Goal: Task Accomplishment & Management: Manage account settings

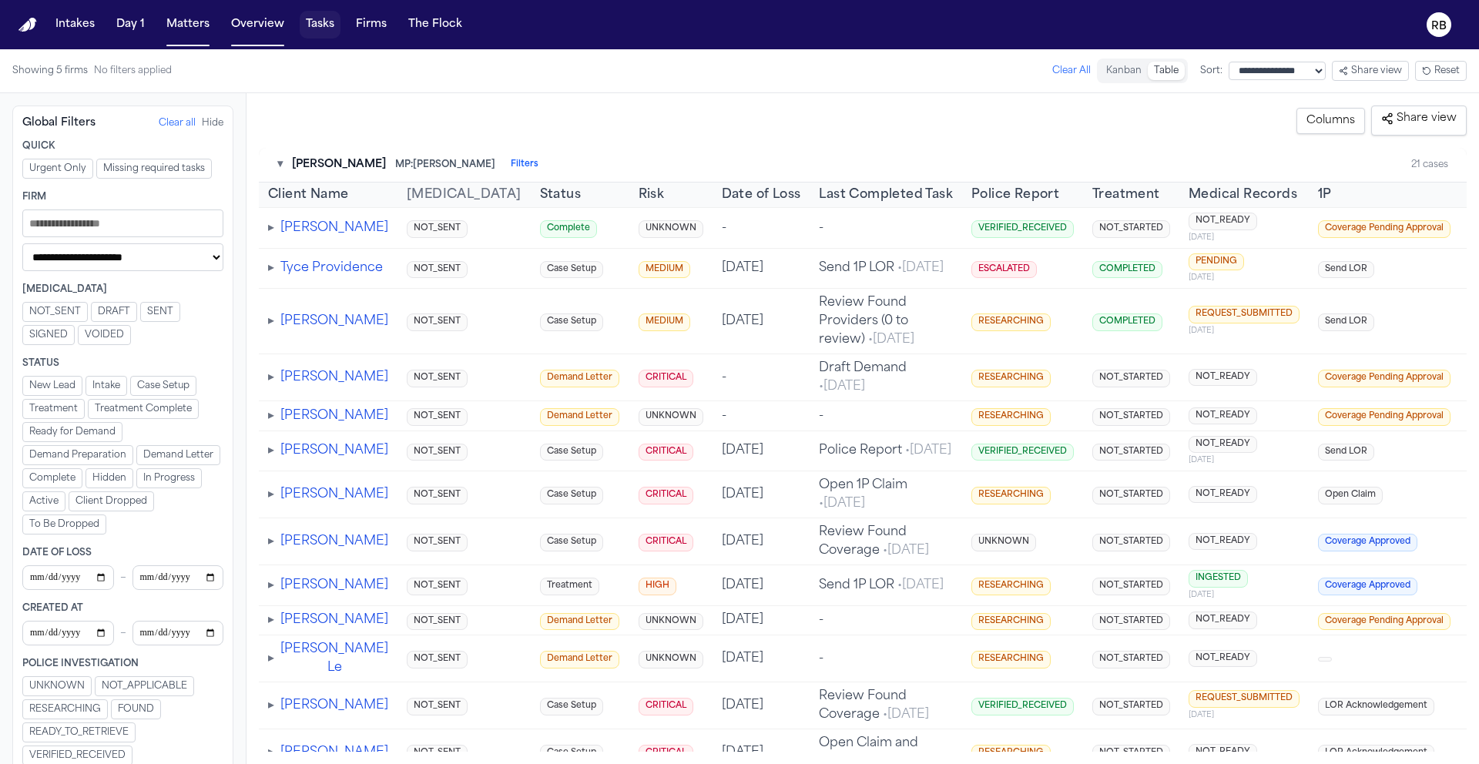
click at [327, 17] on button "Tasks" at bounding box center [320, 25] width 41 height 28
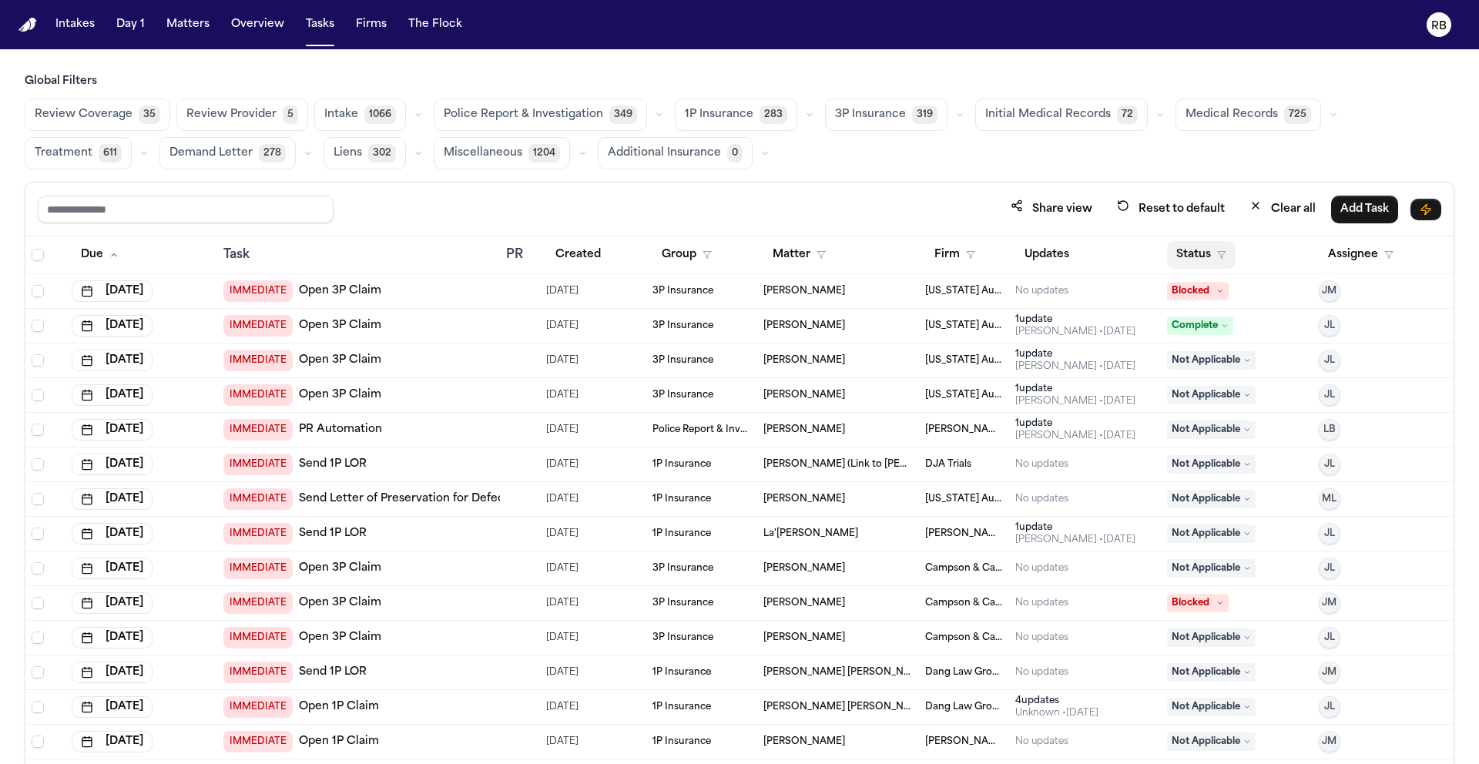
click at [1172, 249] on button "Status" at bounding box center [1201, 255] width 69 height 28
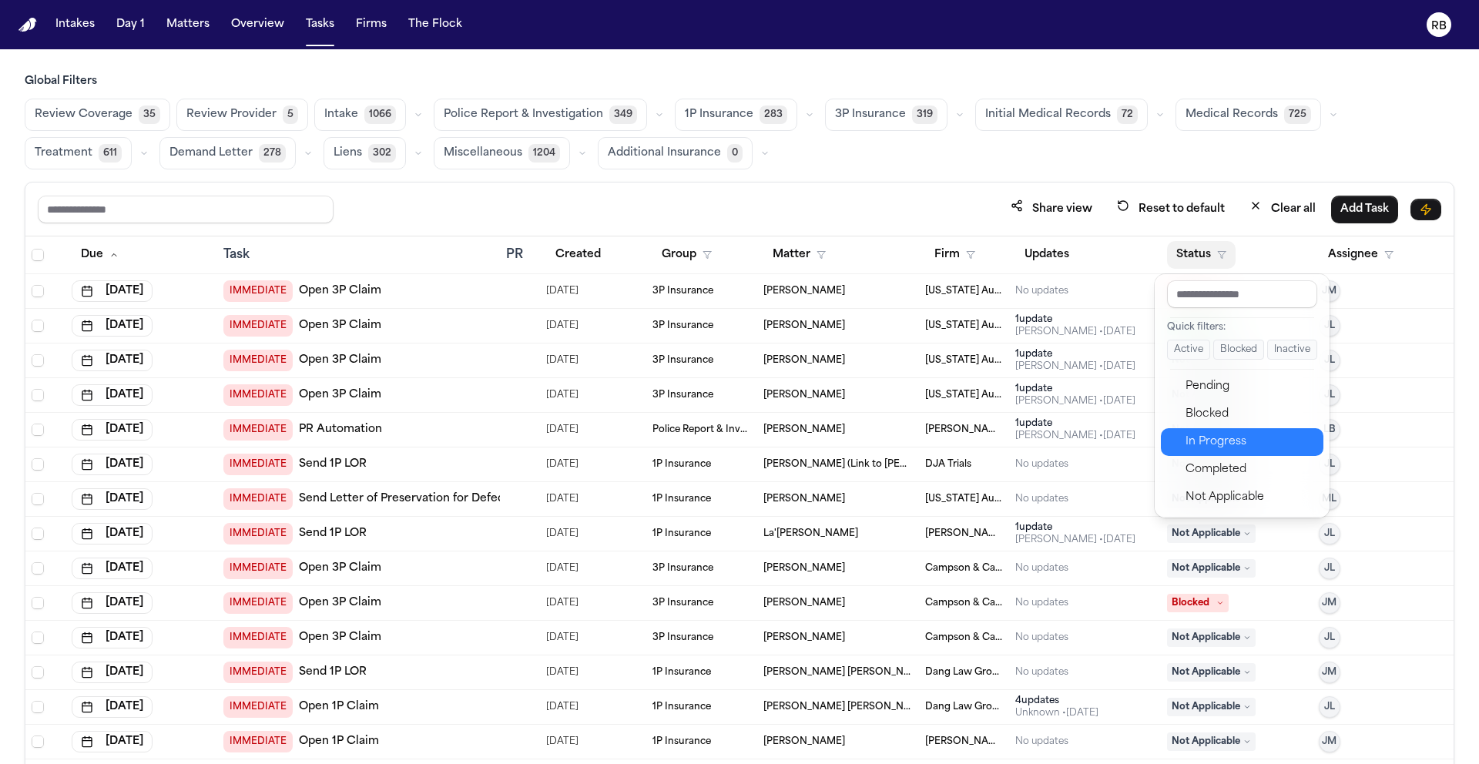
click at [1251, 434] on div "In Progress" at bounding box center [1250, 442] width 129 height 18
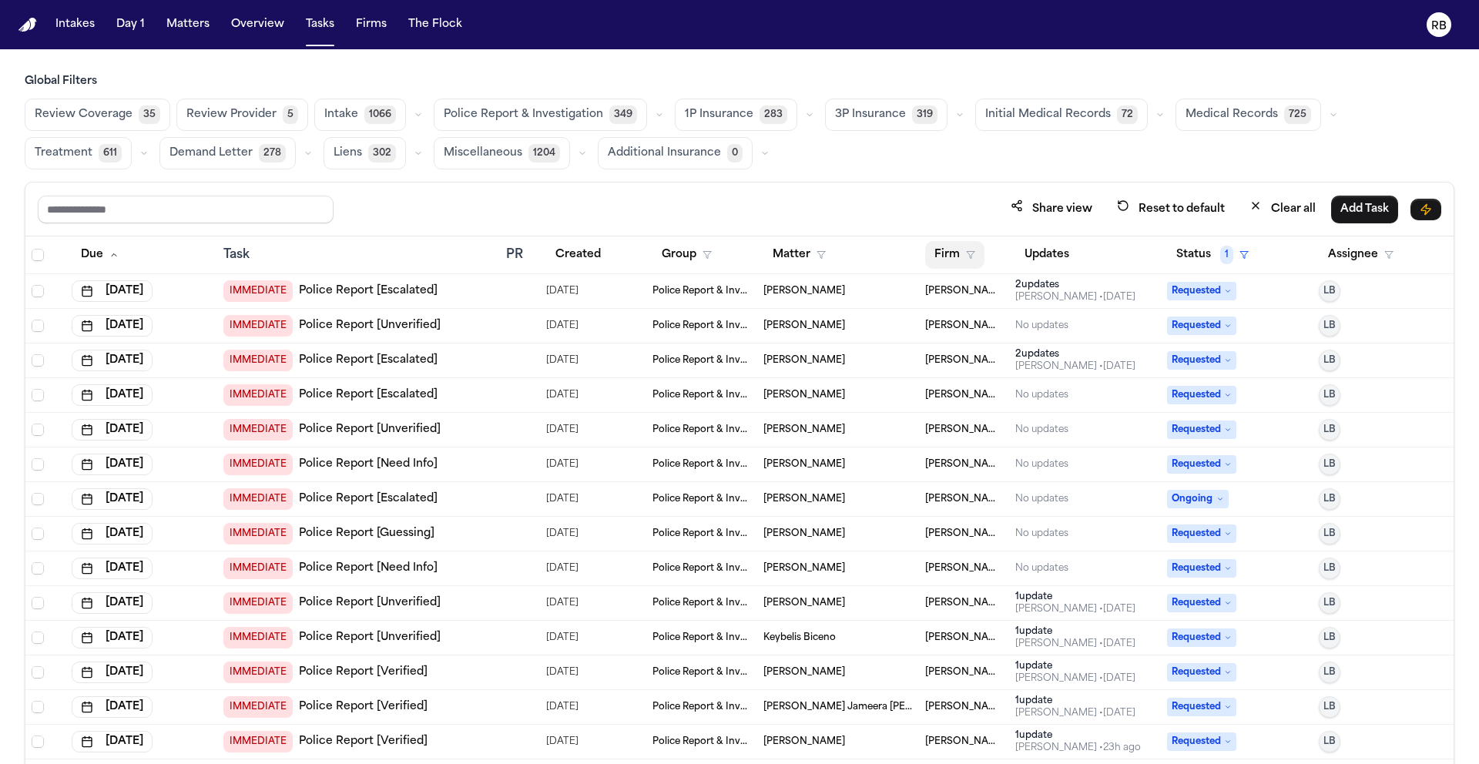
click at [936, 251] on button "Firm" at bounding box center [954, 255] width 59 height 28
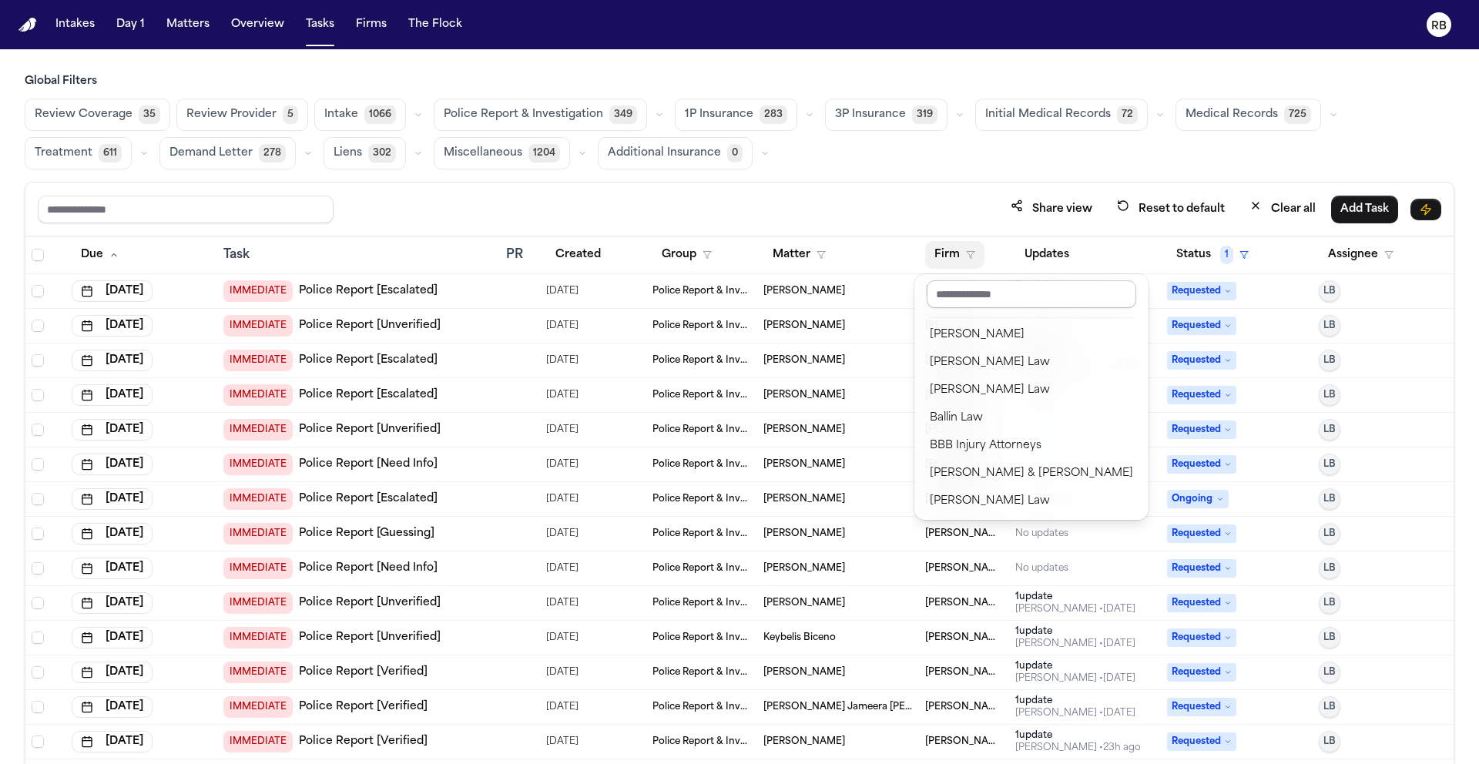
click at [979, 295] on input "text" at bounding box center [1032, 294] width 210 height 28
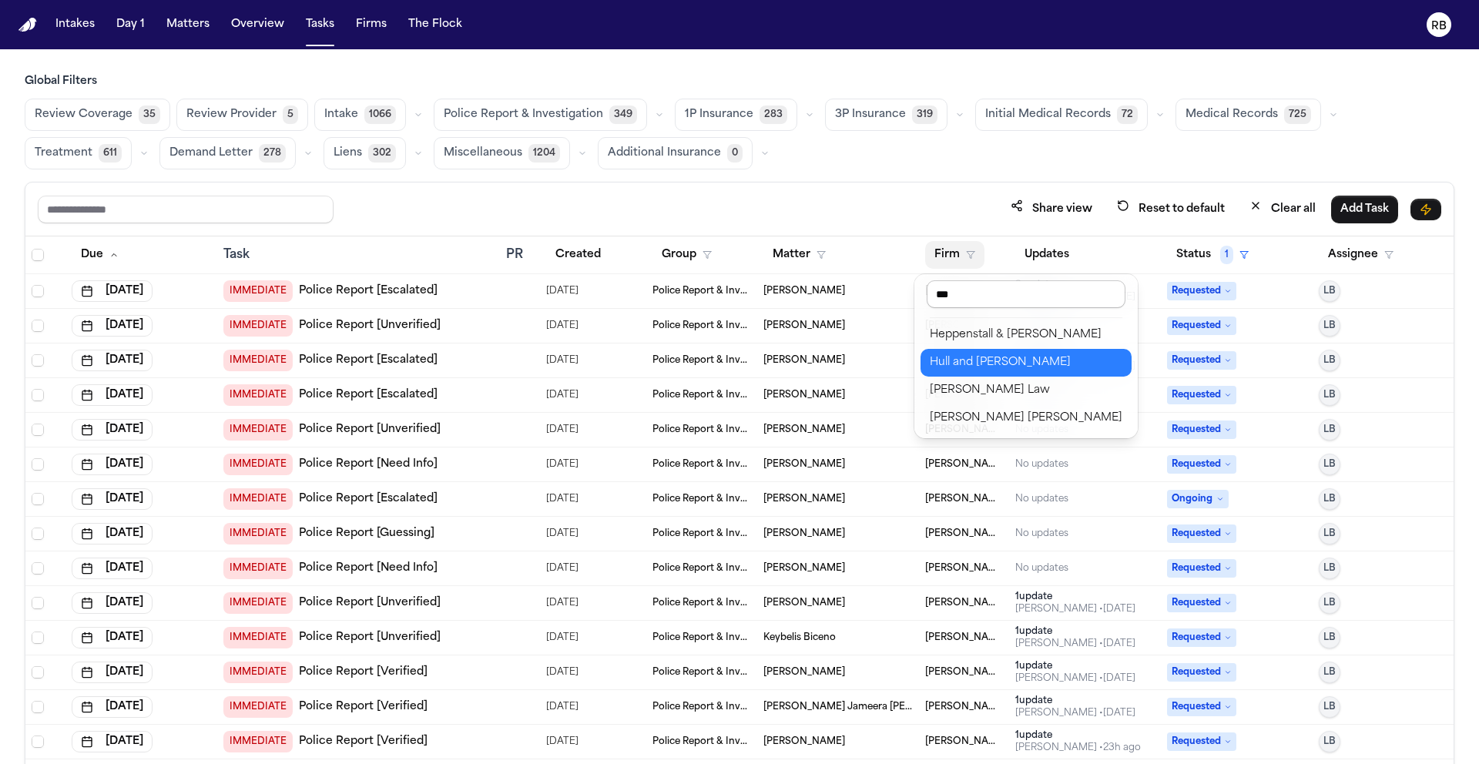
type input "****"
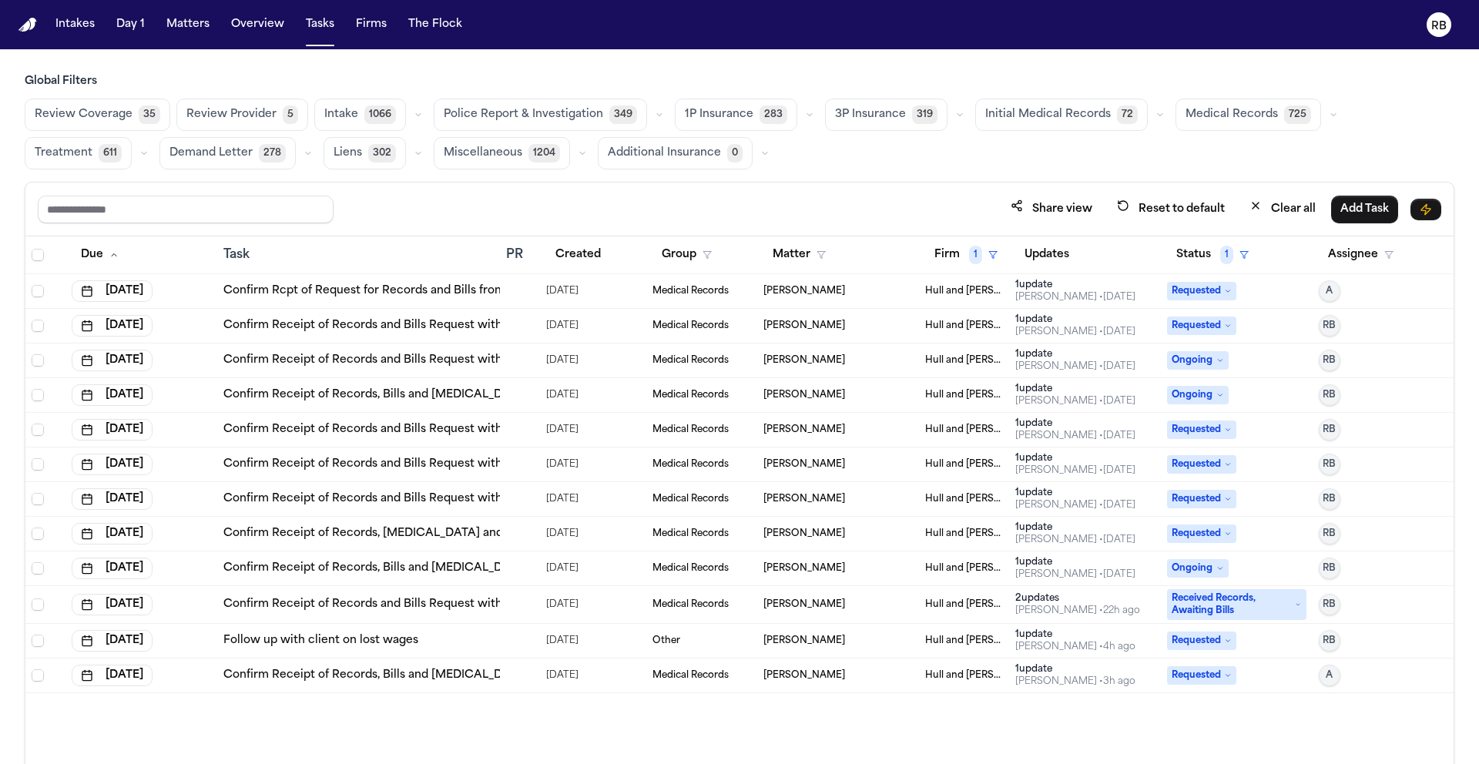
click at [831, 290] on div "[PERSON_NAME]" at bounding box center [838, 291] width 149 height 12
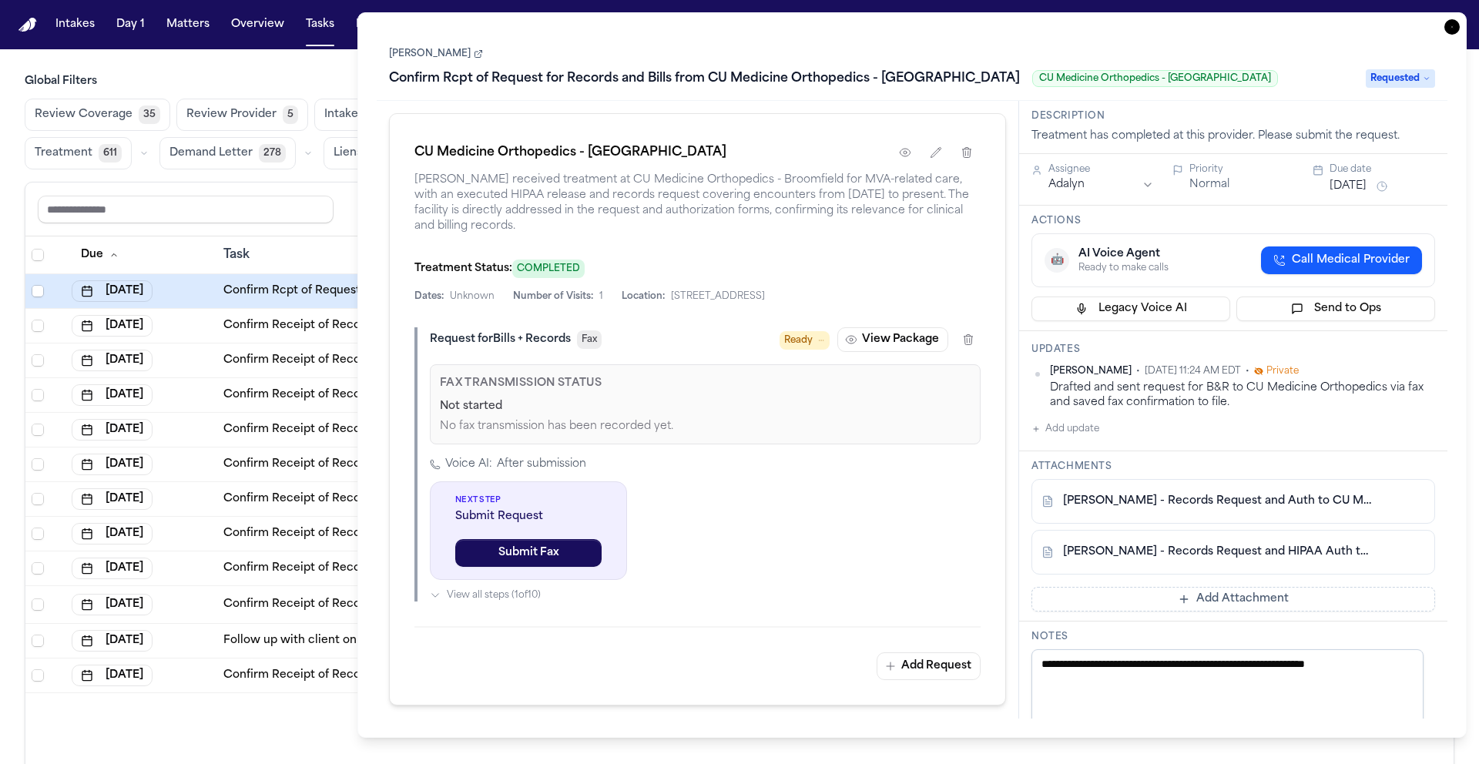
click at [415, 48] on link "[PERSON_NAME]" at bounding box center [436, 54] width 94 height 12
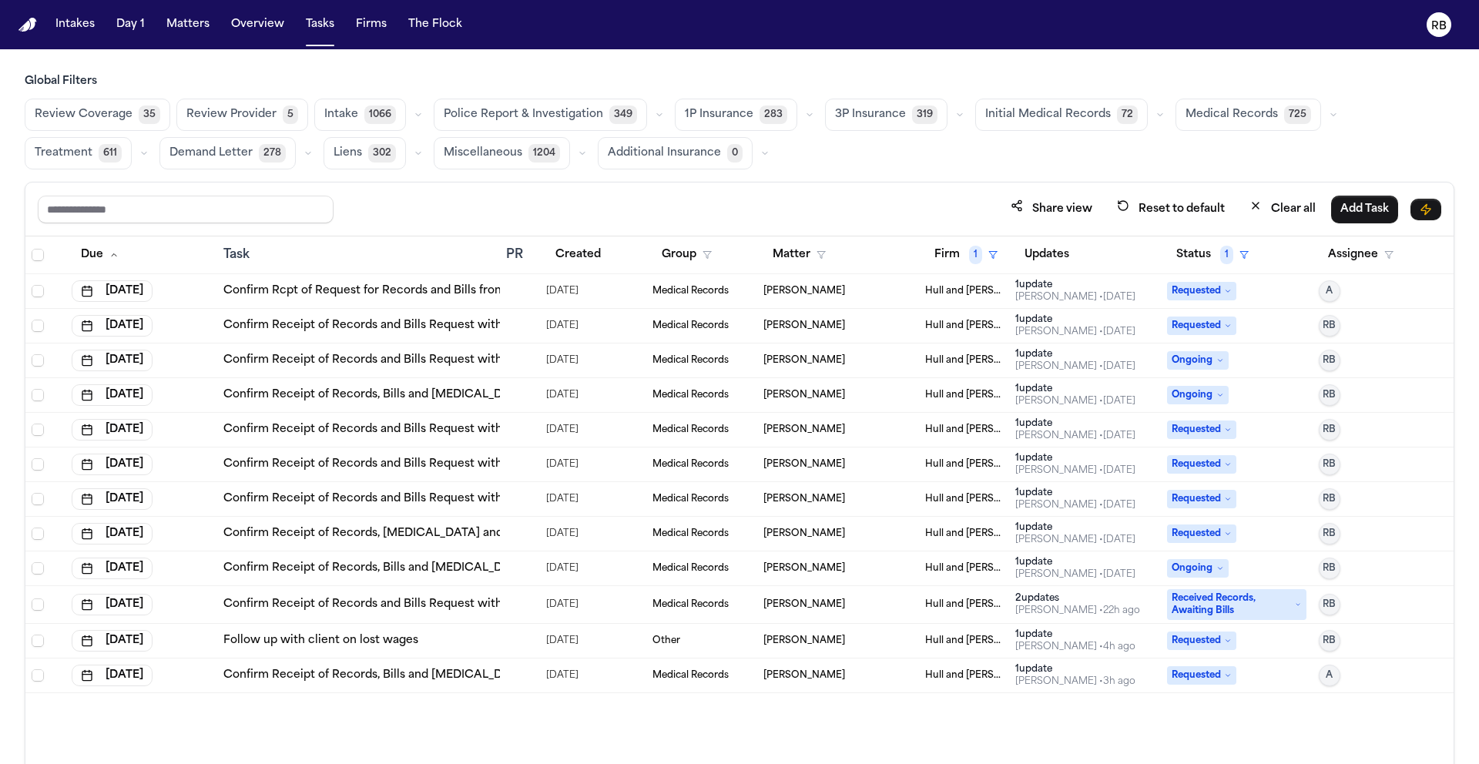
click at [345, 199] on div "Share view Reset to default Clear all Add Task" at bounding box center [740, 209] width 1404 height 29
click at [1186, 357] on span "Ongoing" at bounding box center [1198, 360] width 62 height 18
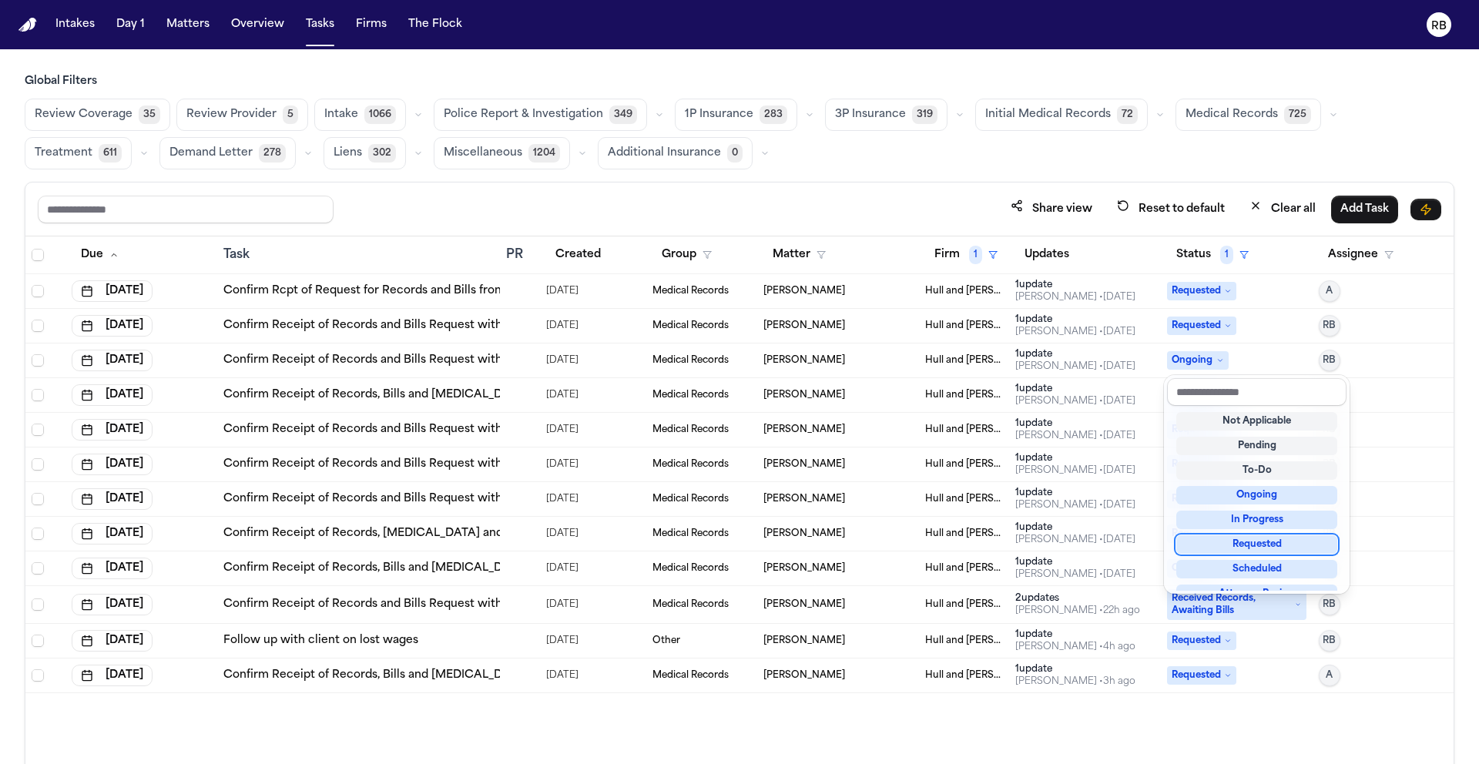
click at [1282, 540] on div "Requested" at bounding box center [1257, 545] width 161 height 18
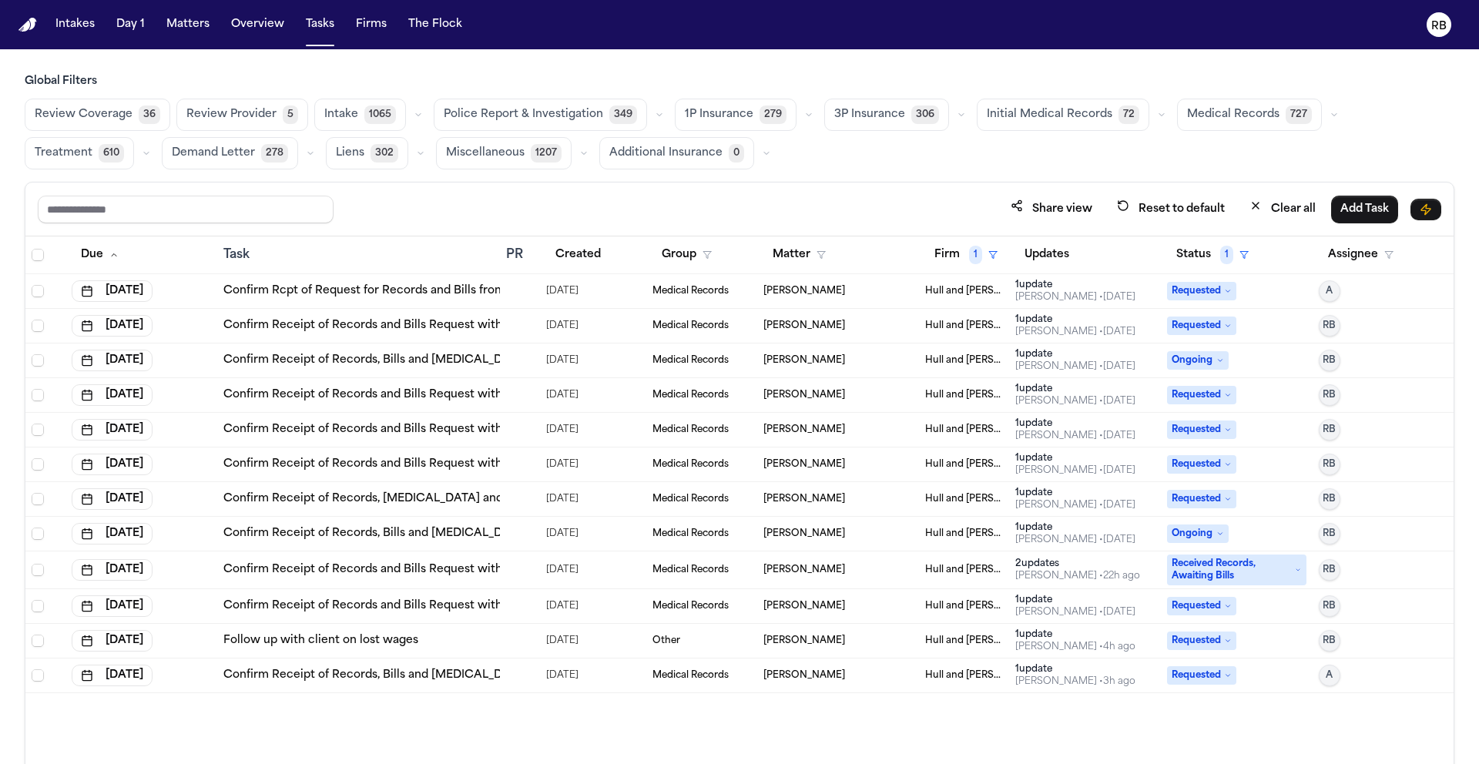
click at [1202, 361] on span "Ongoing" at bounding box center [1198, 360] width 62 height 18
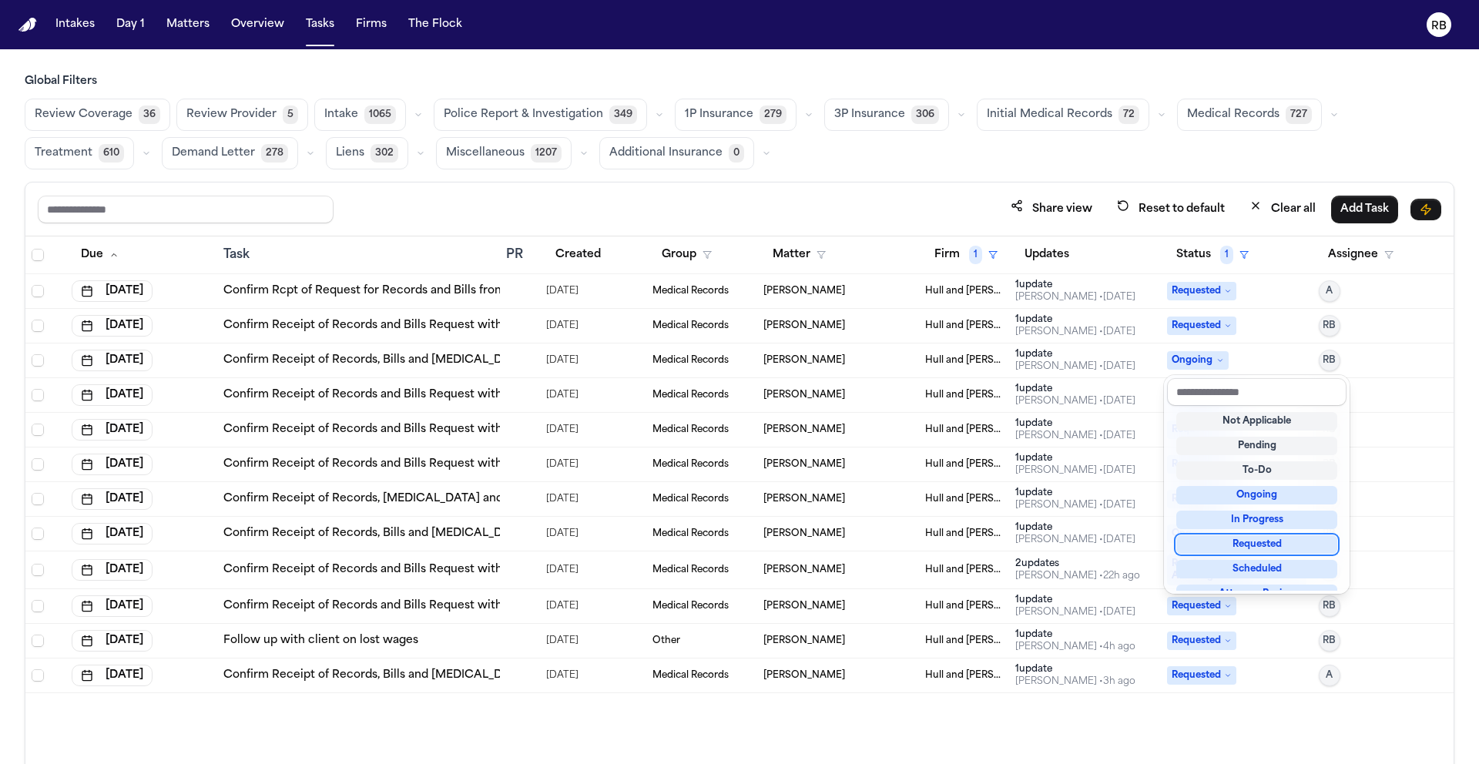
click at [1275, 539] on div "Requested" at bounding box center [1257, 545] width 161 height 18
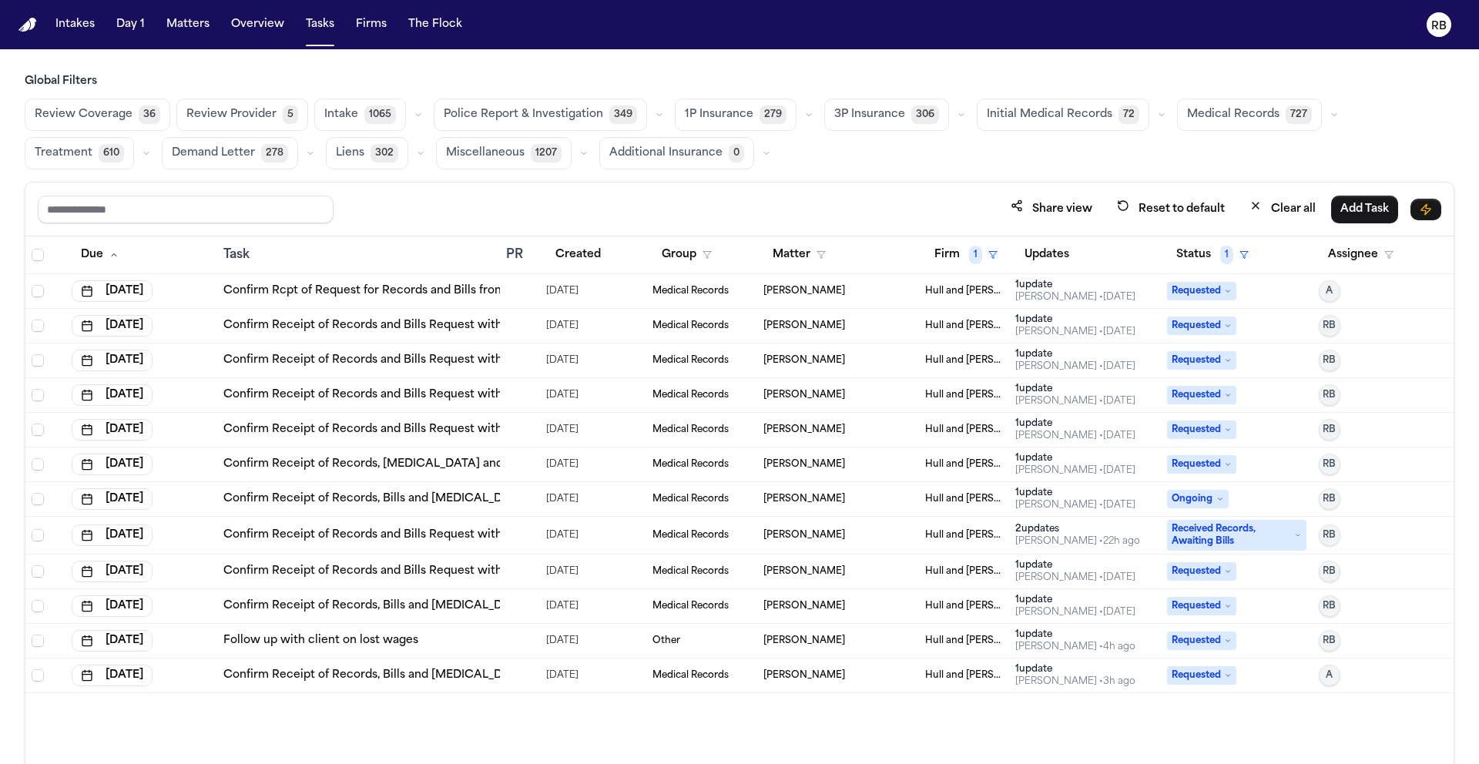
click at [1194, 502] on span "Ongoing" at bounding box center [1198, 499] width 62 height 18
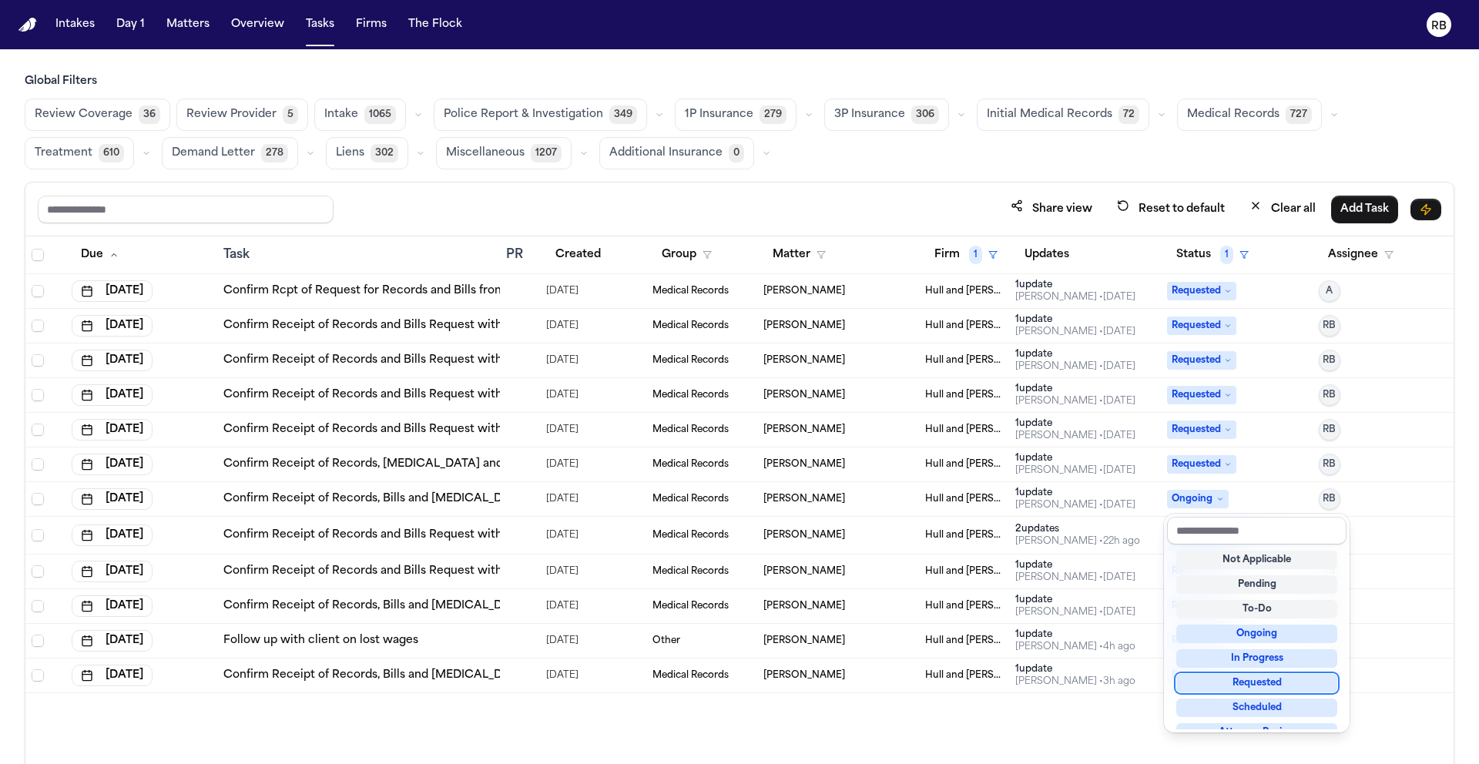
click at [1268, 683] on div "Requested" at bounding box center [1257, 683] width 161 height 18
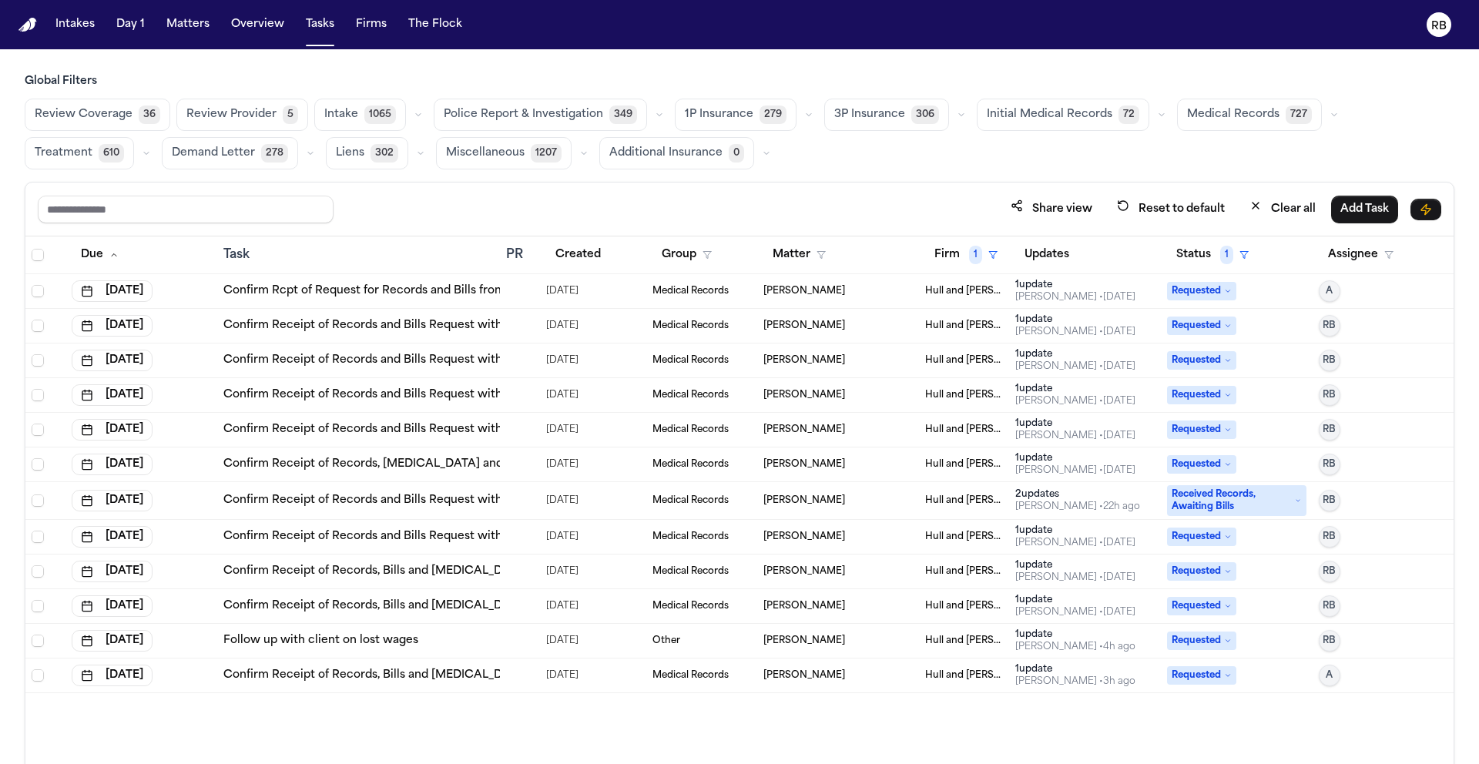
click at [887, 173] on div "Global Filters Review Coverage 36 Review Provider 5 Intake 1065 Police Report &…" at bounding box center [740, 453] width 1430 height 758
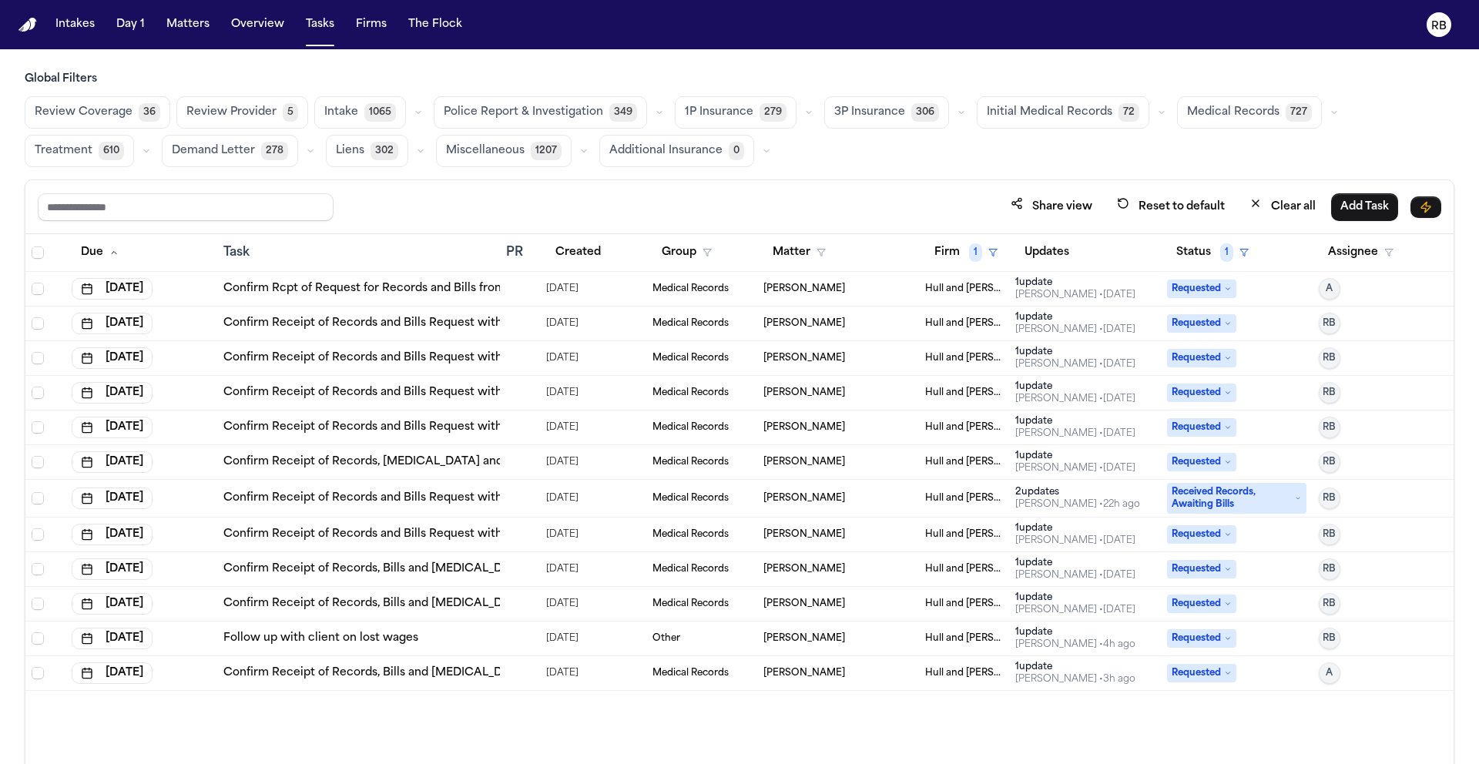
scroll to position [3, 0]
click at [1227, 106] on span "Medical Records" at bounding box center [1233, 111] width 92 height 15
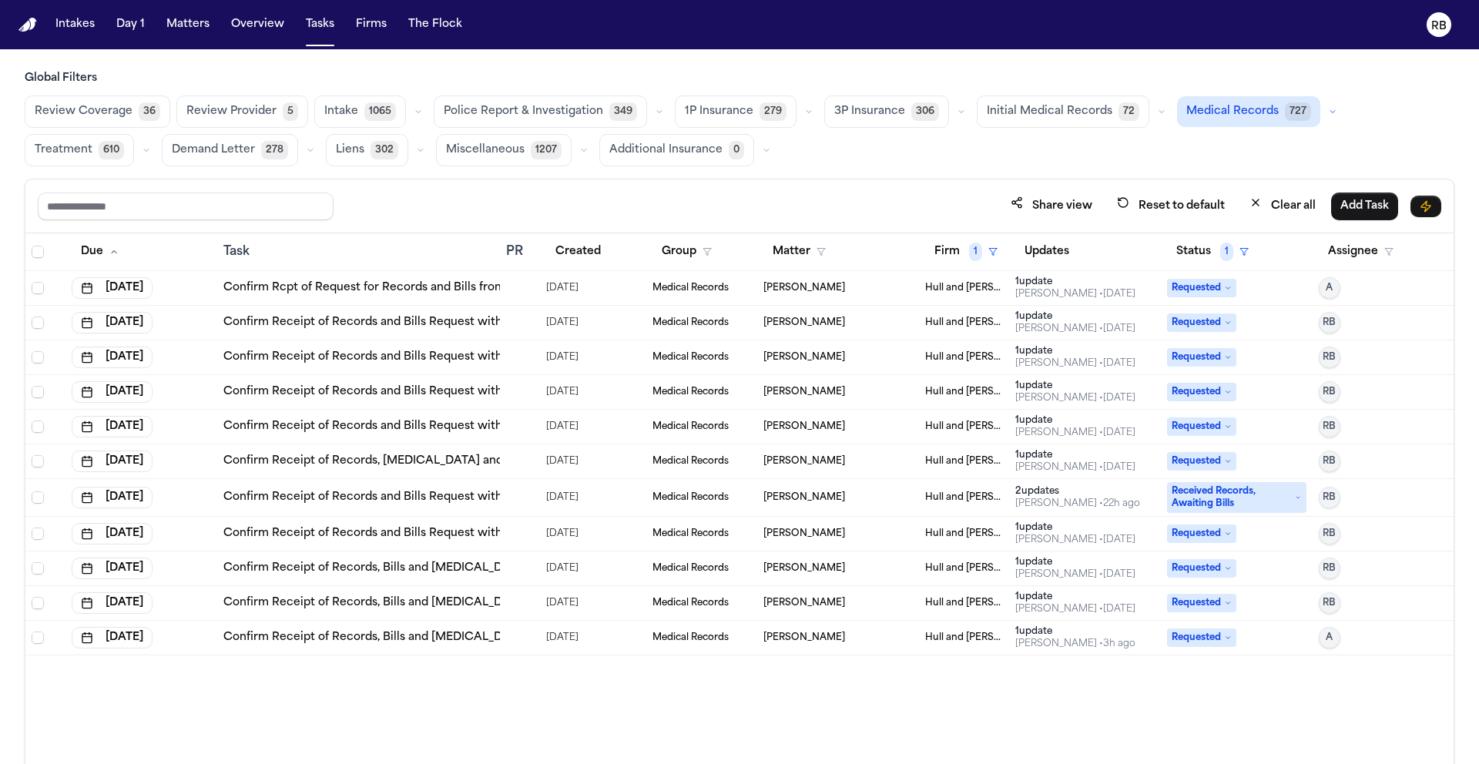
click at [898, 641] on div "[PERSON_NAME]" at bounding box center [838, 638] width 149 height 12
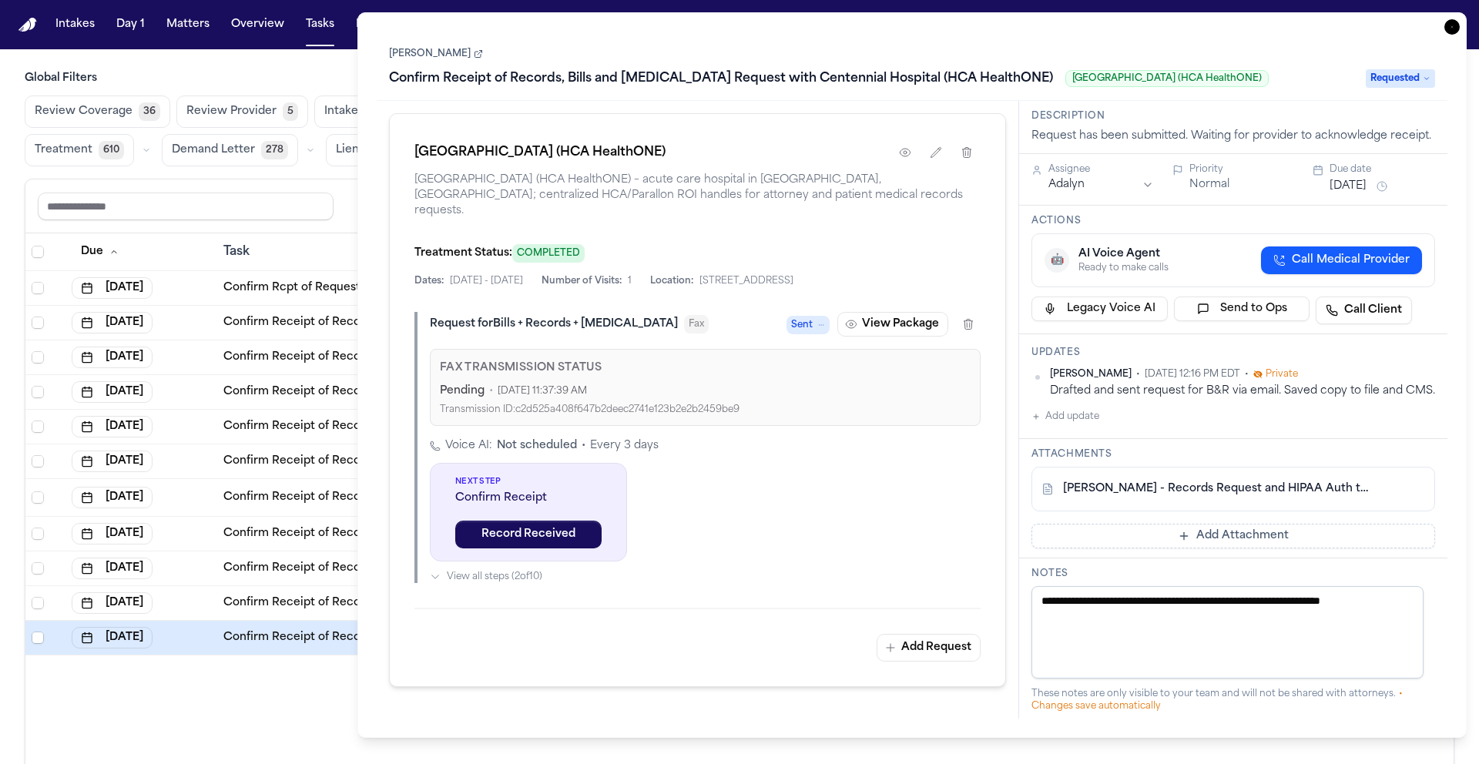
click at [1108, 200] on html "Intakes Day 1 Matters Overview Tasks Firms The Flock RB Global Filters Review C…" at bounding box center [739, 382] width 1479 height 764
click at [1447, 29] on icon "button" at bounding box center [1452, 26] width 15 height 15
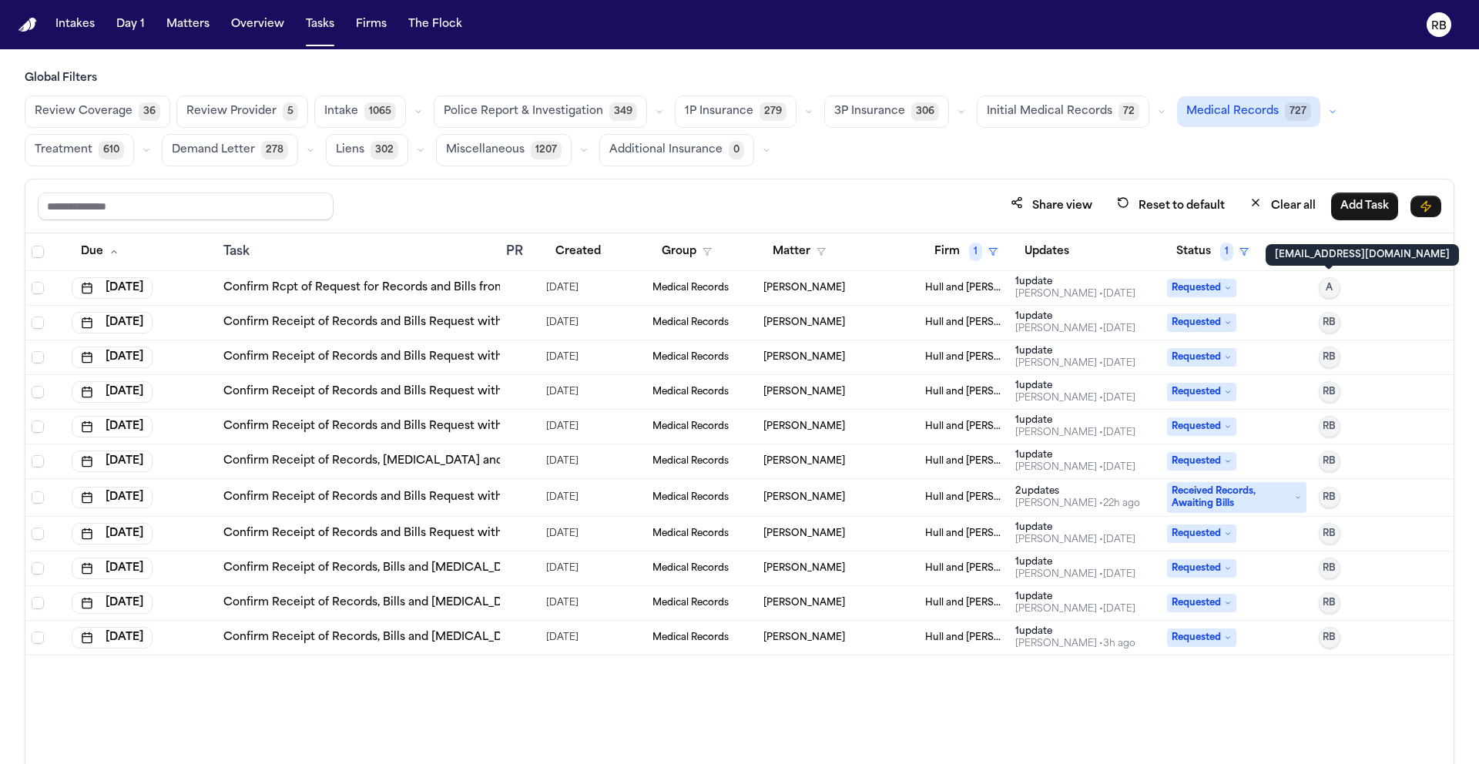
click at [1338, 291] on button "A" at bounding box center [1330, 288] width 22 height 22
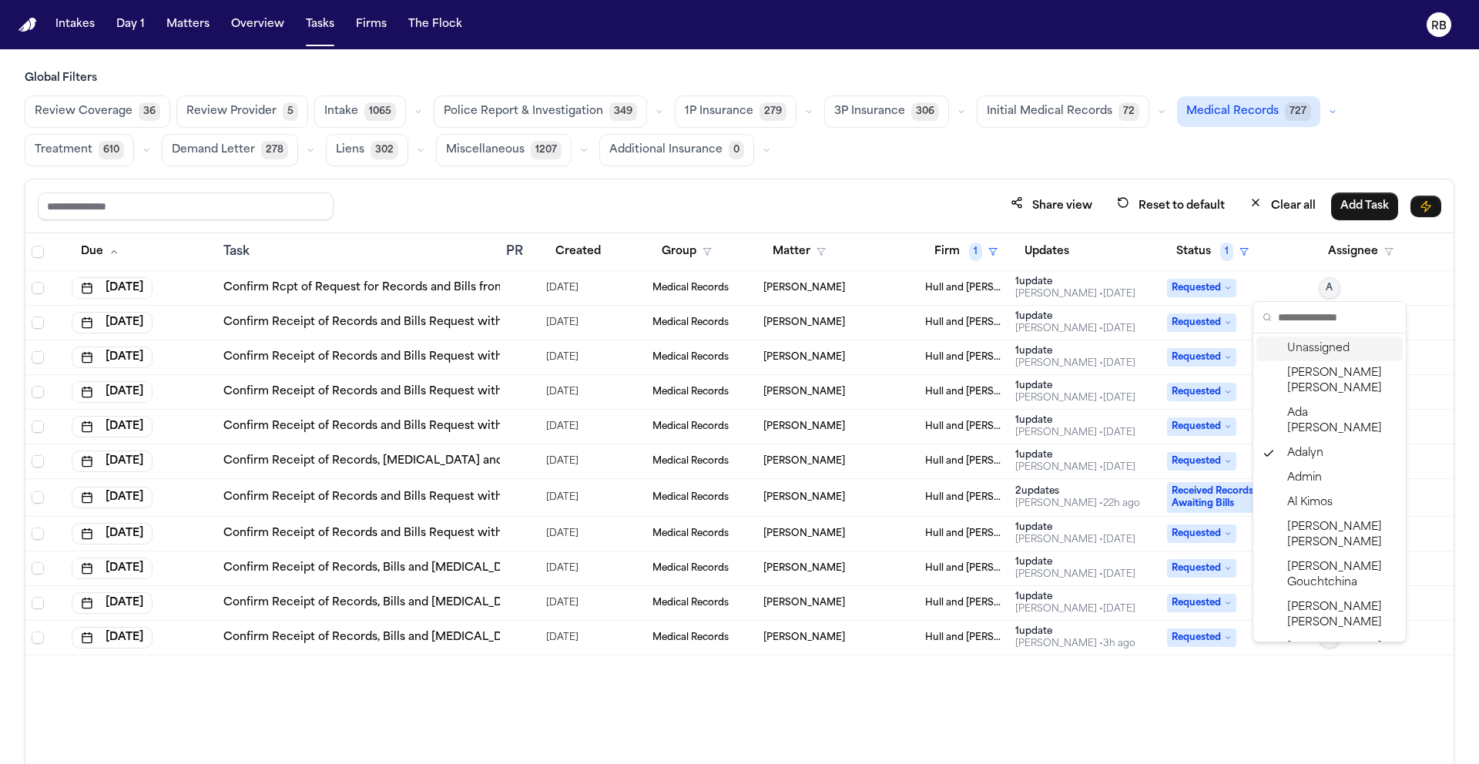
click at [1195, 156] on div "Review Coverage 36 Review Provider 5 Intake 1065 Police Report & Investigation …" at bounding box center [740, 131] width 1430 height 71
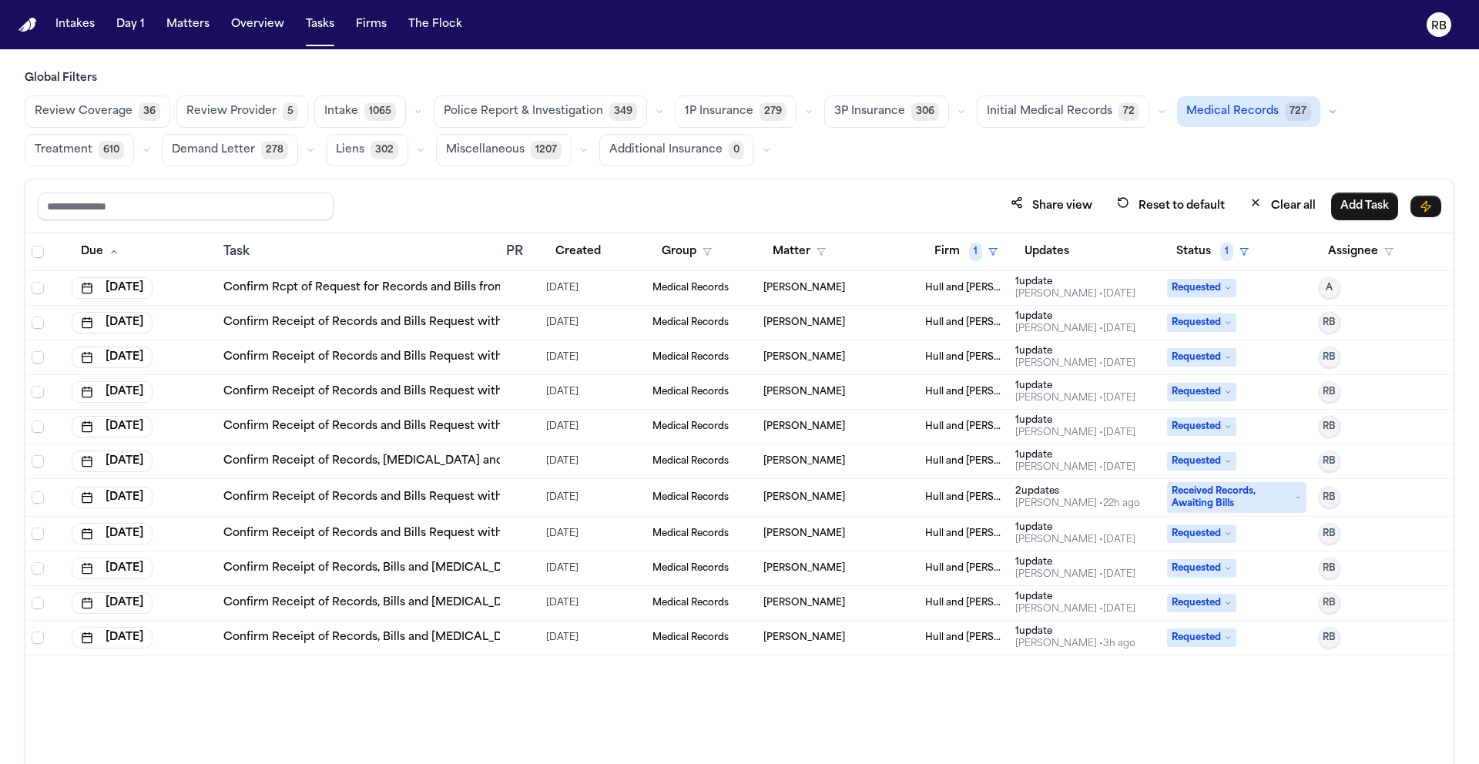
click at [851, 271] on td "[PERSON_NAME]" at bounding box center [838, 288] width 162 height 35
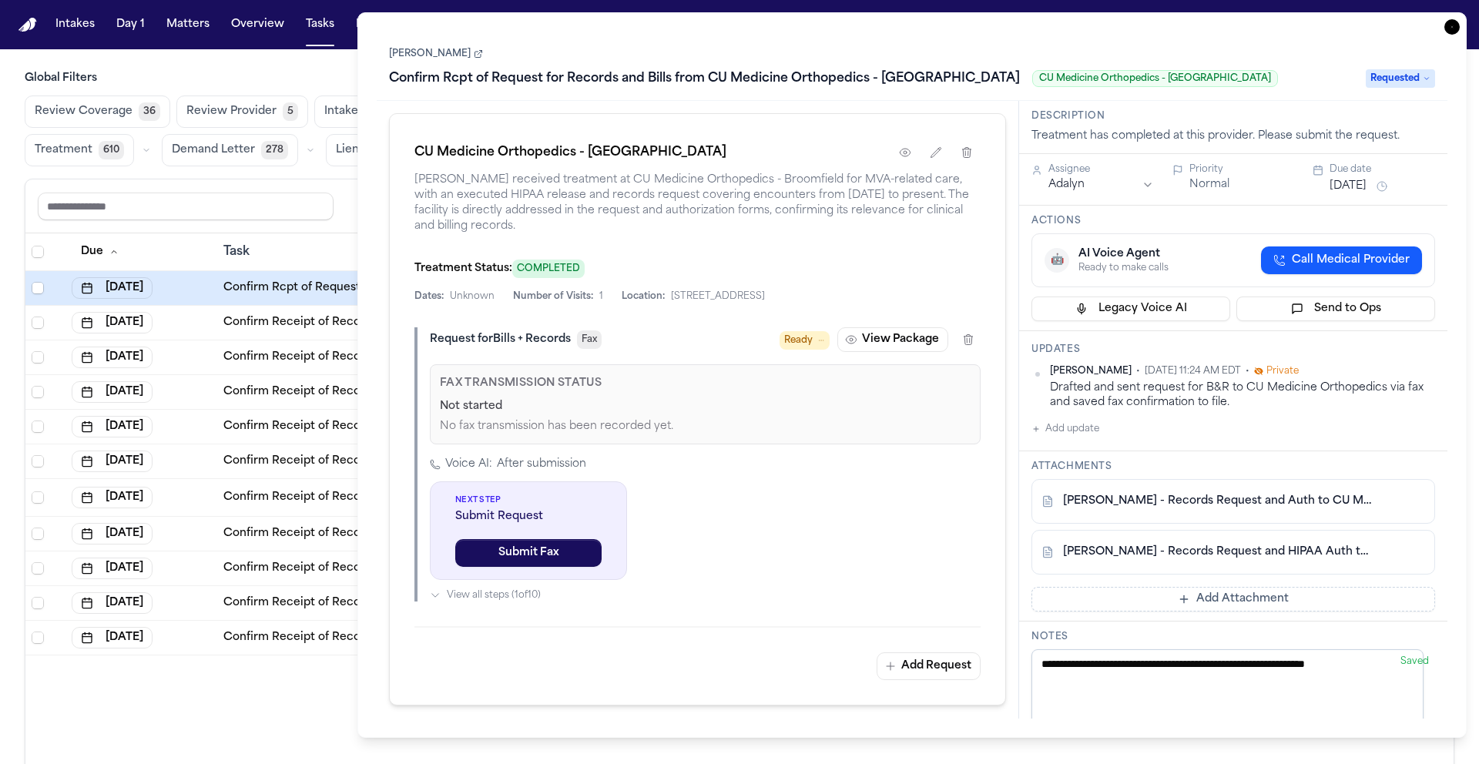
click at [1111, 184] on html "Intakes Day 1 Matters Overview Tasks Firms The Flock RB Global Filters Review C…" at bounding box center [739, 382] width 1479 height 764
click at [1455, 29] on icon "button" at bounding box center [1452, 26] width 15 height 15
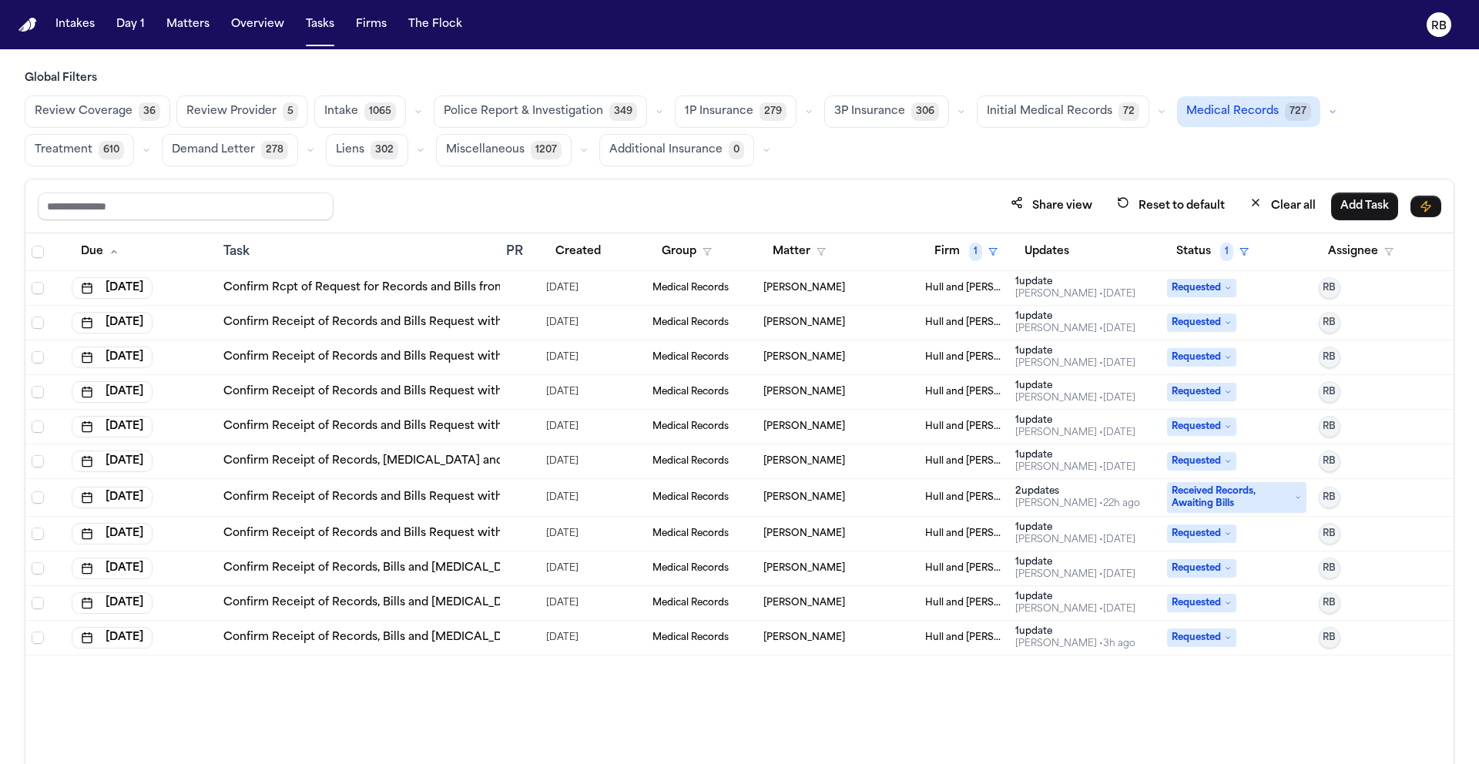
click at [970, 170] on div "Global Filters Review Coverage 36 Review Provider 5 Intake 1065 Police Report &…" at bounding box center [740, 450] width 1430 height 758
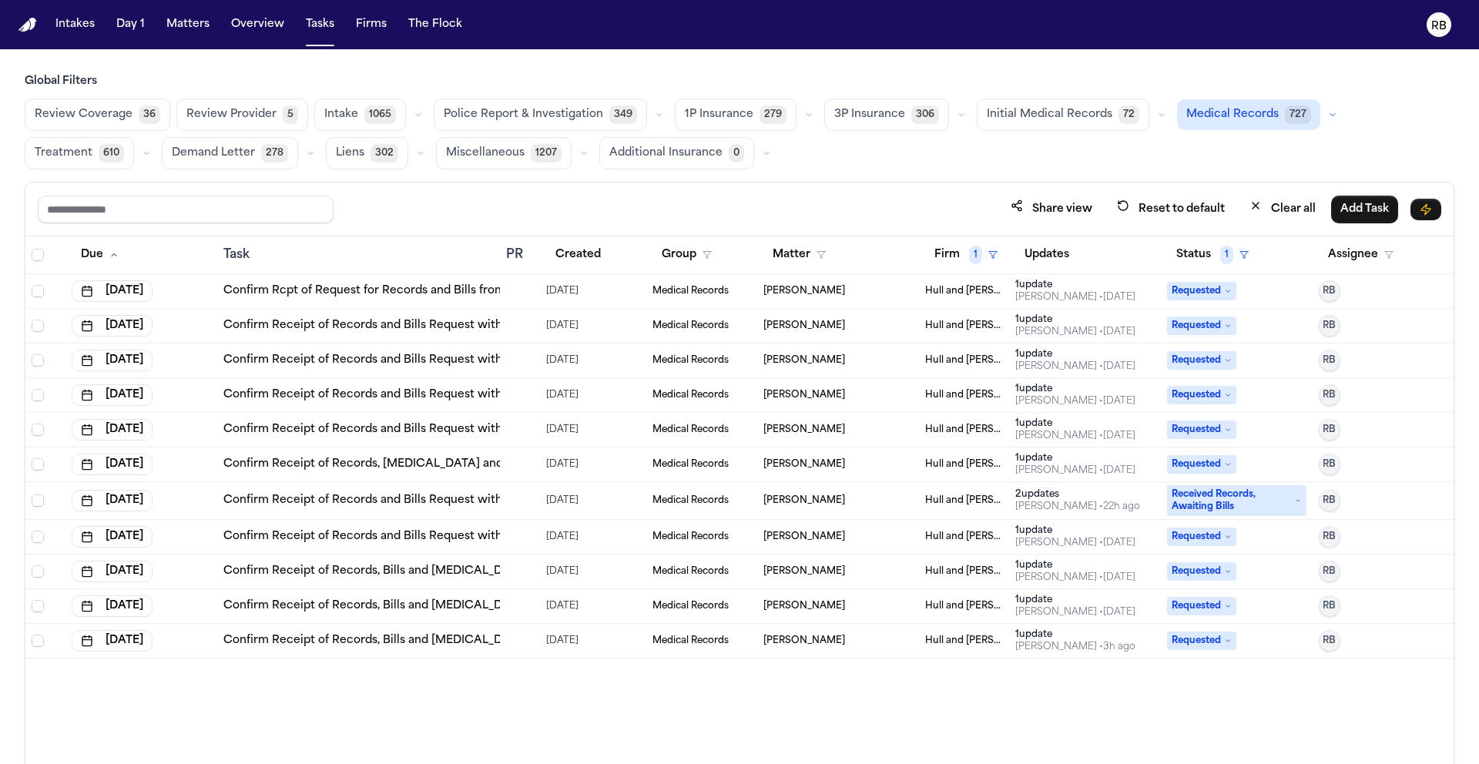
click at [972, 179] on div "Global Filters Review Coverage 36 Review Provider 5 Intake 1065 Police Report &…" at bounding box center [740, 453] width 1430 height 758
click at [952, 180] on div "Global Filters Review Coverage 36 Review Provider 5 Intake 1065 Police Report &…" at bounding box center [740, 453] width 1430 height 758
click at [1186, 254] on button "Status 1" at bounding box center [1212, 255] width 91 height 28
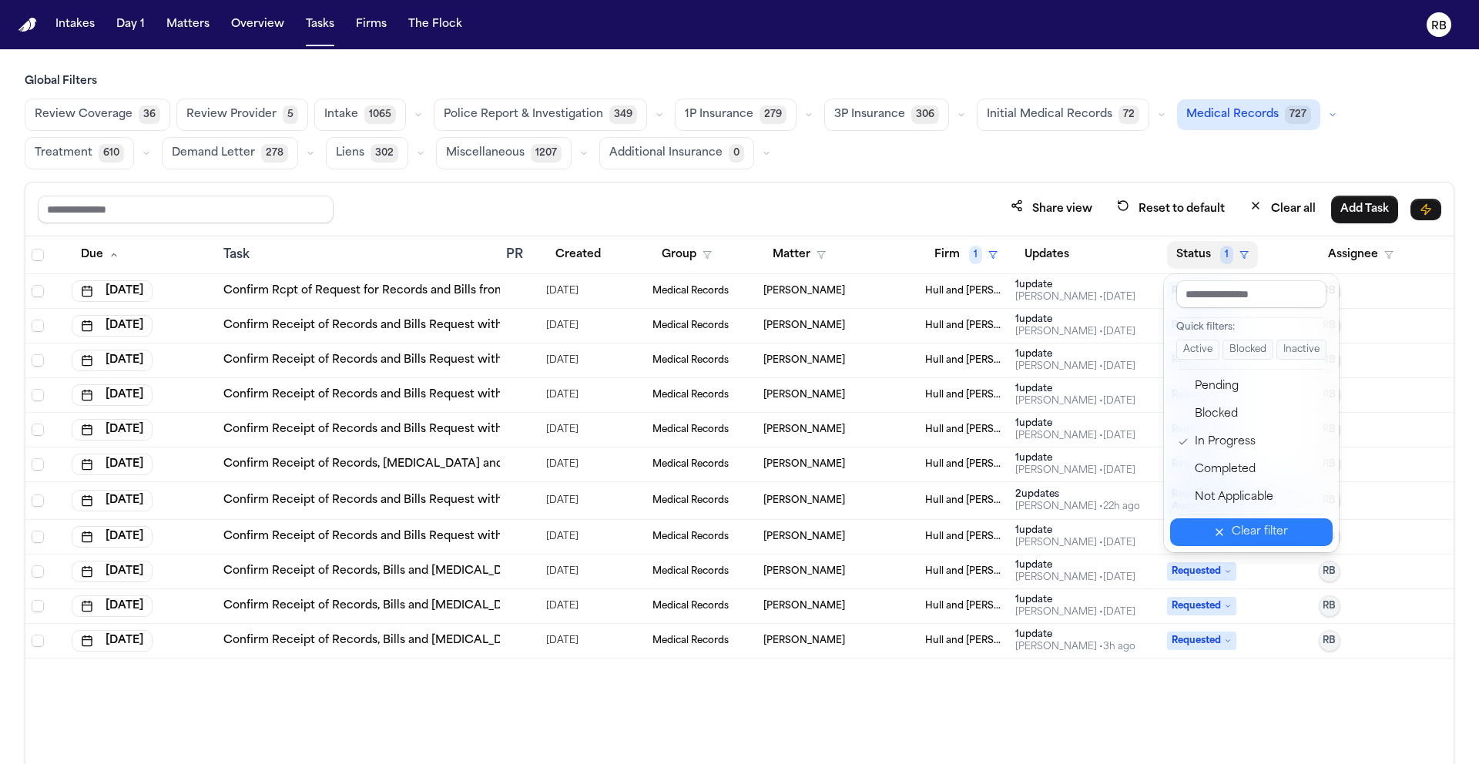
click at [1259, 523] on div "Clear filter" at bounding box center [1260, 532] width 56 height 18
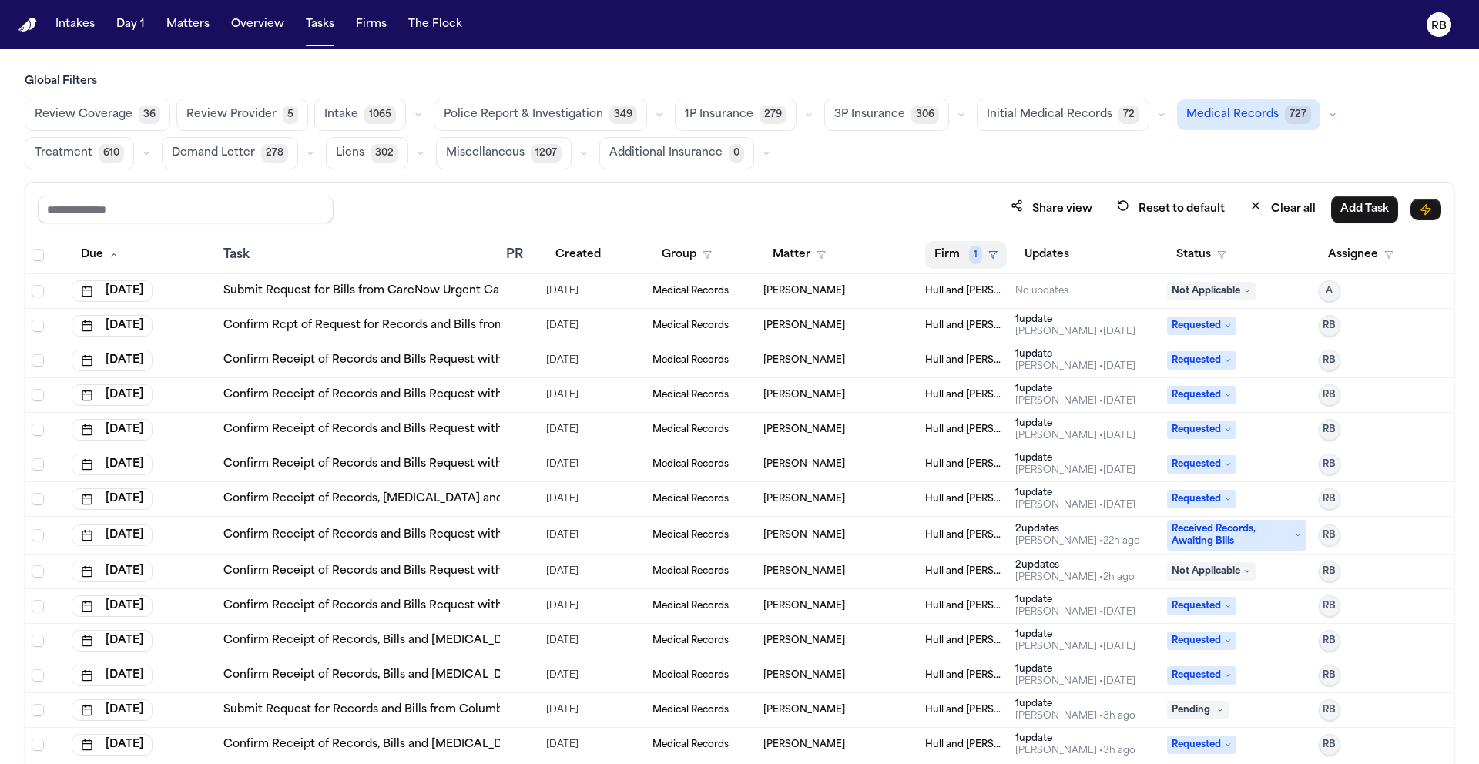
click at [950, 242] on button "Firm 1" at bounding box center [966, 255] width 82 height 28
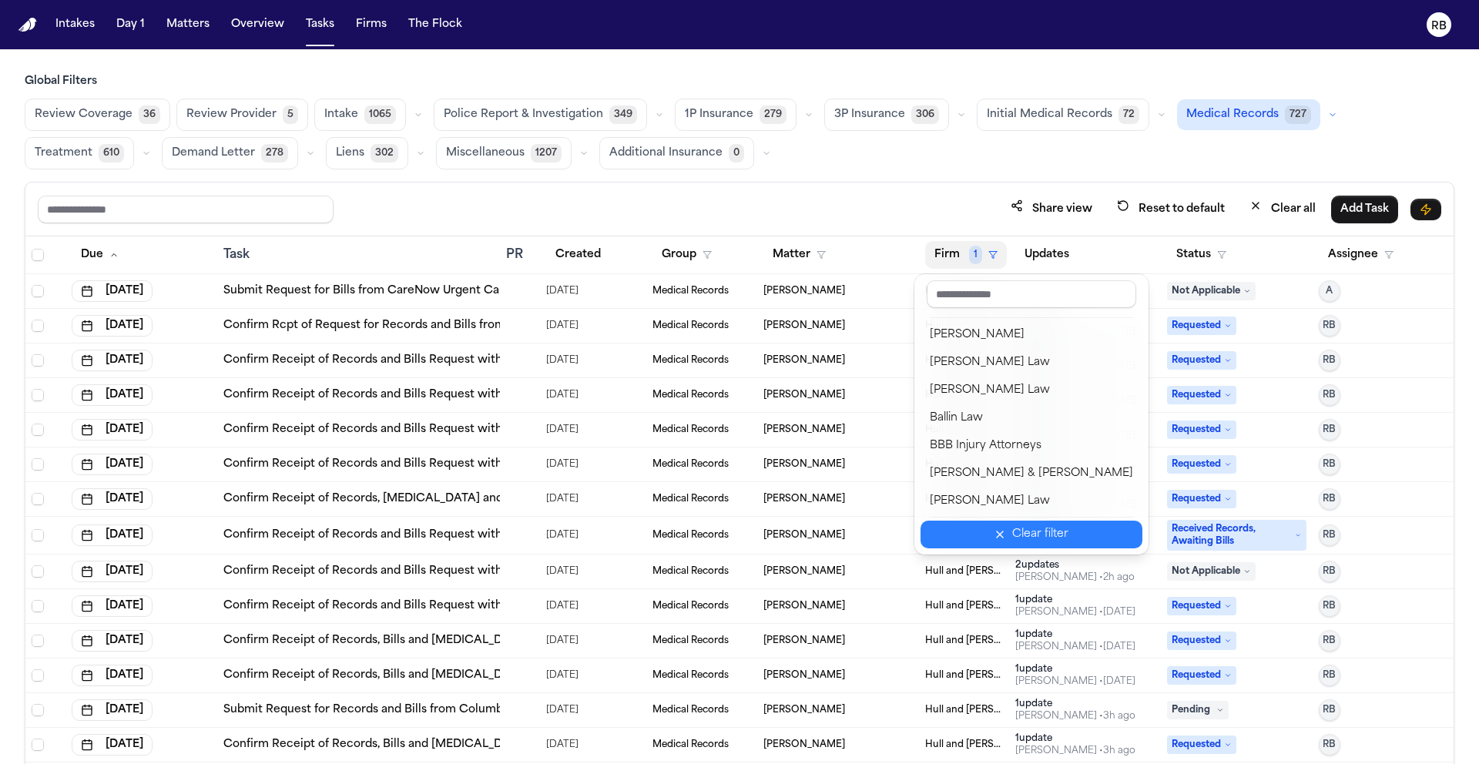
click at [1036, 536] on div "Clear filter" at bounding box center [1040, 535] width 56 height 18
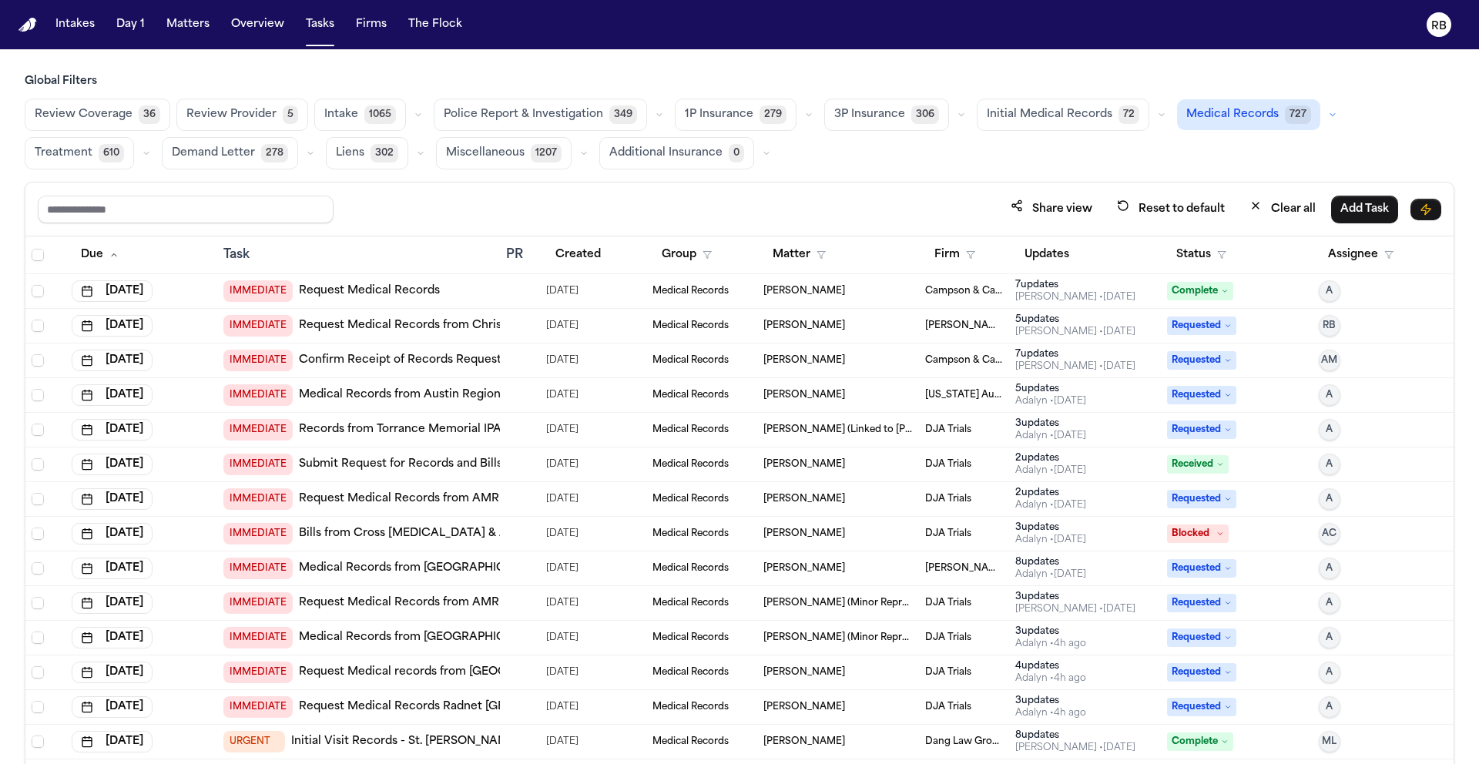
scroll to position [3, 0]
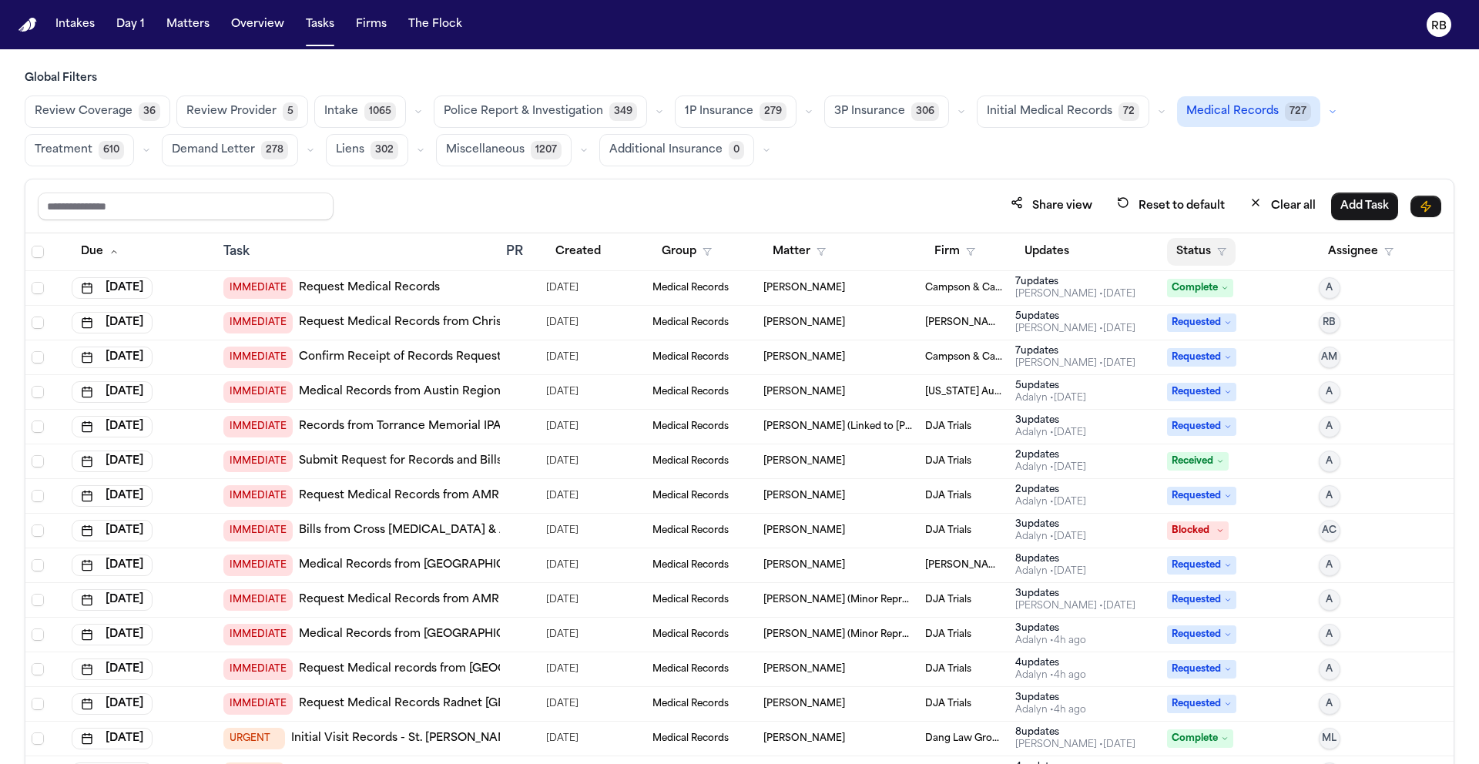
click at [1192, 252] on button "Status" at bounding box center [1201, 252] width 69 height 28
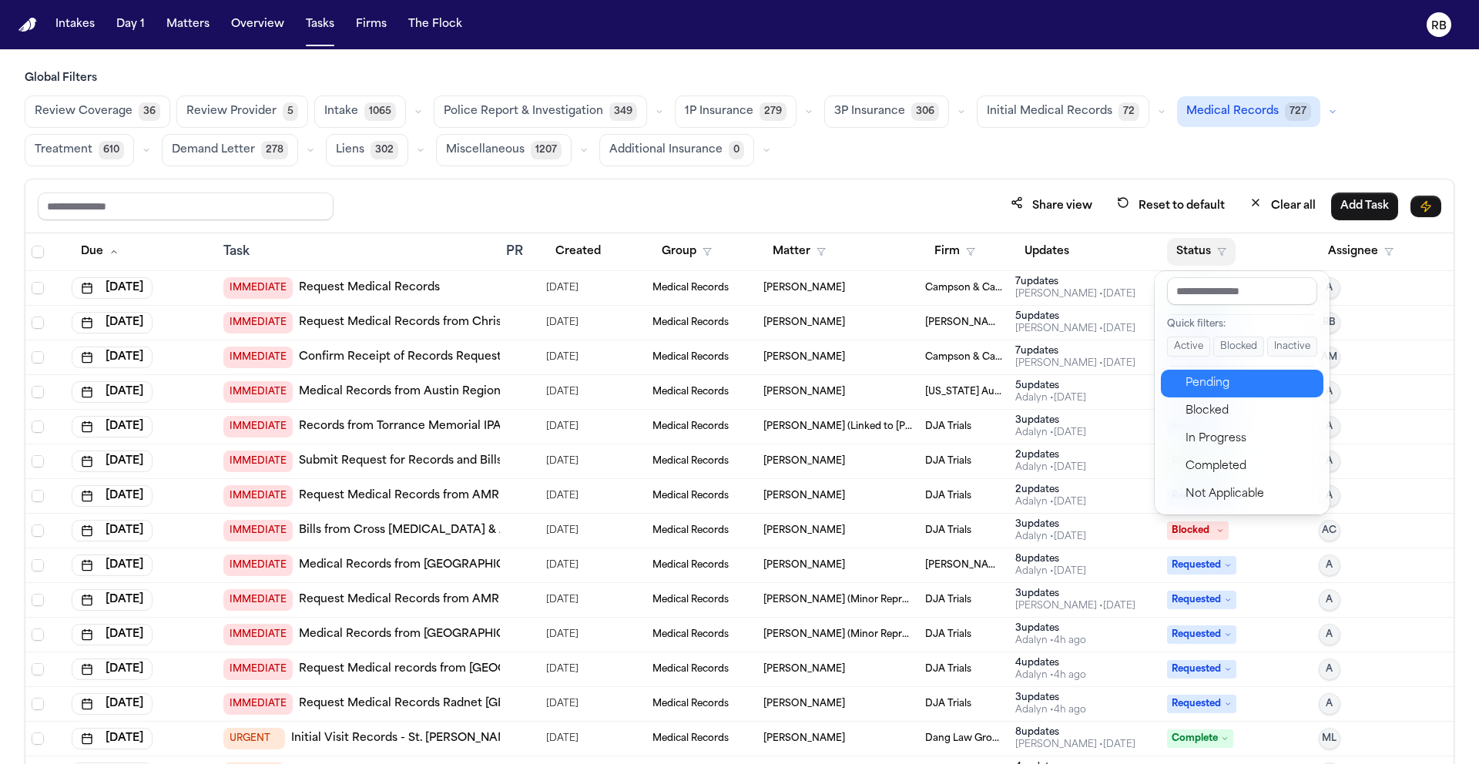
click at [1225, 381] on div "Pending" at bounding box center [1250, 383] width 129 height 18
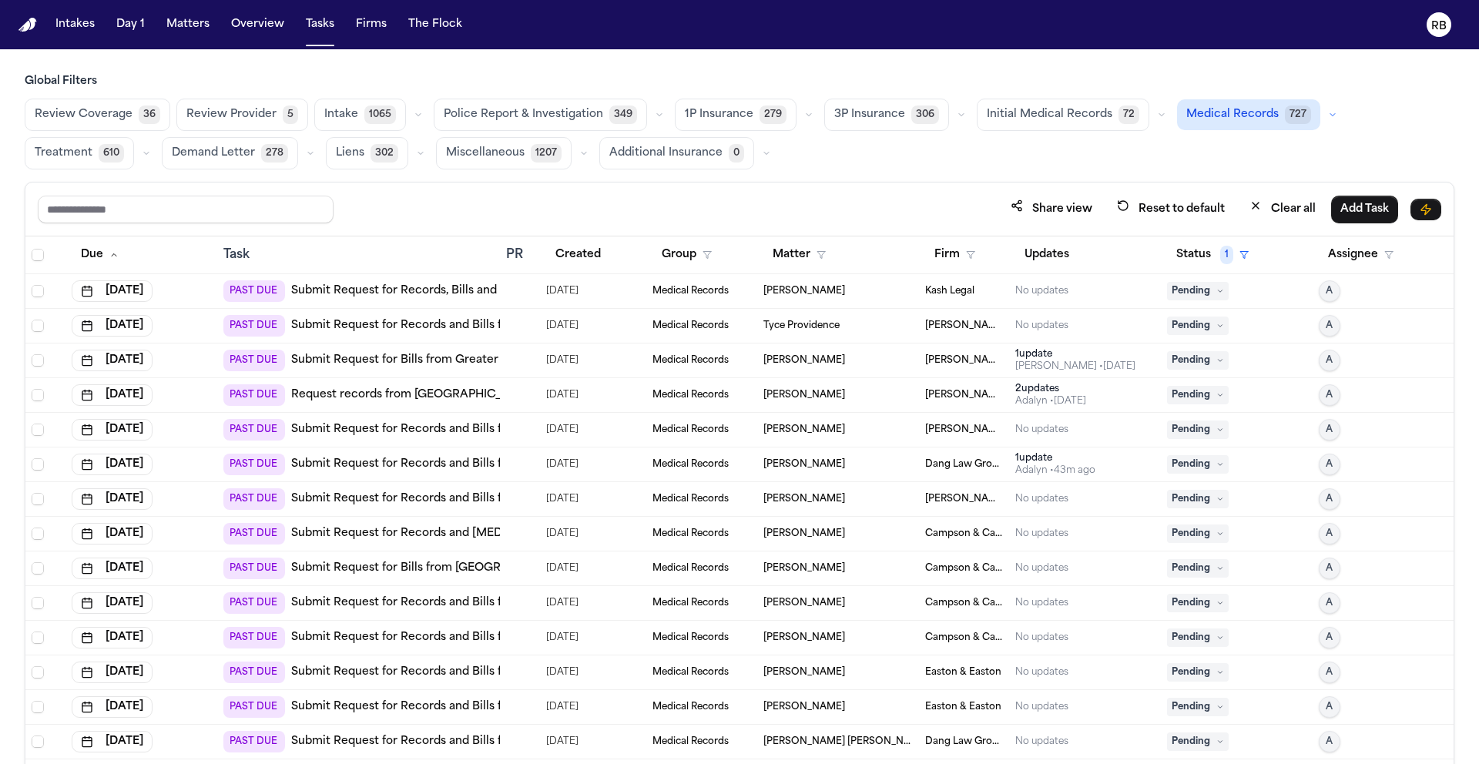
click at [918, 176] on div "Global Filters Review Coverage 36 Review Provider 5 Intake 1065 Police Report &…" at bounding box center [740, 453] width 1430 height 758
click at [801, 225] on div "Share view Reset to default Clear all Add Task" at bounding box center [739, 210] width 1429 height 54
click at [183, 29] on button "Matters" at bounding box center [187, 25] width 55 height 28
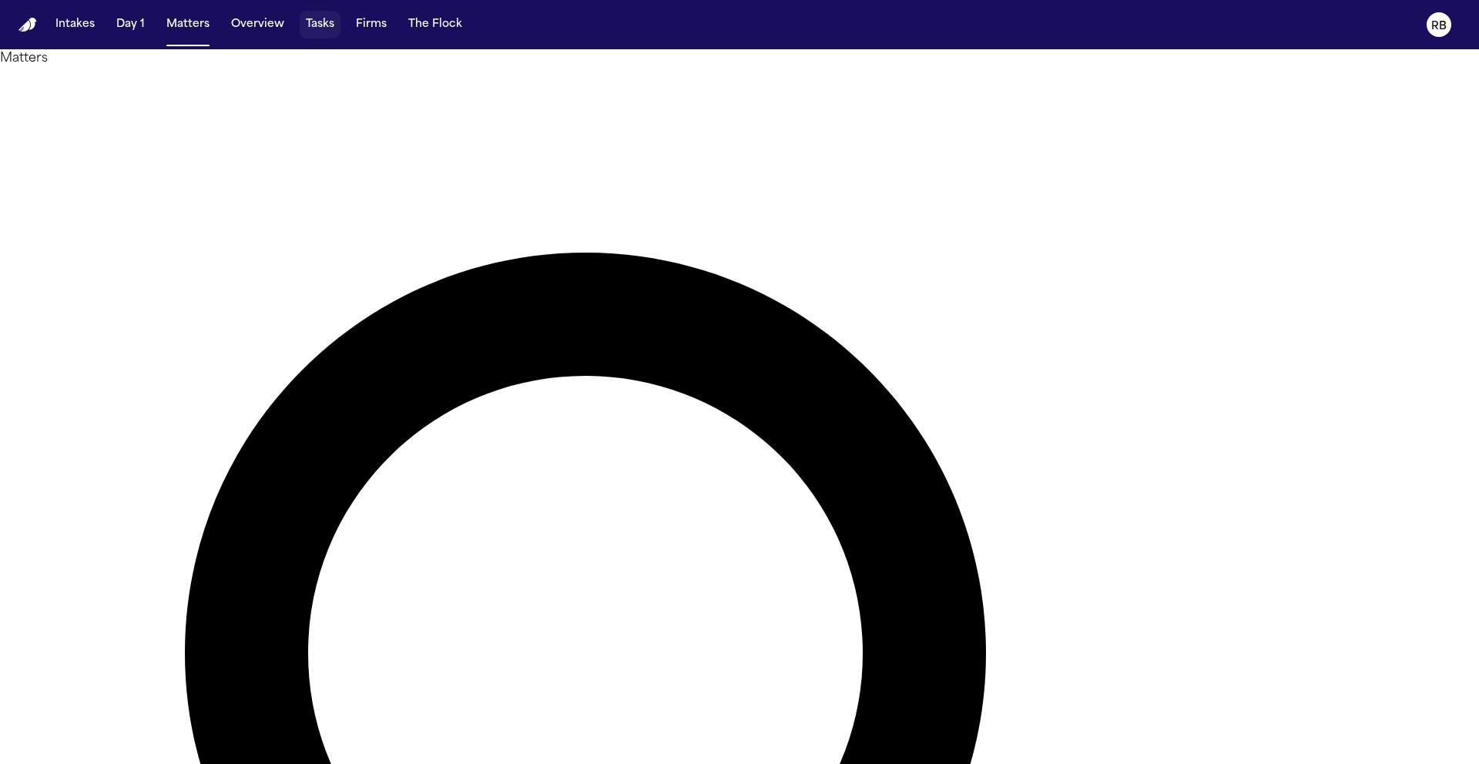
click at [315, 28] on button "Tasks" at bounding box center [320, 25] width 41 height 28
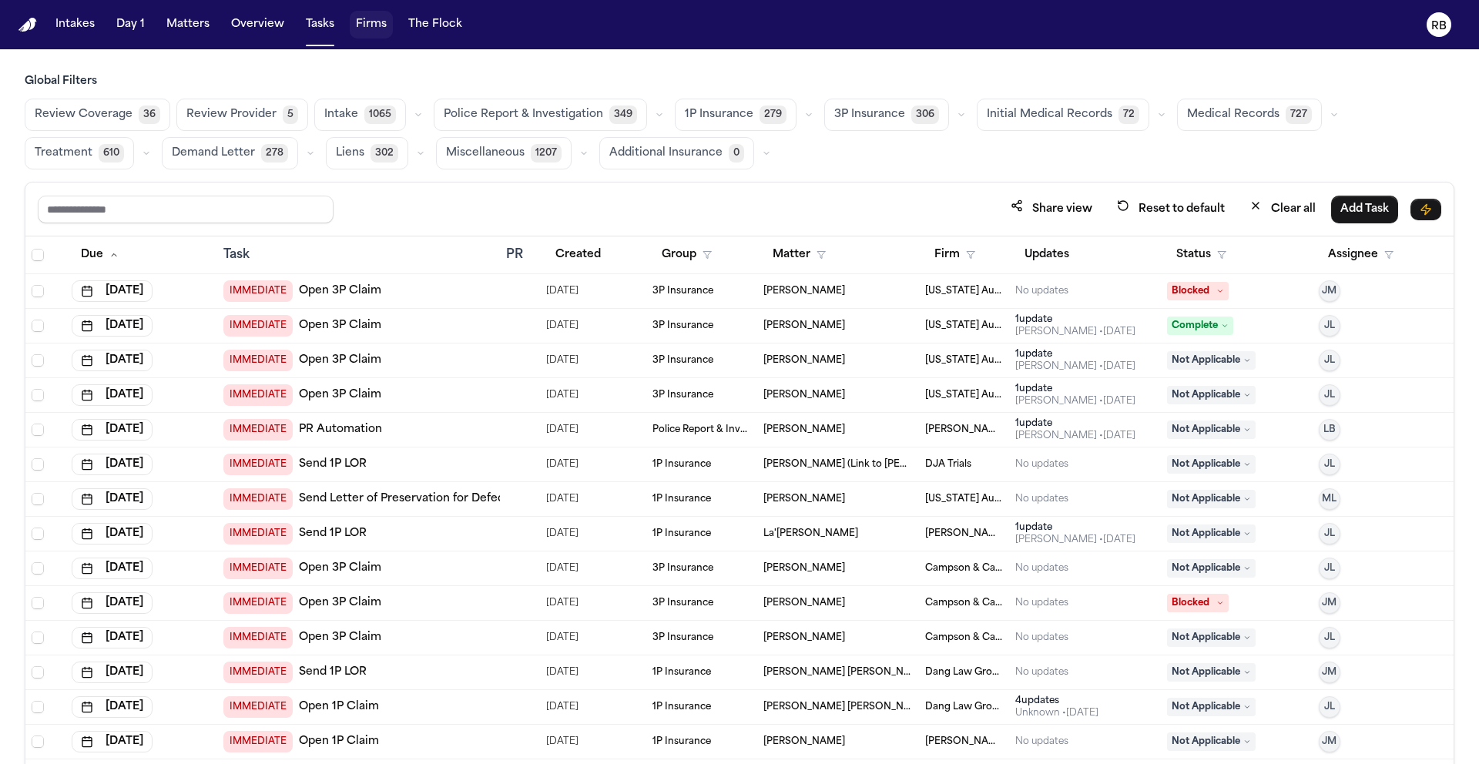
click at [377, 28] on button "Firms" at bounding box center [371, 25] width 43 height 28
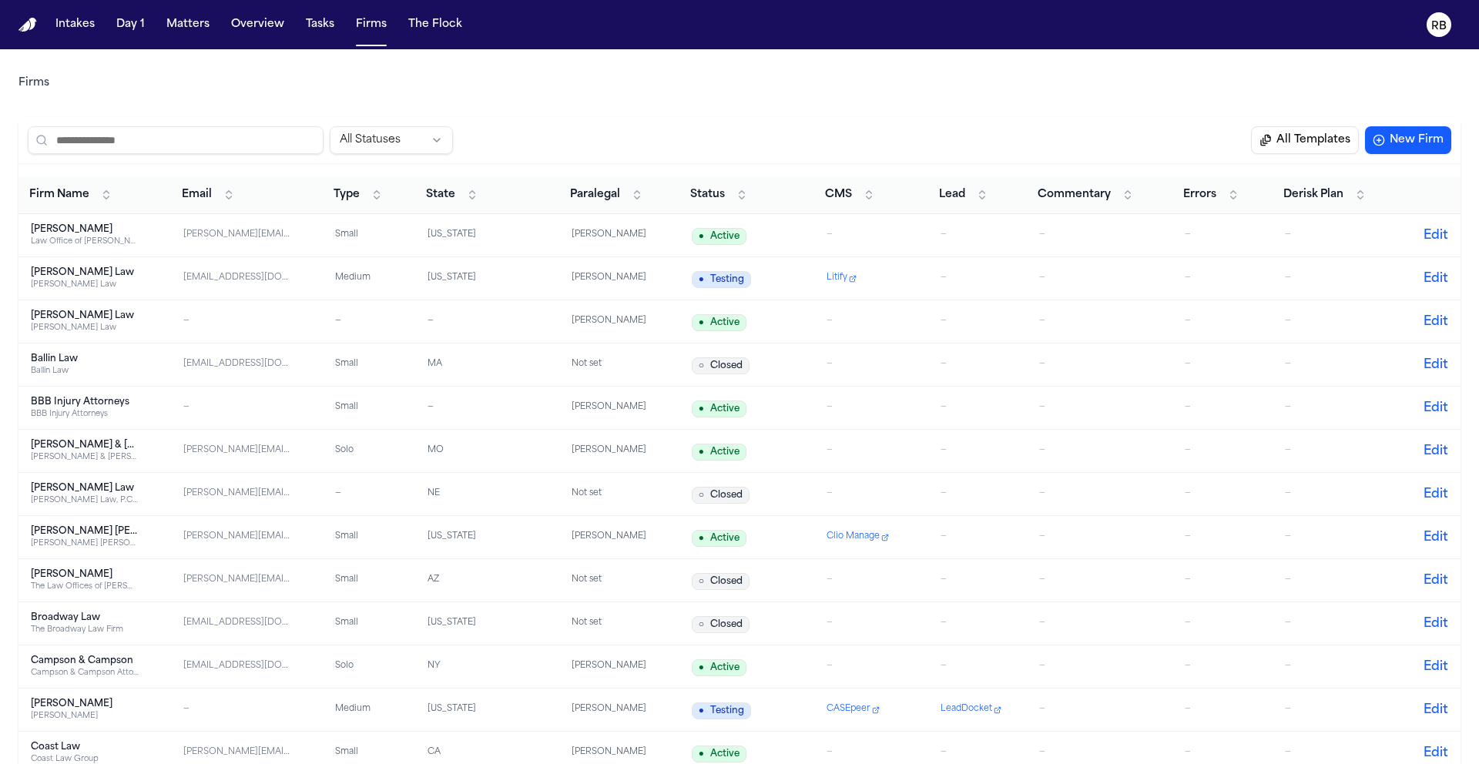
click at [255, 141] on input "search" at bounding box center [176, 140] width 296 height 28
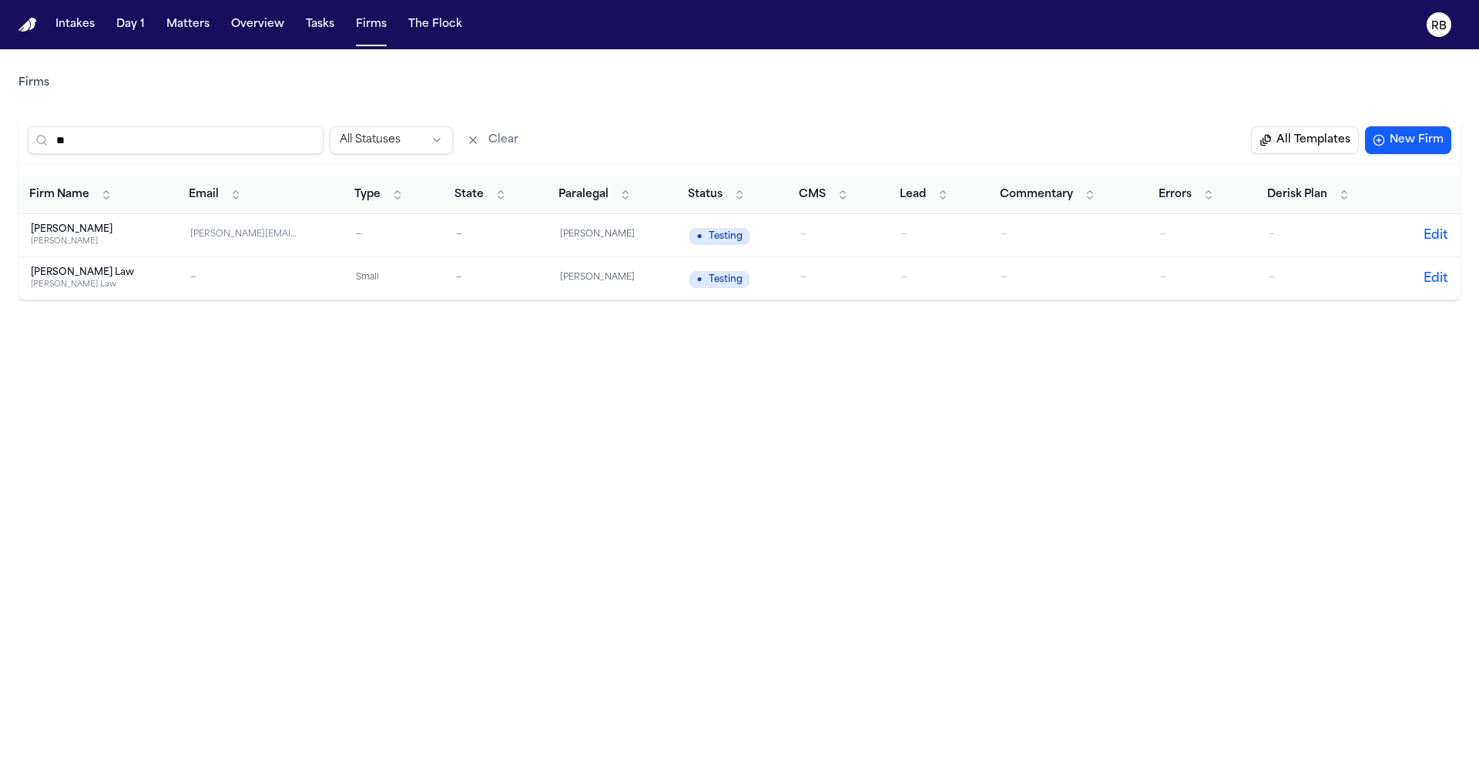
type input "*"
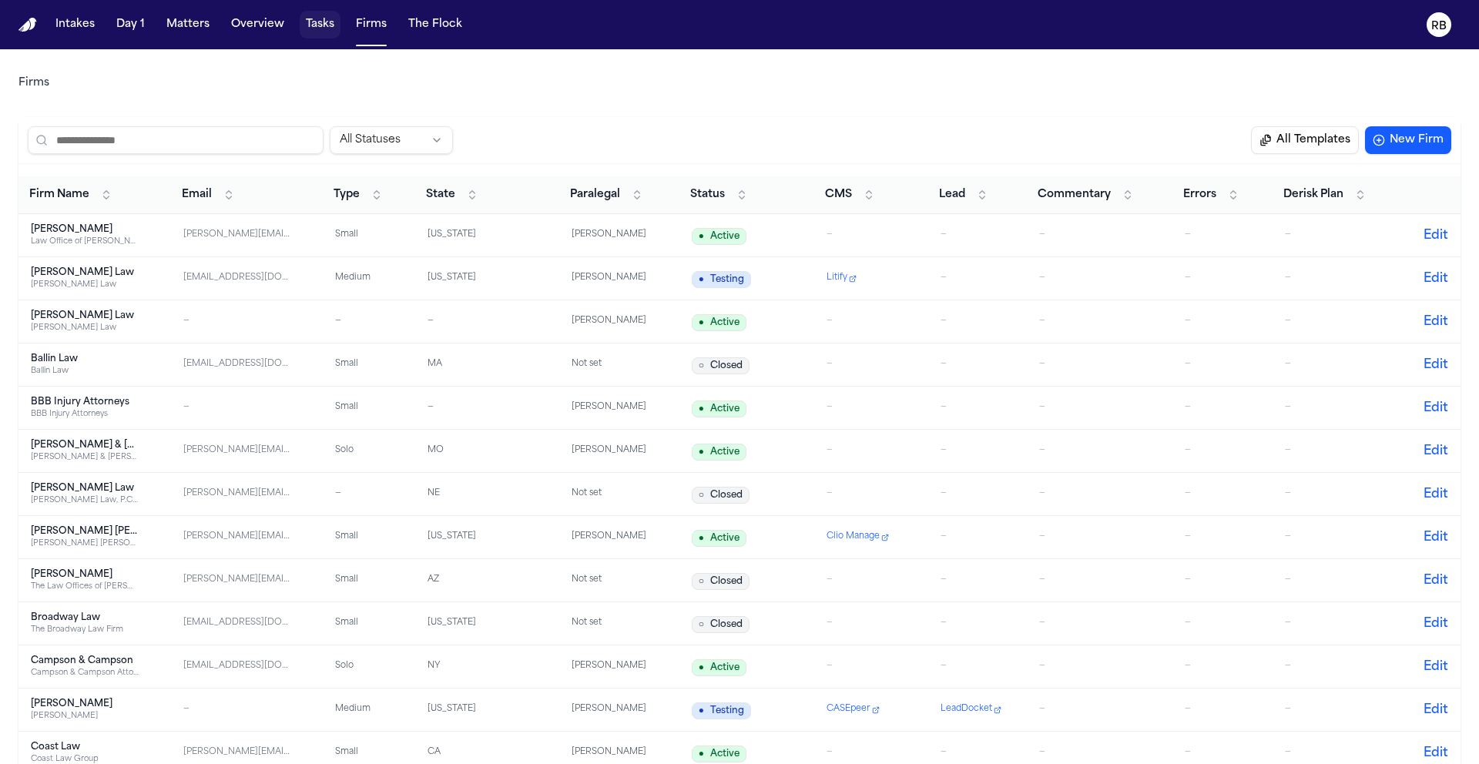
click at [315, 20] on button "Tasks" at bounding box center [320, 25] width 41 height 28
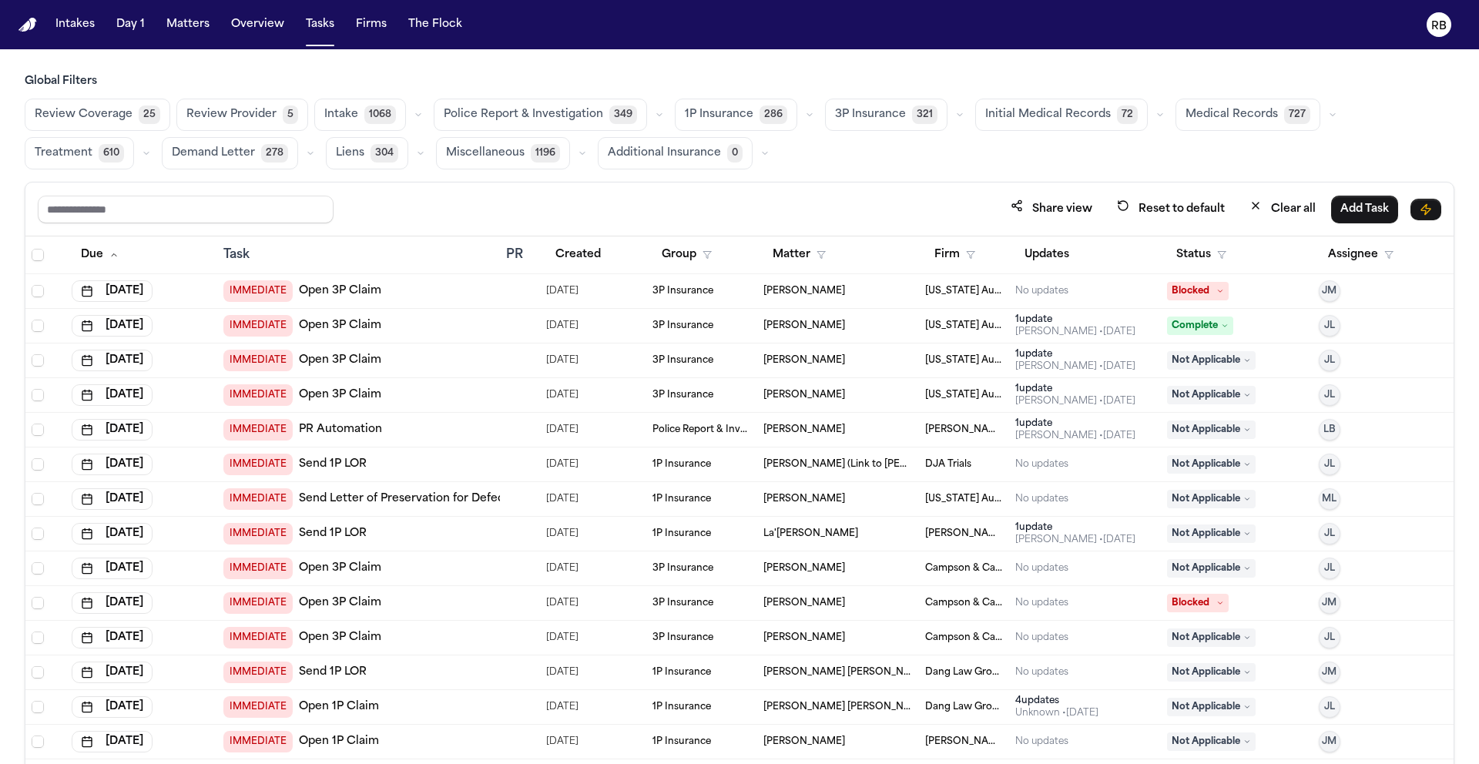
click at [1236, 116] on span "Medical Records" at bounding box center [1232, 114] width 92 height 15
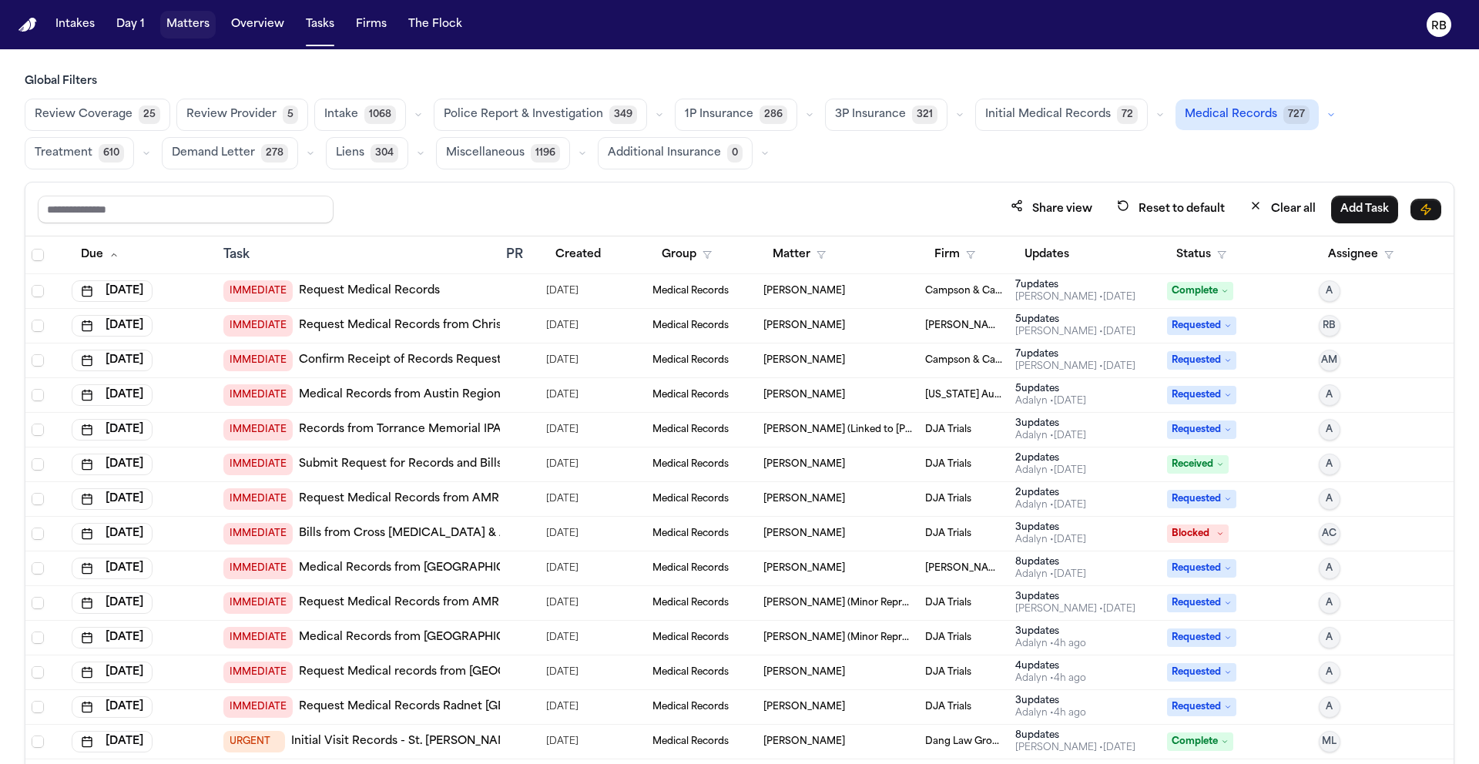
click at [184, 27] on button "Matters" at bounding box center [187, 25] width 55 height 28
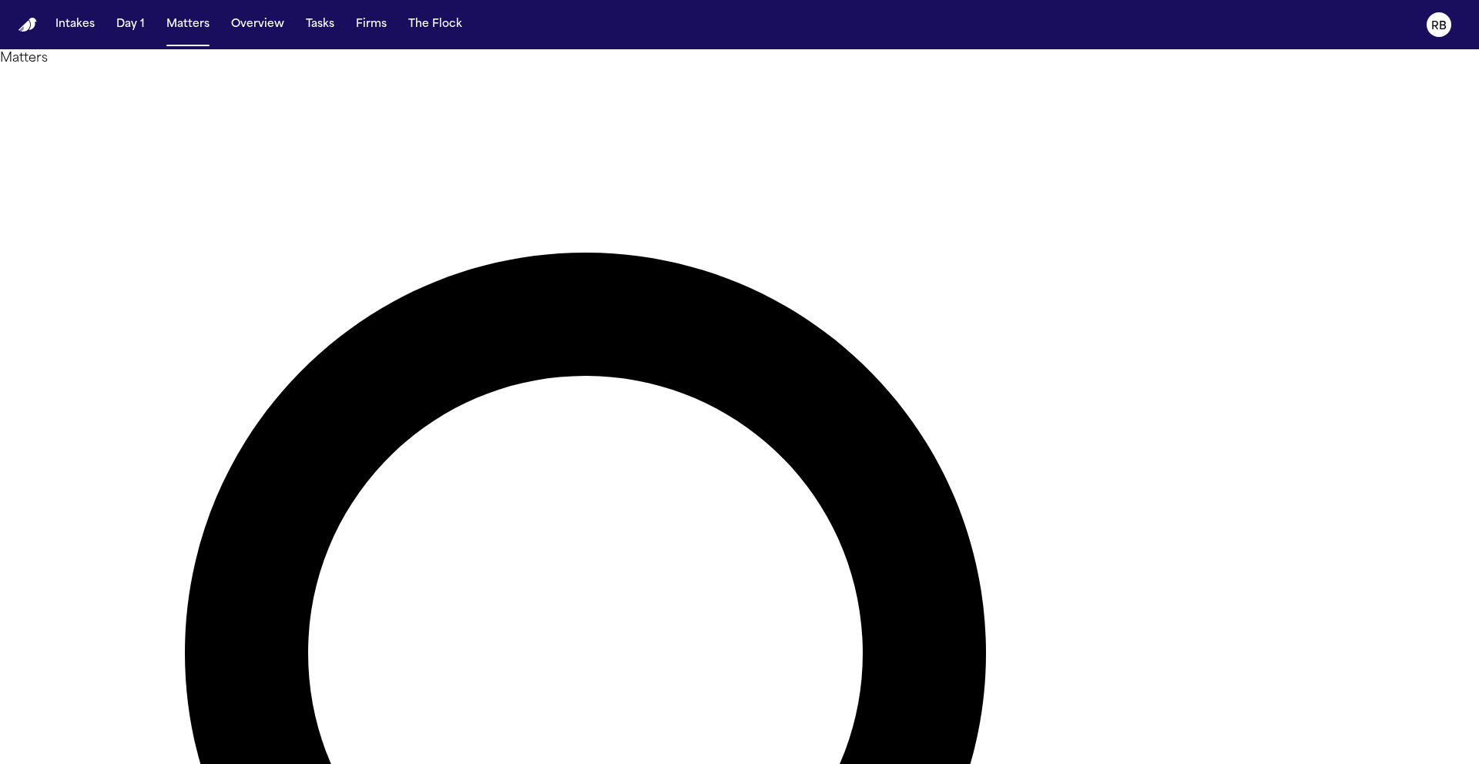
type input "*********"
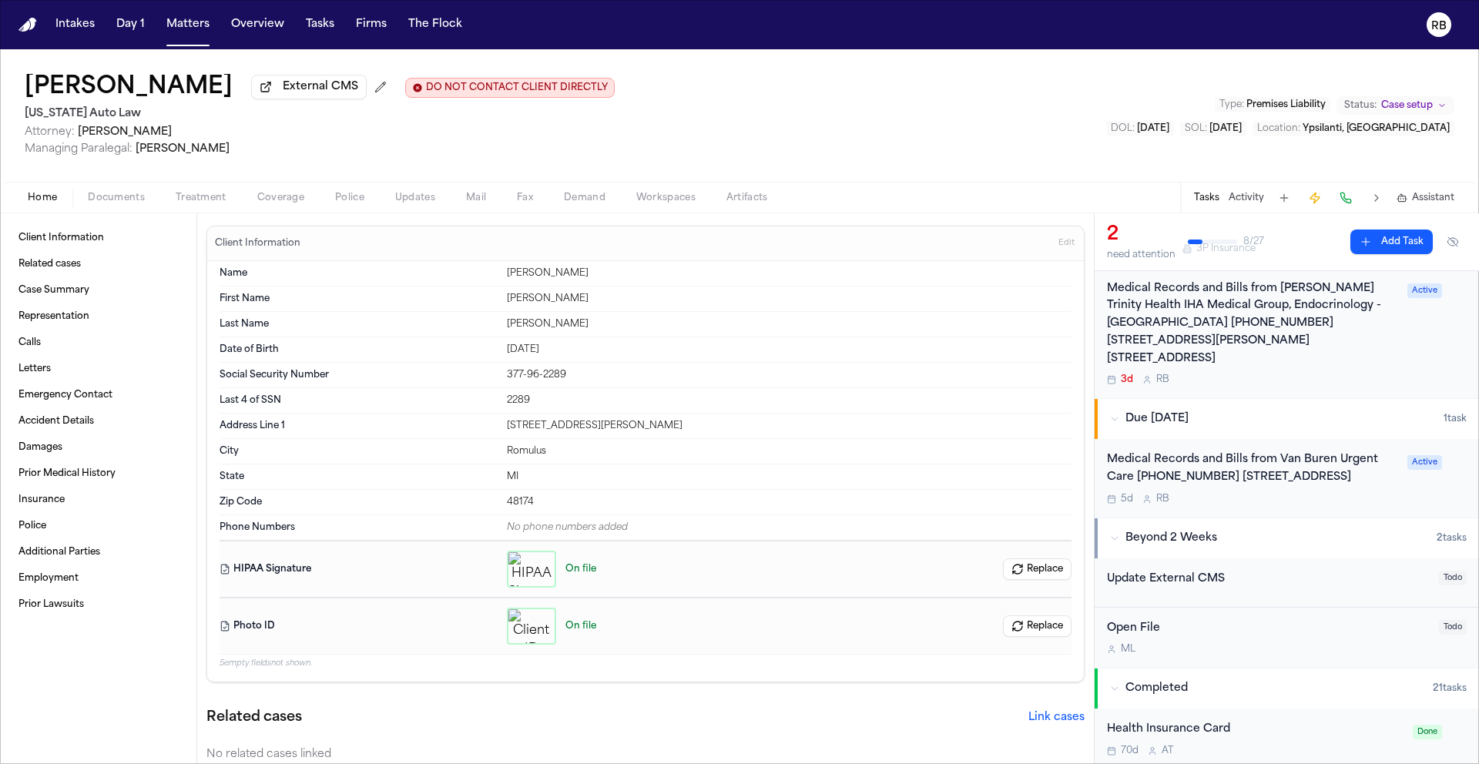
scroll to position [207, 0]
click at [1426, 472] on div "Medical Records and Bills from Van Buren Urgent Care [PHONE_NUMBER] [STREET_ADD…" at bounding box center [1287, 478] width 360 height 54
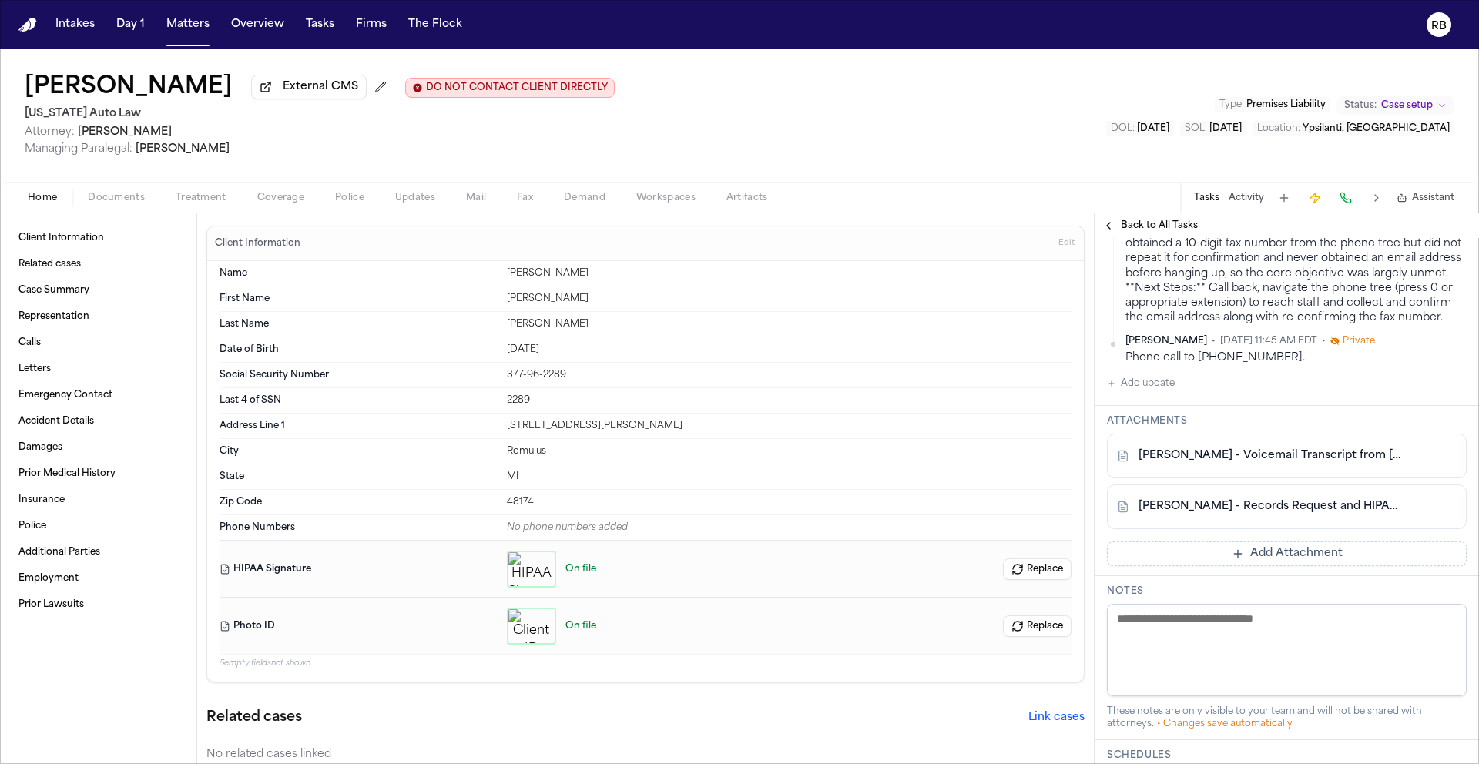
scroll to position [713, 0]
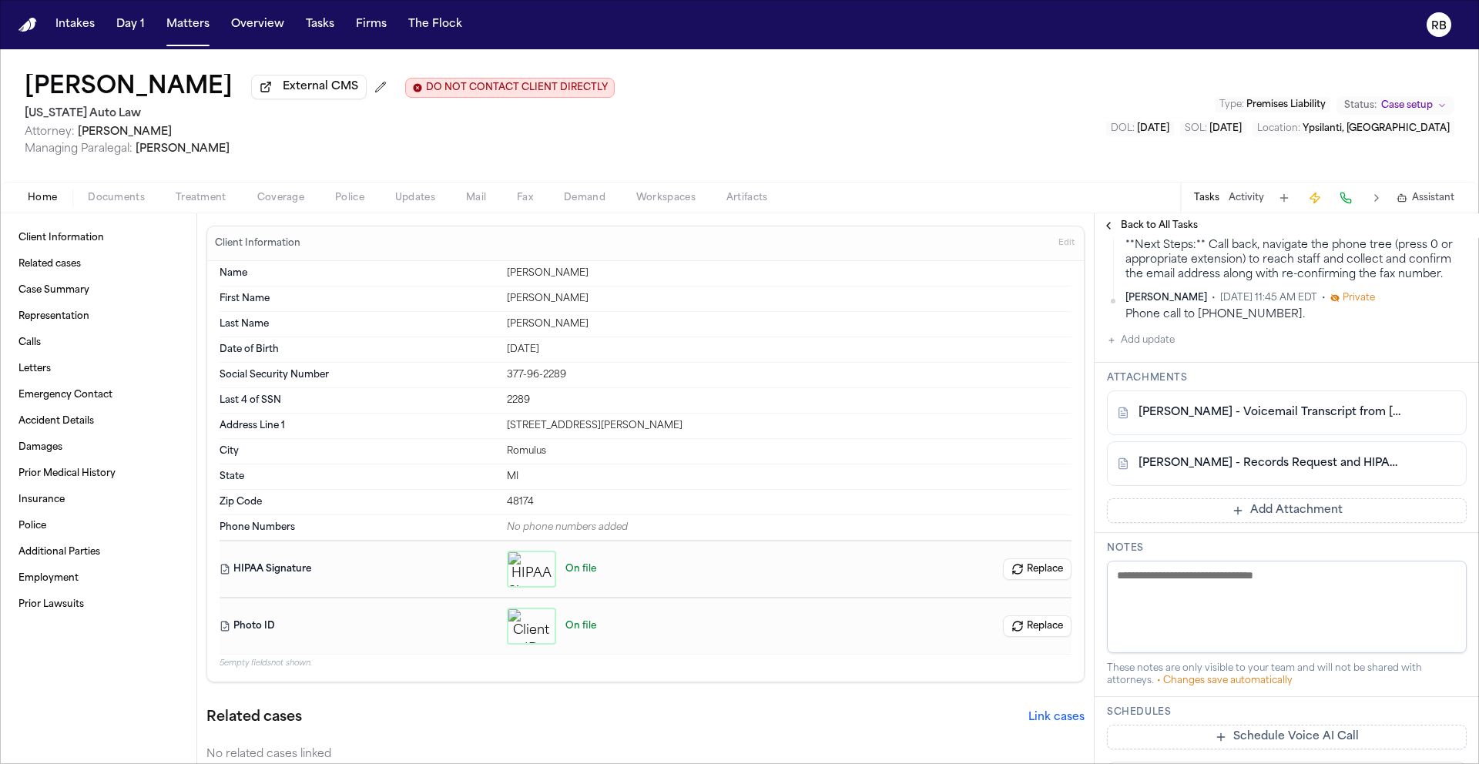
click at [1160, 350] on button "Add update" at bounding box center [1141, 340] width 68 height 18
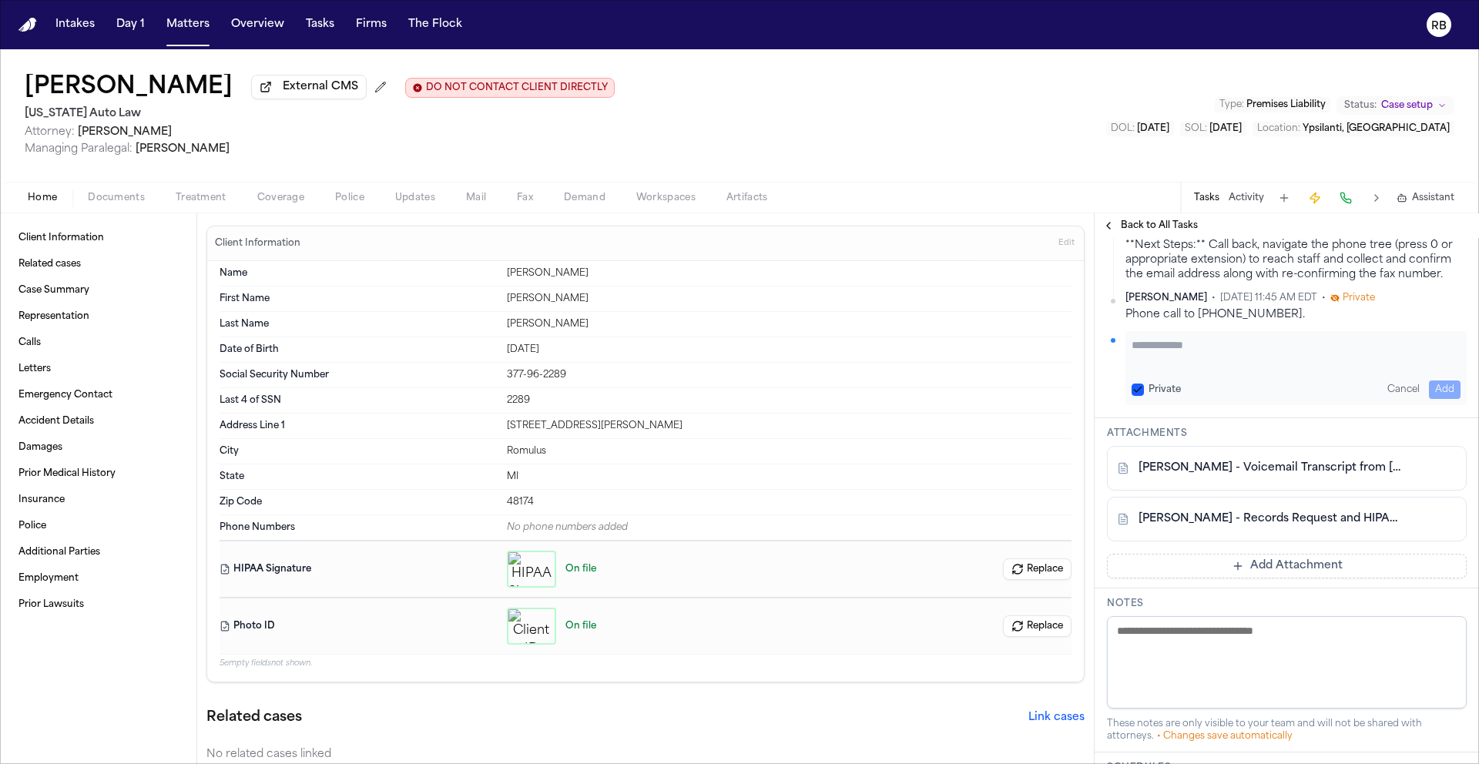
click at [1200, 368] on textarea "Add your update" at bounding box center [1296, 352] width 329 height 31
type textarea "**********"
click at [1433, 399] on button "Add" at bounding box center [1445, 390] width 32 height 18
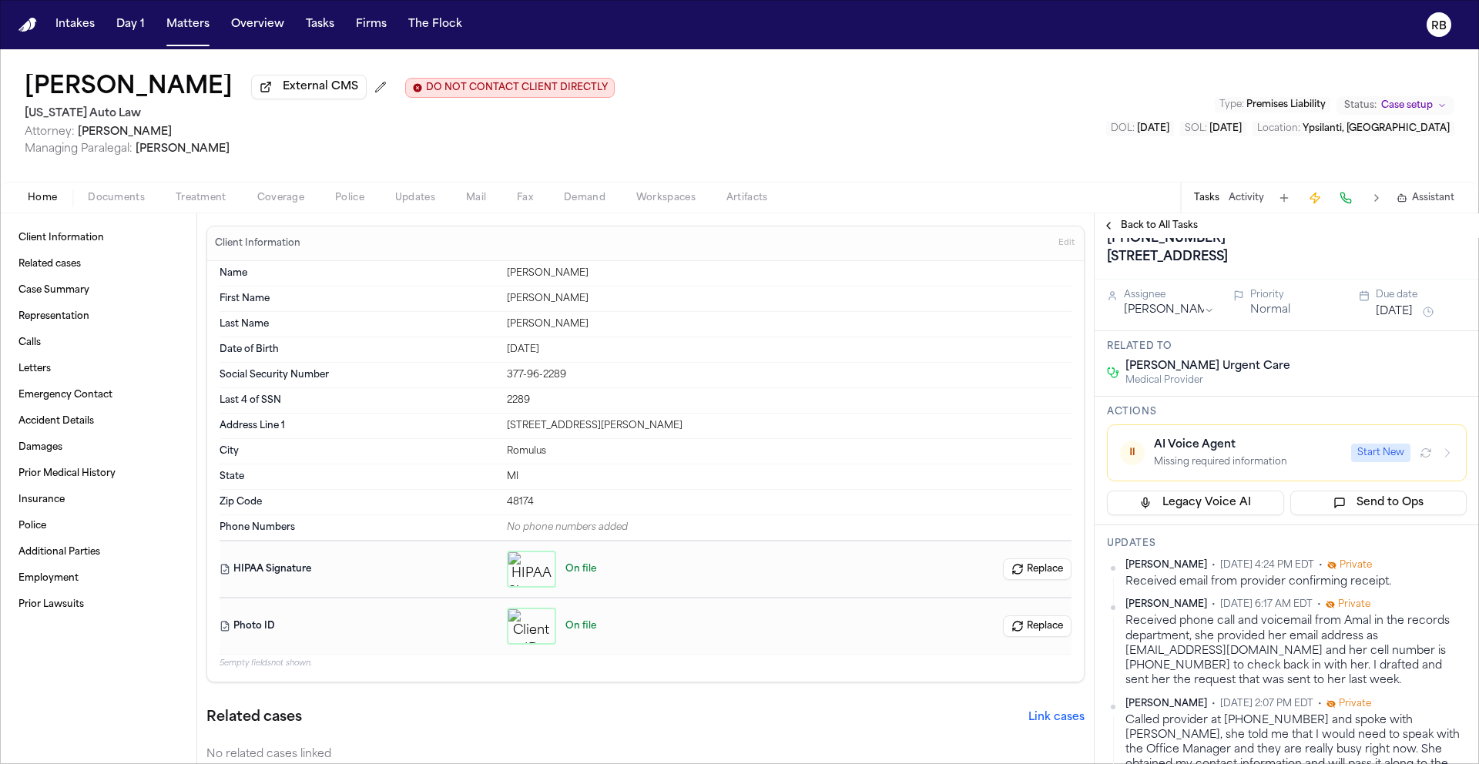
scroll to position [0, 0]
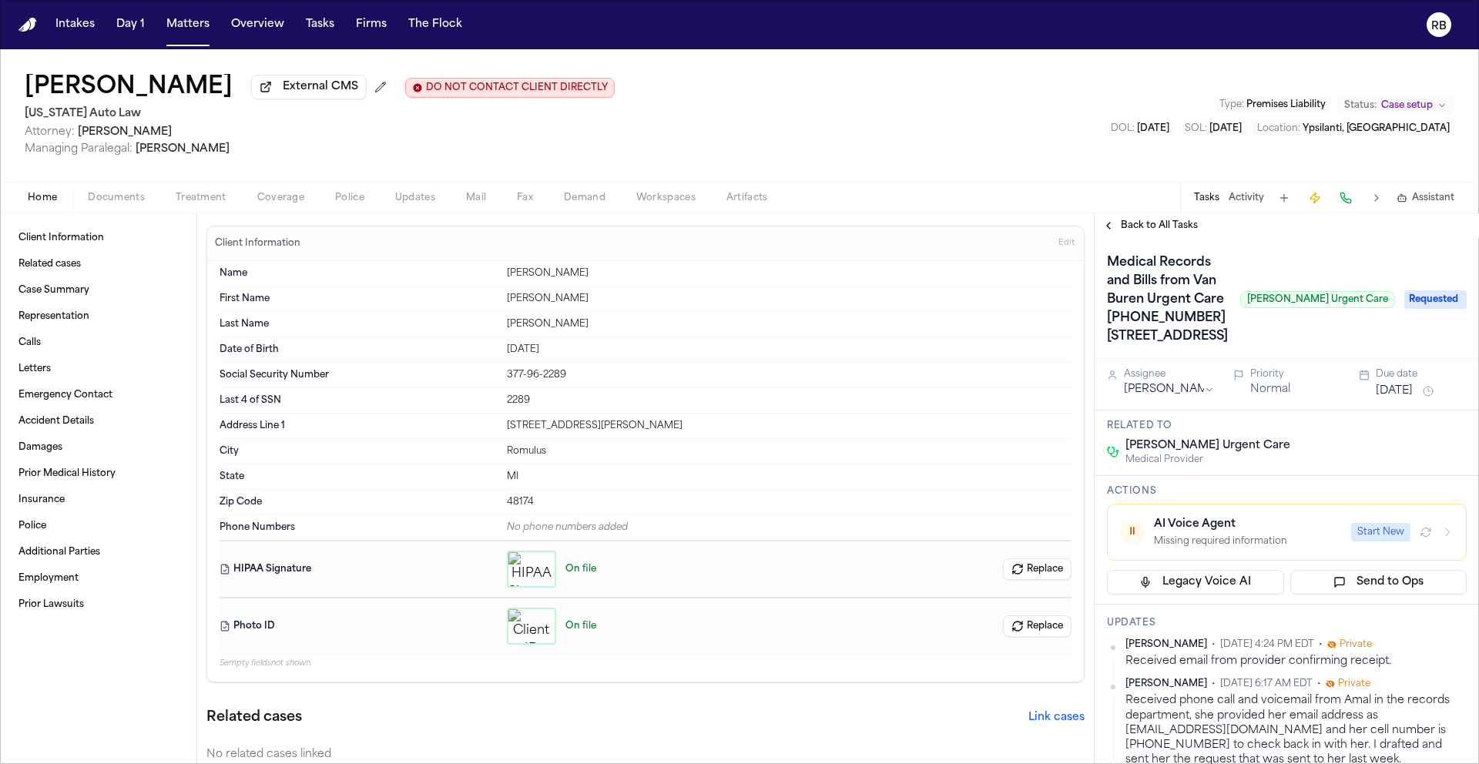
click at [1414, 309] on span "Requested" at bounding box center [1436, 299] width 62 height 18
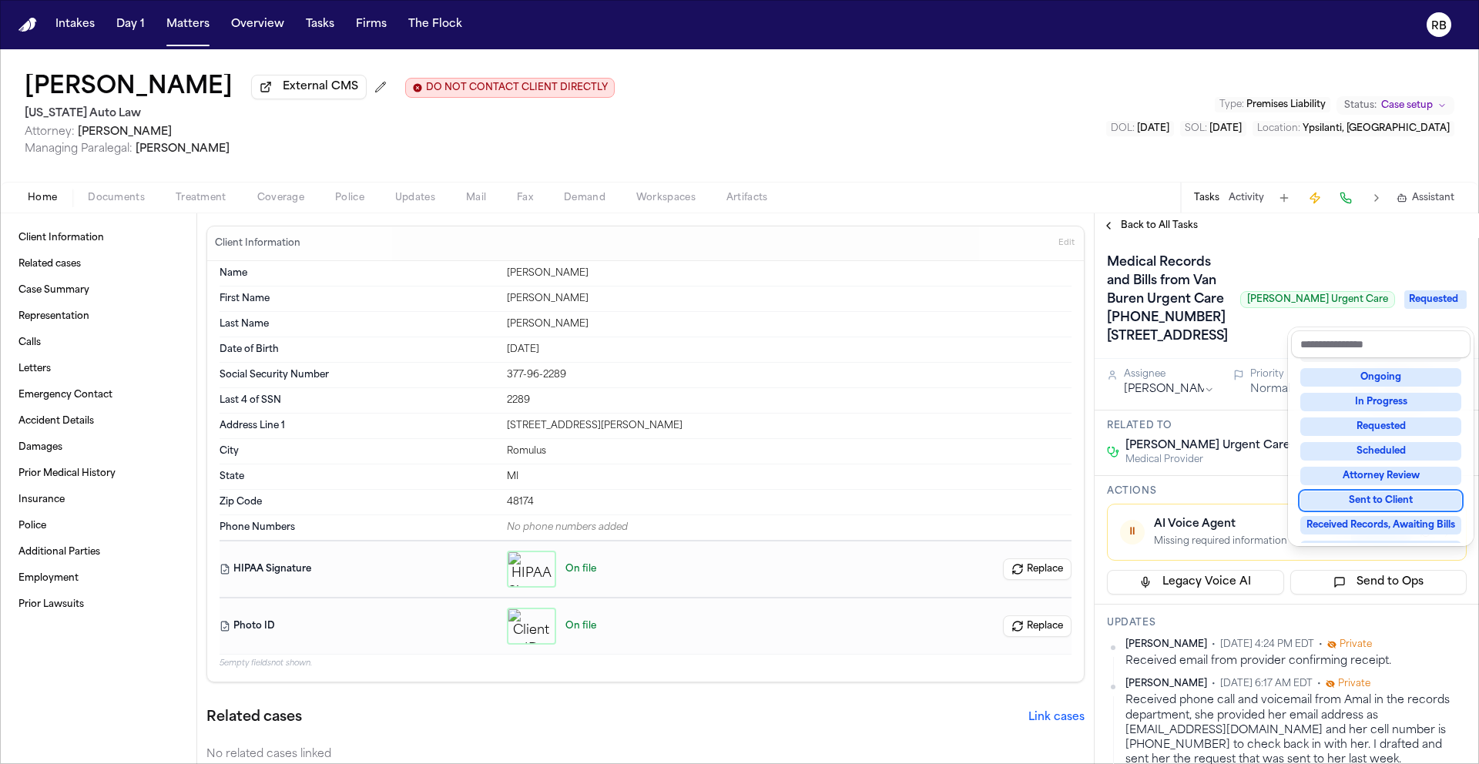
scroll to position [43, 0]
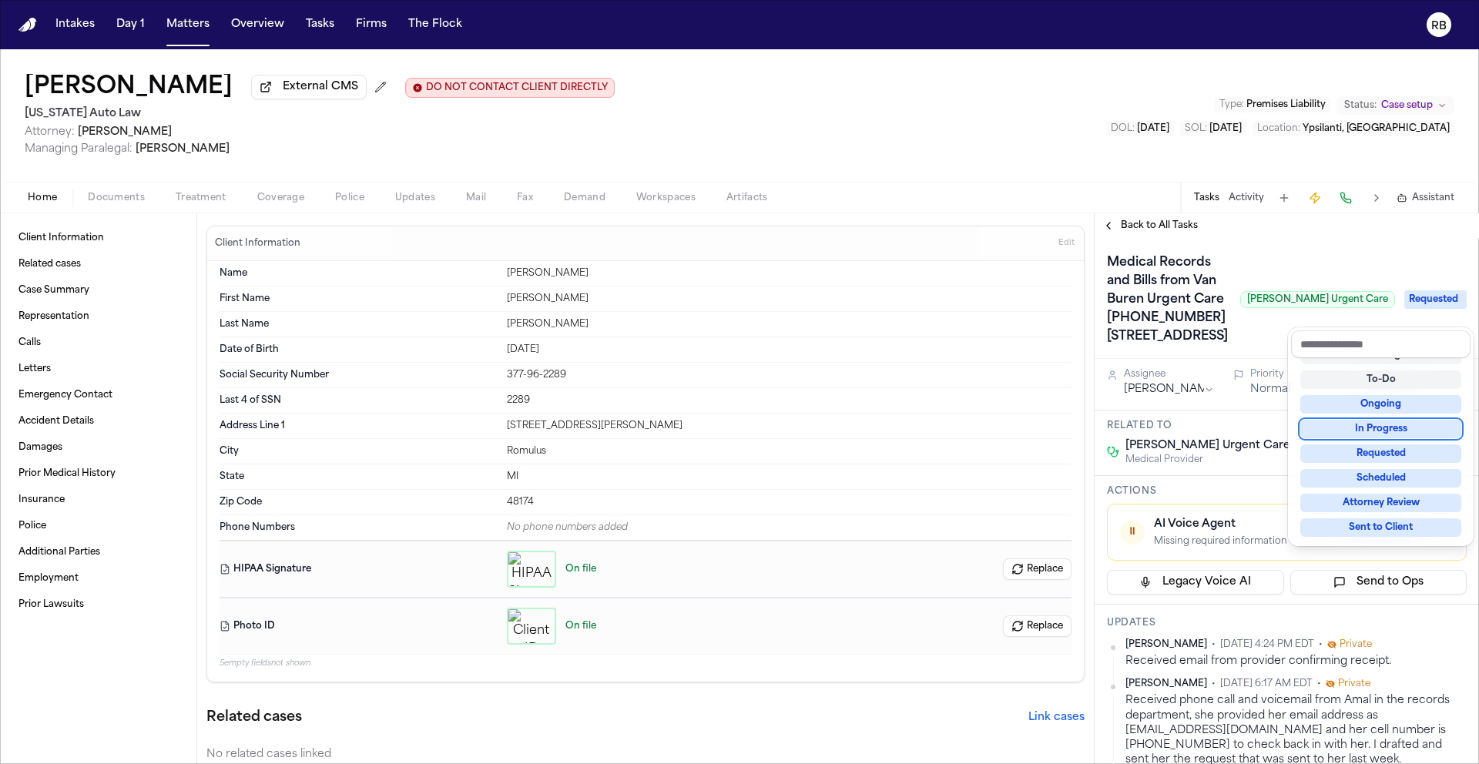
click at [1416, 423] on div "In Progress" at bounding box center [1381, 429] width 161 height 18
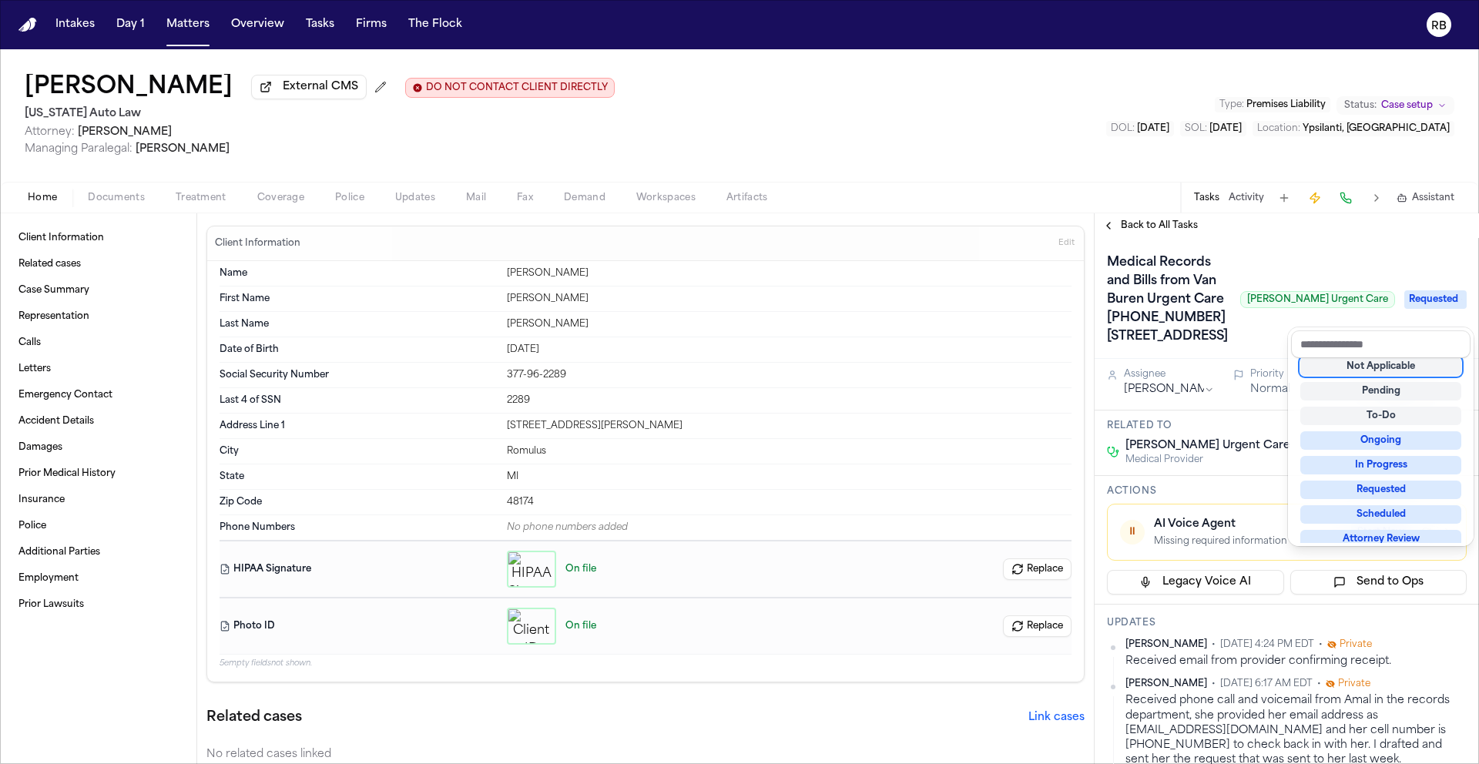
scroll to position [6, 0]
click at [1429, 458] on div "In Progress" at bounding box center [1381, 466] width 161 height 18
click at [1250, 349] on div "Medical Records and Bills from Van Buren Urgent Care [PHONE_NUMBER] [STREET_ADD…" at bounding box center [1287, 299] width 360 height 99
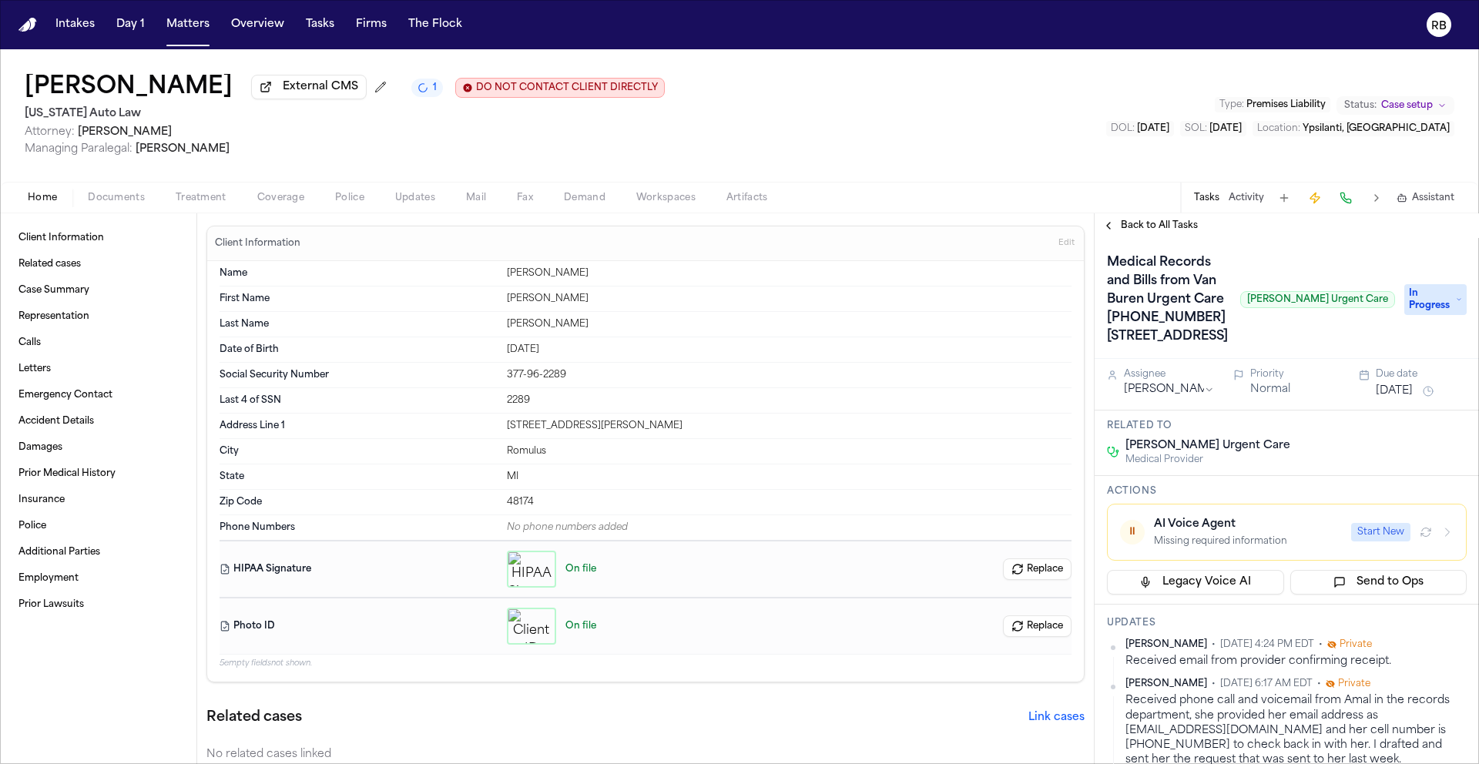
click at [1187, 340] on h1 "Medical Records and Bills from Van Buren Urgent Care [PHONE_NUMBER] [STREET_ADD…" at bounding box center [1167, 299] width 133 height 99
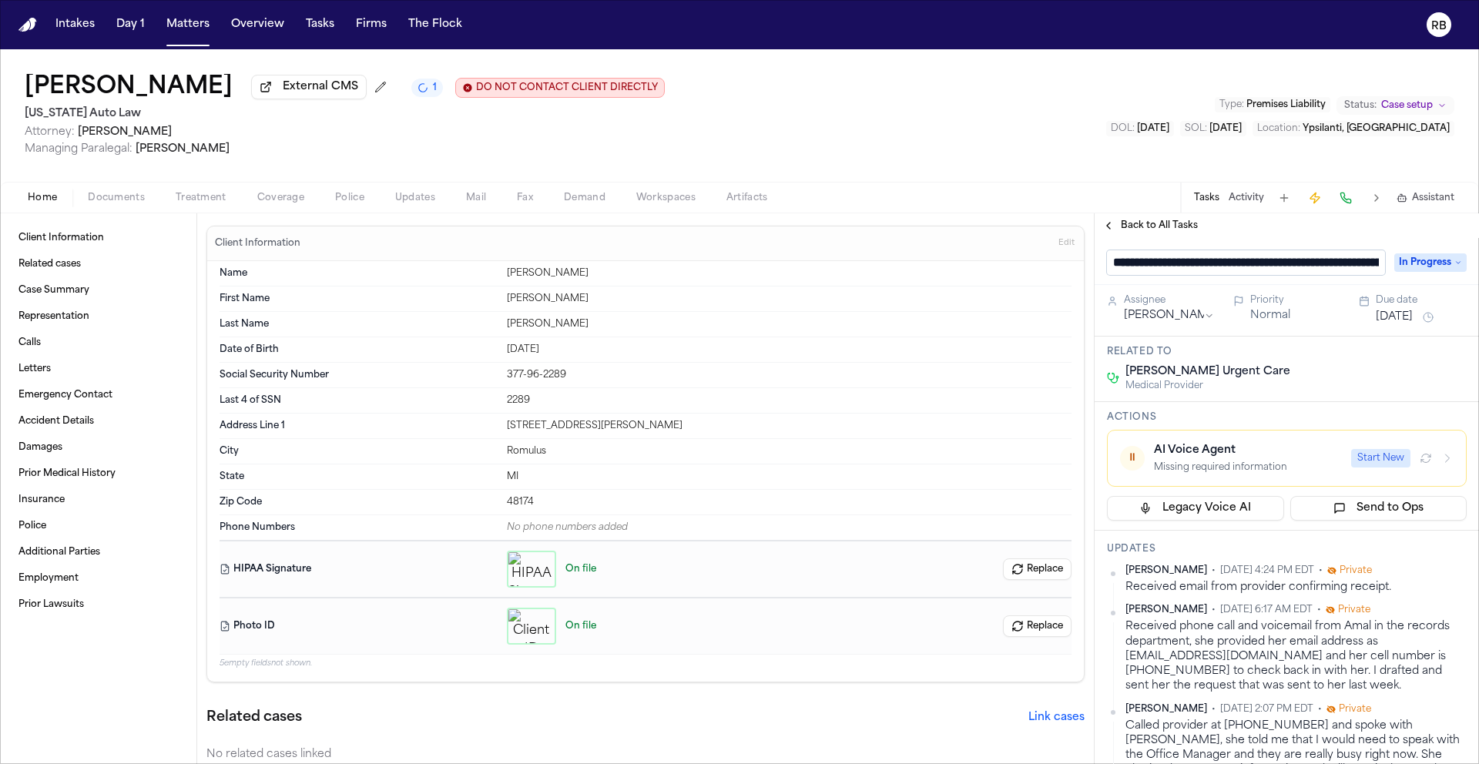
scroll to position [0, 462]
click at [1135, 265] on input "**********" at bounding box center [1240, 262] width 267 height 25
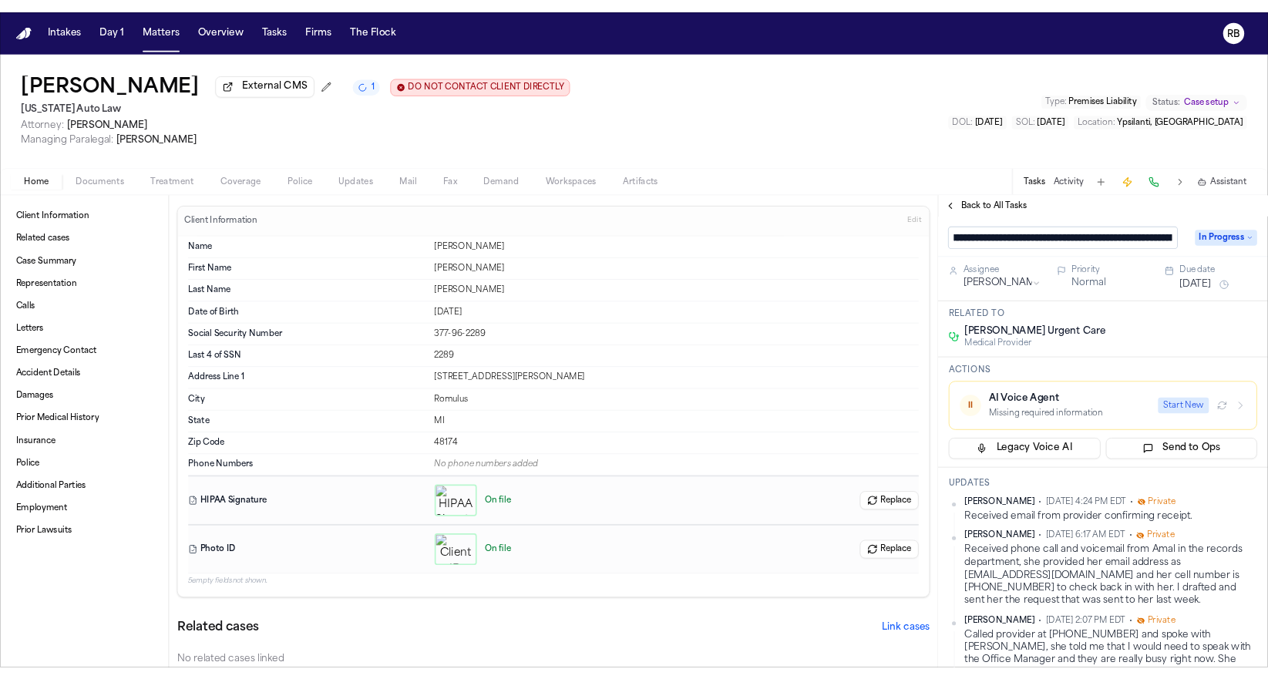
scroll to position [0, 0]
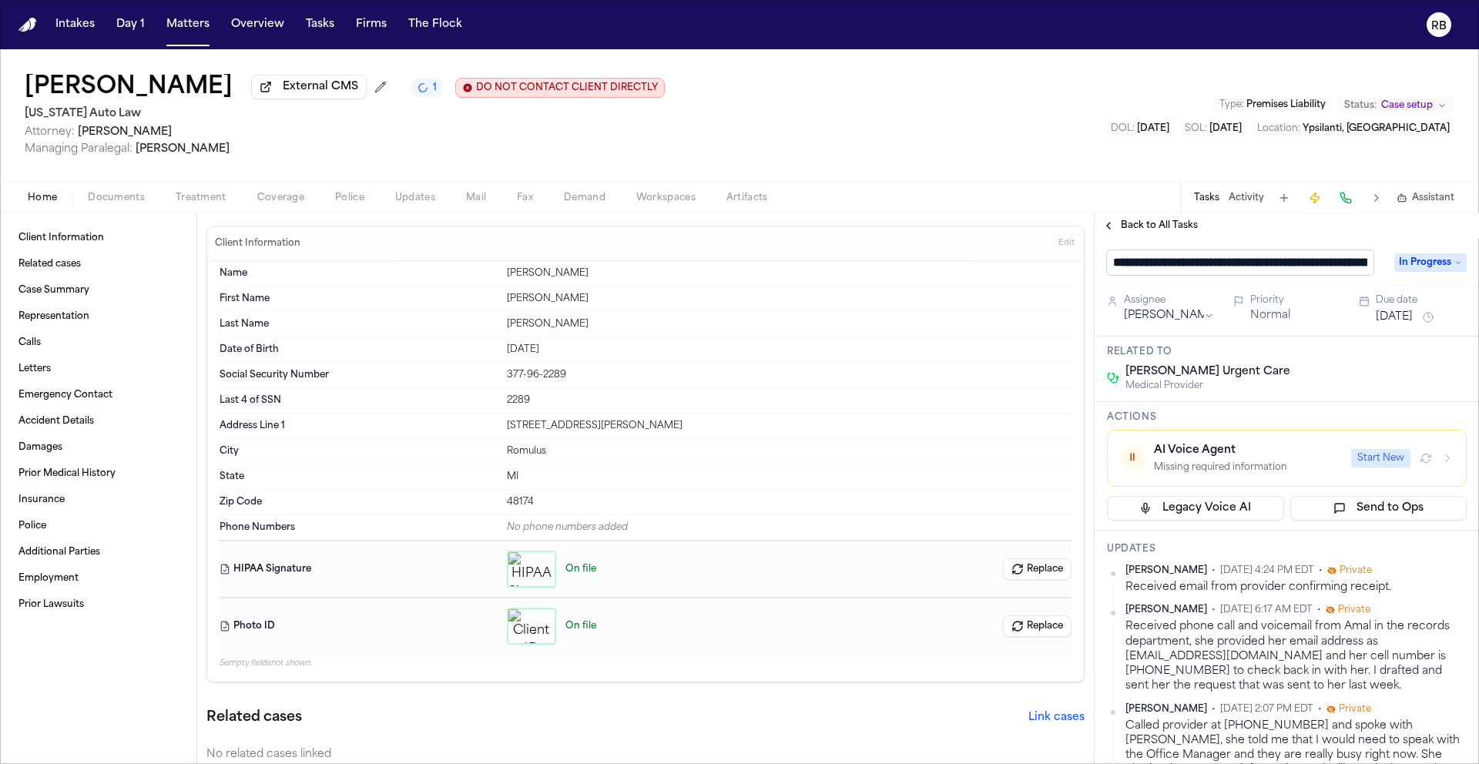
type input "**********"
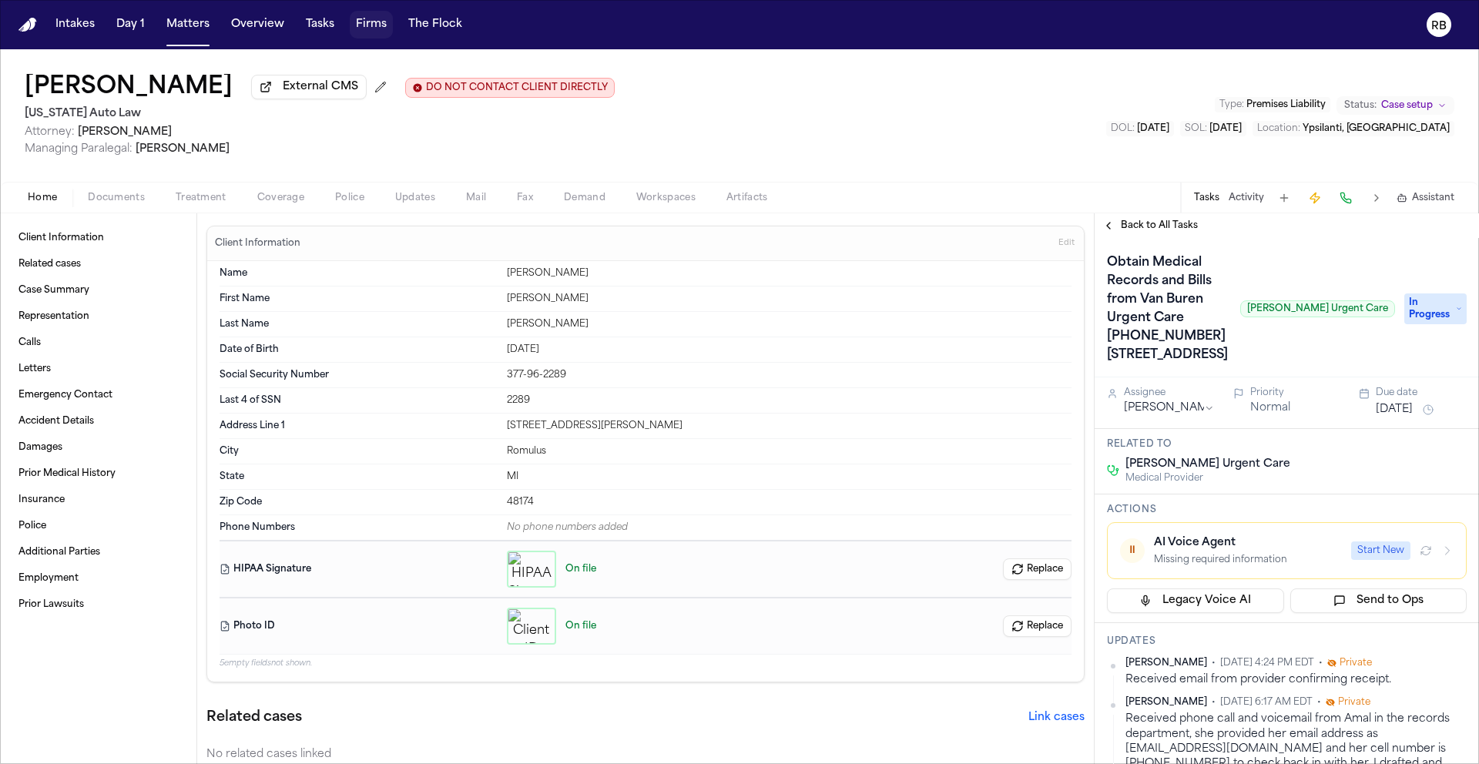
click at [362, 27] on button "Firms" at bounding box center [371, 25] width 43 height 28
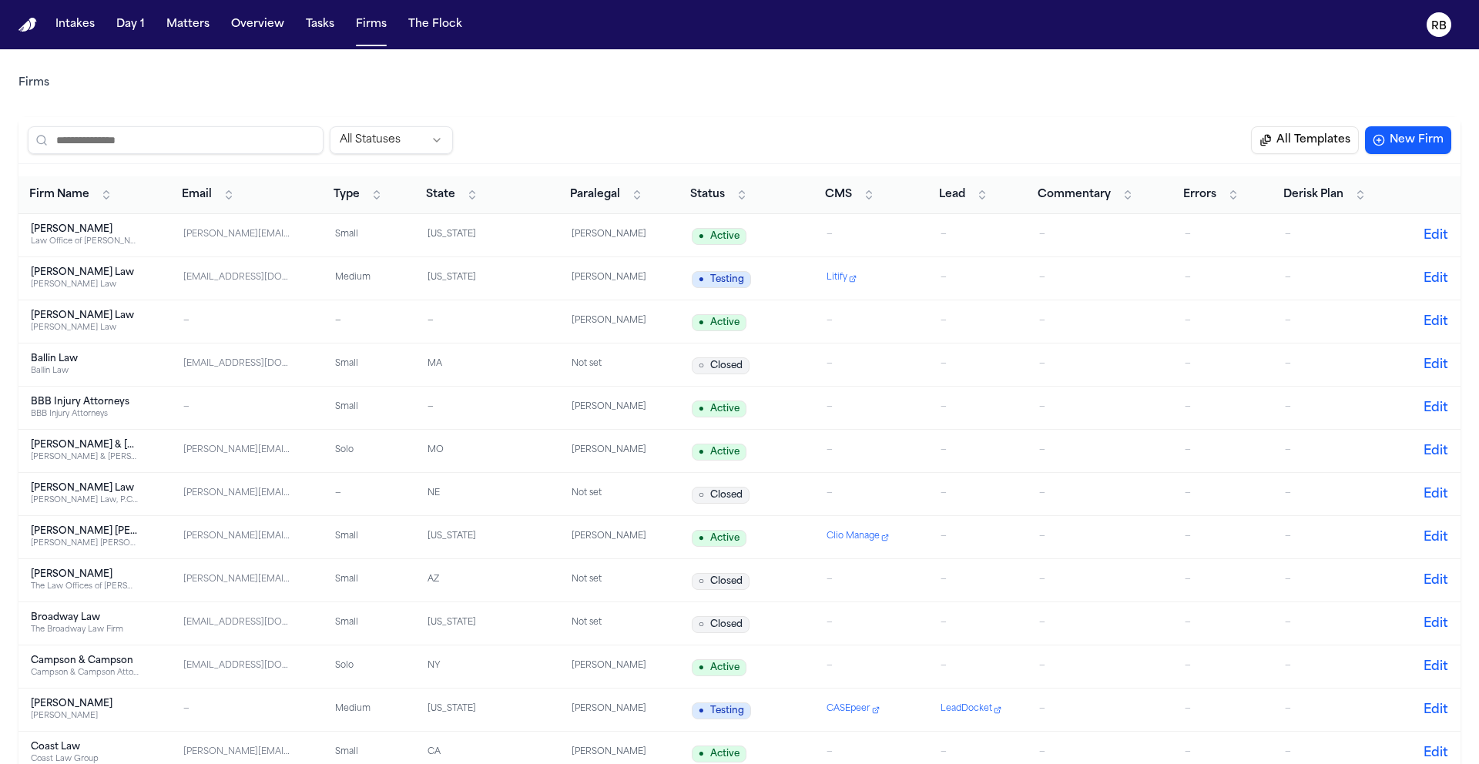
click at [229, 146] on input "search" at bounding box center [176, 140] width 296 height 28
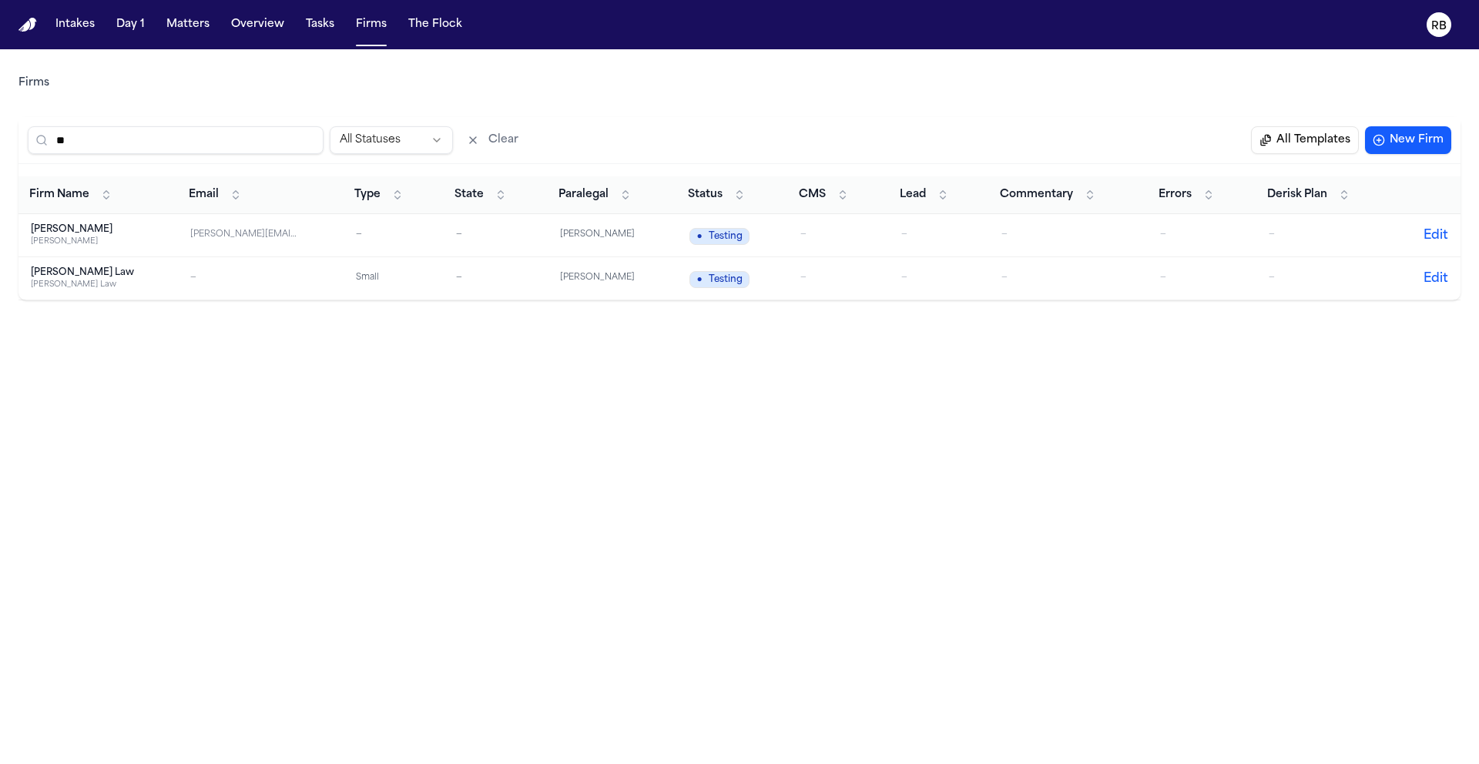
type input "*"
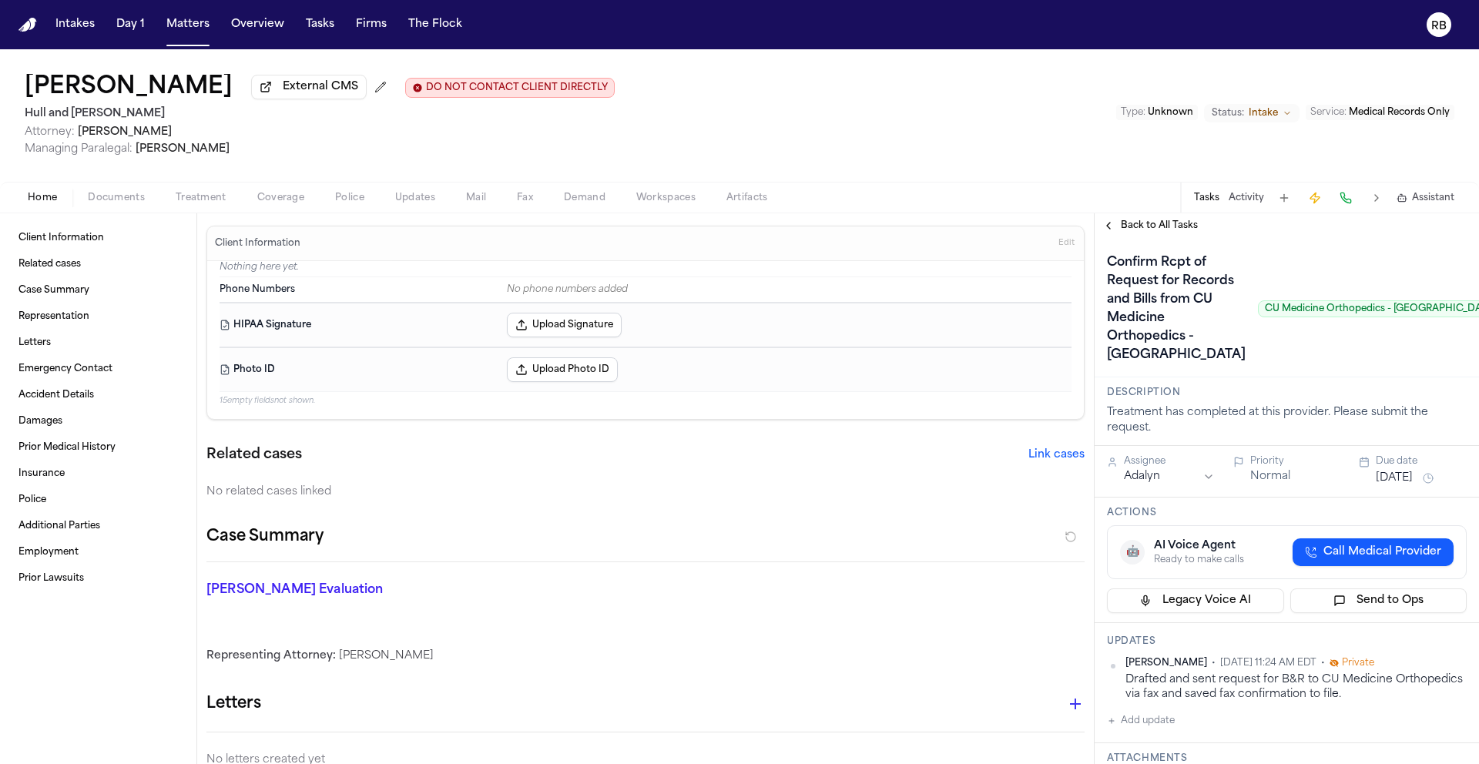
click at [978, 136] on div "Mary Kelley External CMS DO NOT CONTACT CLIENT DIRECTLY DO NOT CONTACT Hull and…" at bounding box center [739, 115] width 1479 height 133
click at [41, 200] on span "Home" at bounding box center [42, 198] width 29 height 12
click at [80, 248] on link "Client Information" at bounding box center [98, 238] width 172 height 25
click at [122, 97] on h1 "[PERSON_NAME]" at bounding box center [129, 88] width 208 height 28
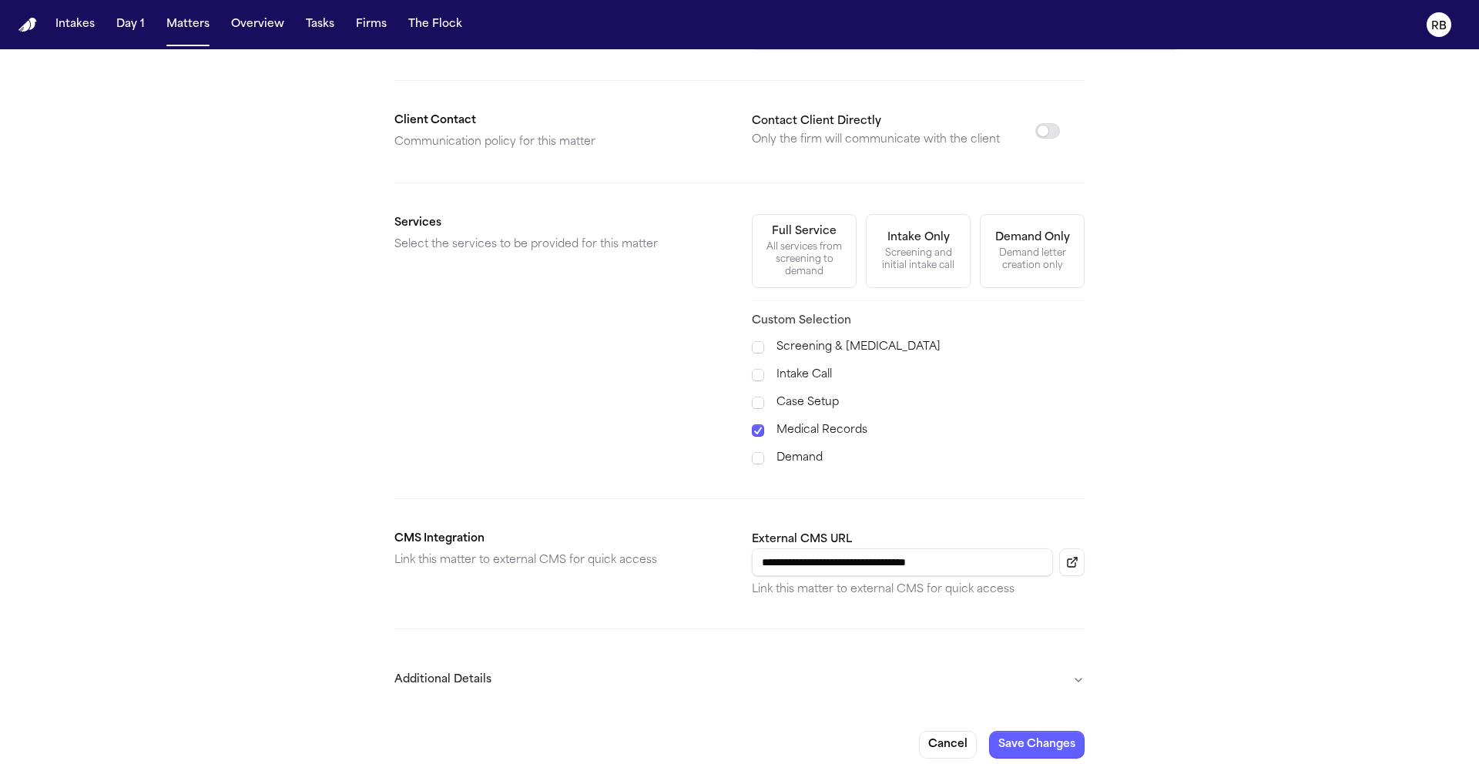
scroll to position [408, 0]
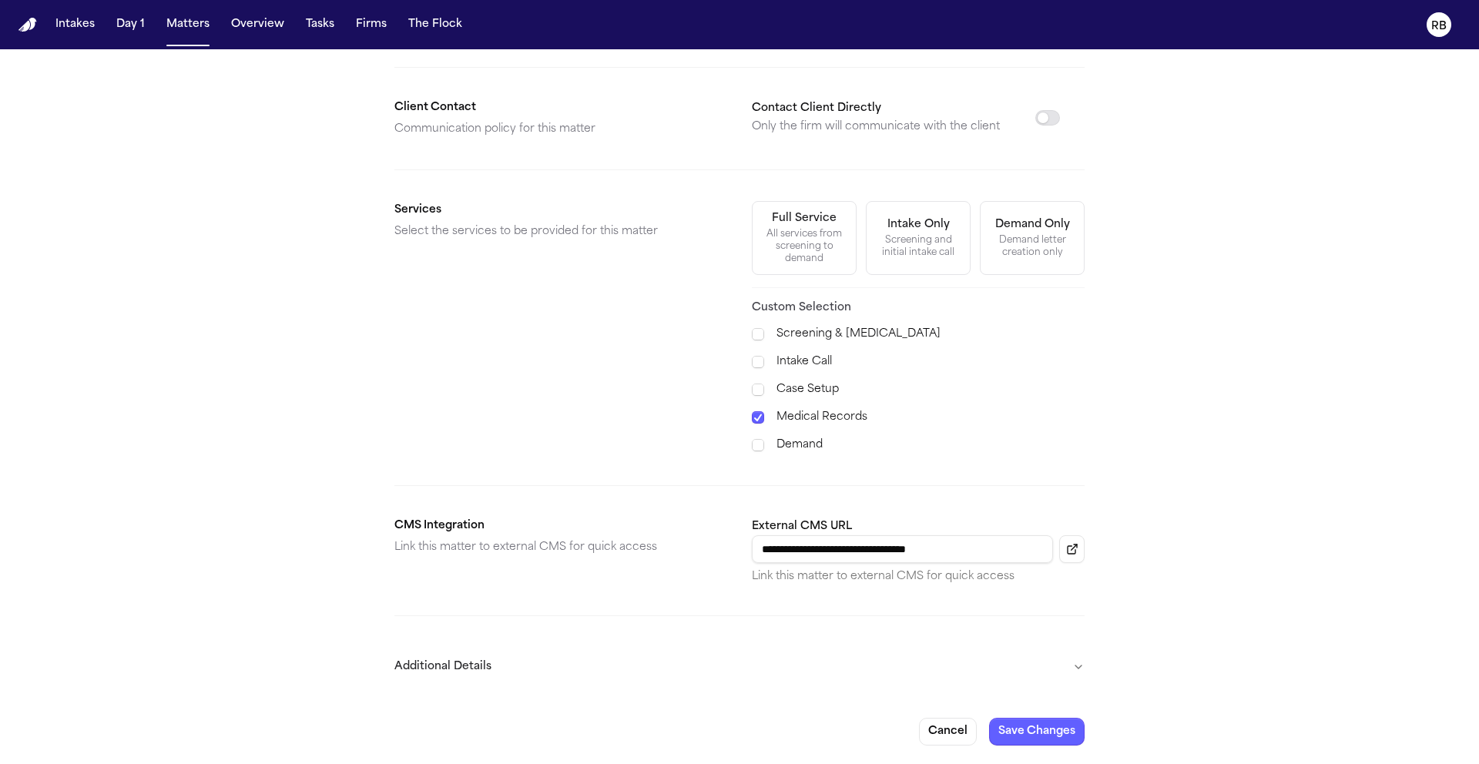
click at [1080, 669] on button "Additional Details" at bounding box center [740, 667] width 690 height 40
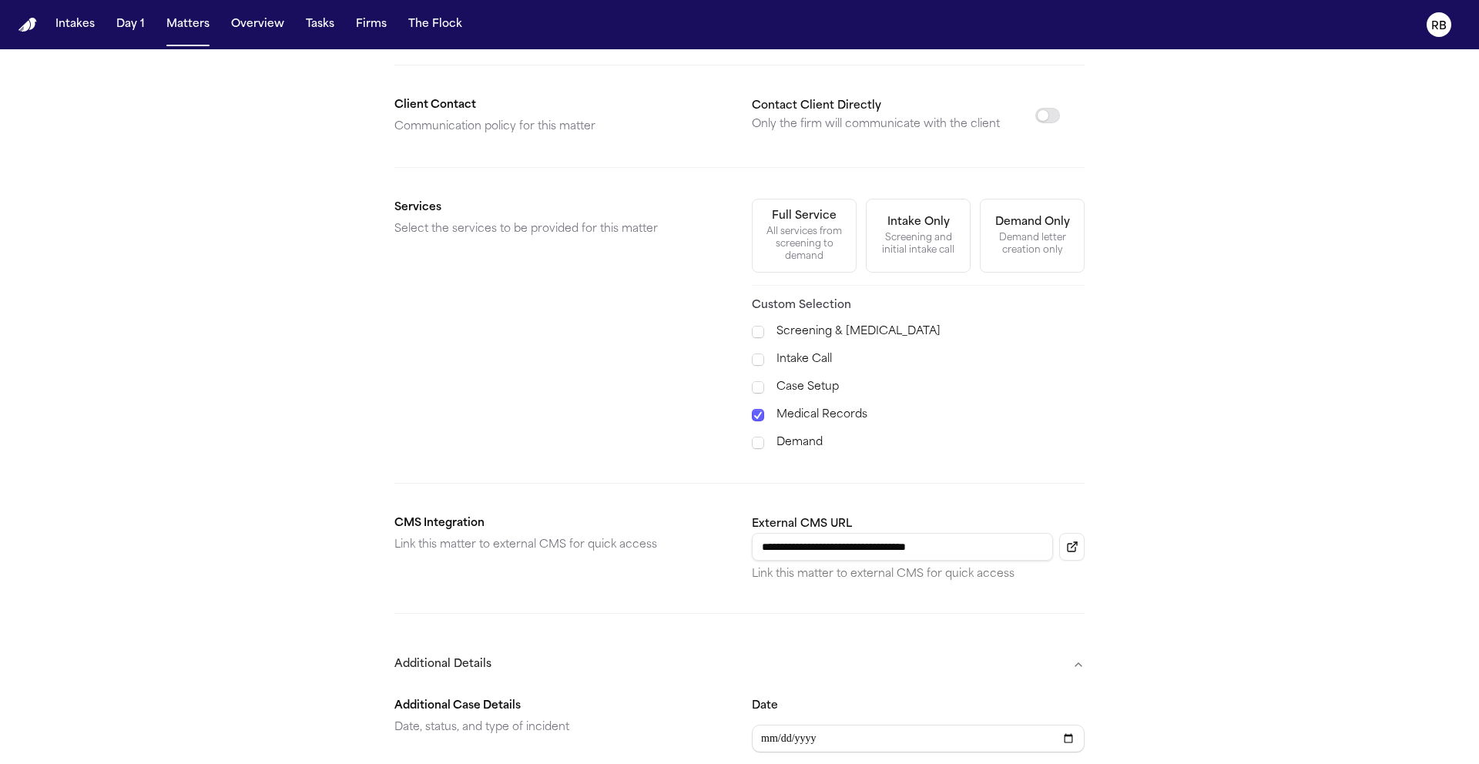
scroll to position [828, 0]
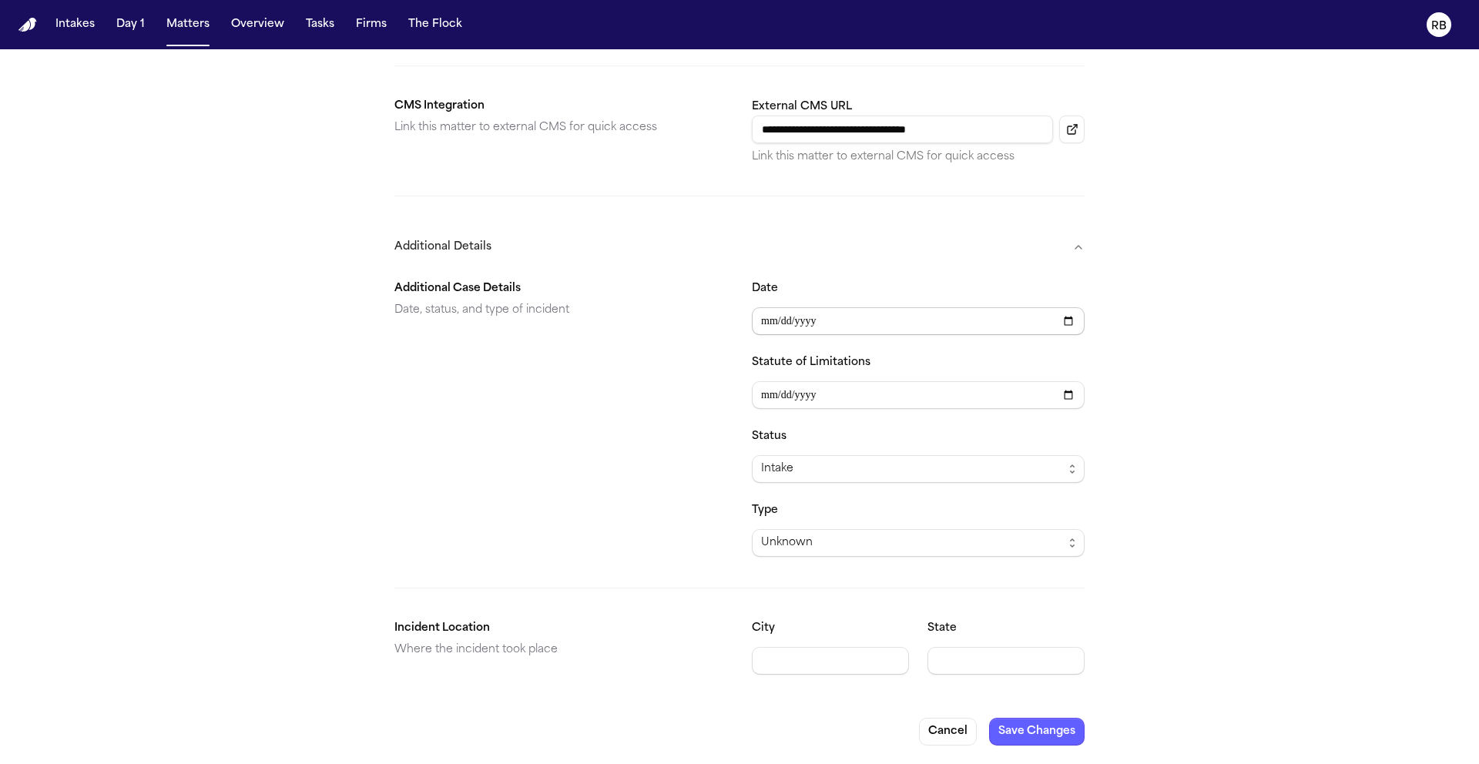
click at [864, 316] on input "Date" at bounding box center [918, 321] width 333 height 28
type input "**********"
click at [865, 447] on div "Status Intake" at bounding box center [918, 455] width 333 height 55
click at [866, 457] on span "Intake" at bounding box center [918, 469] width 333 height 28
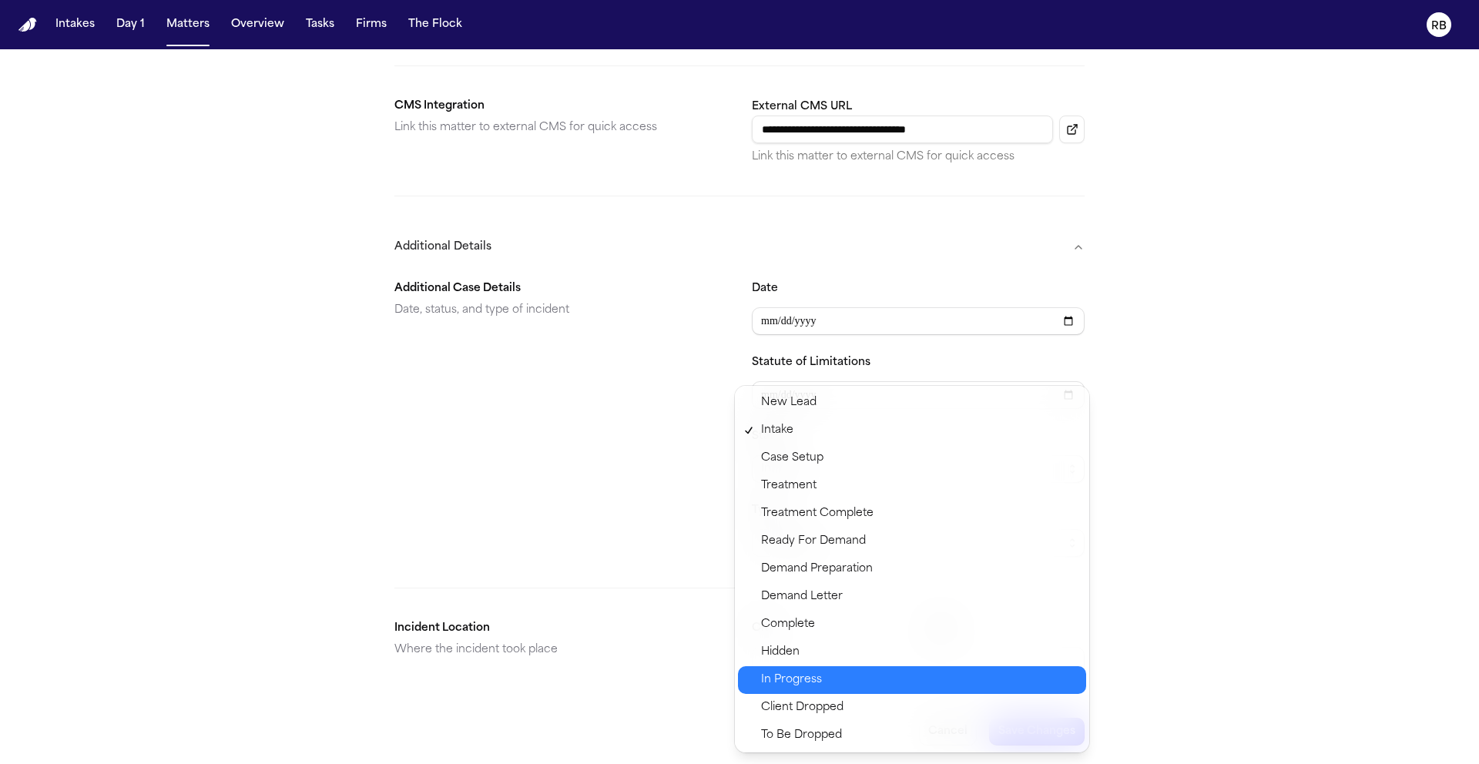
click at [845, 692] on div "In Progress" at bounding box center [912, 681] width 348 height 28
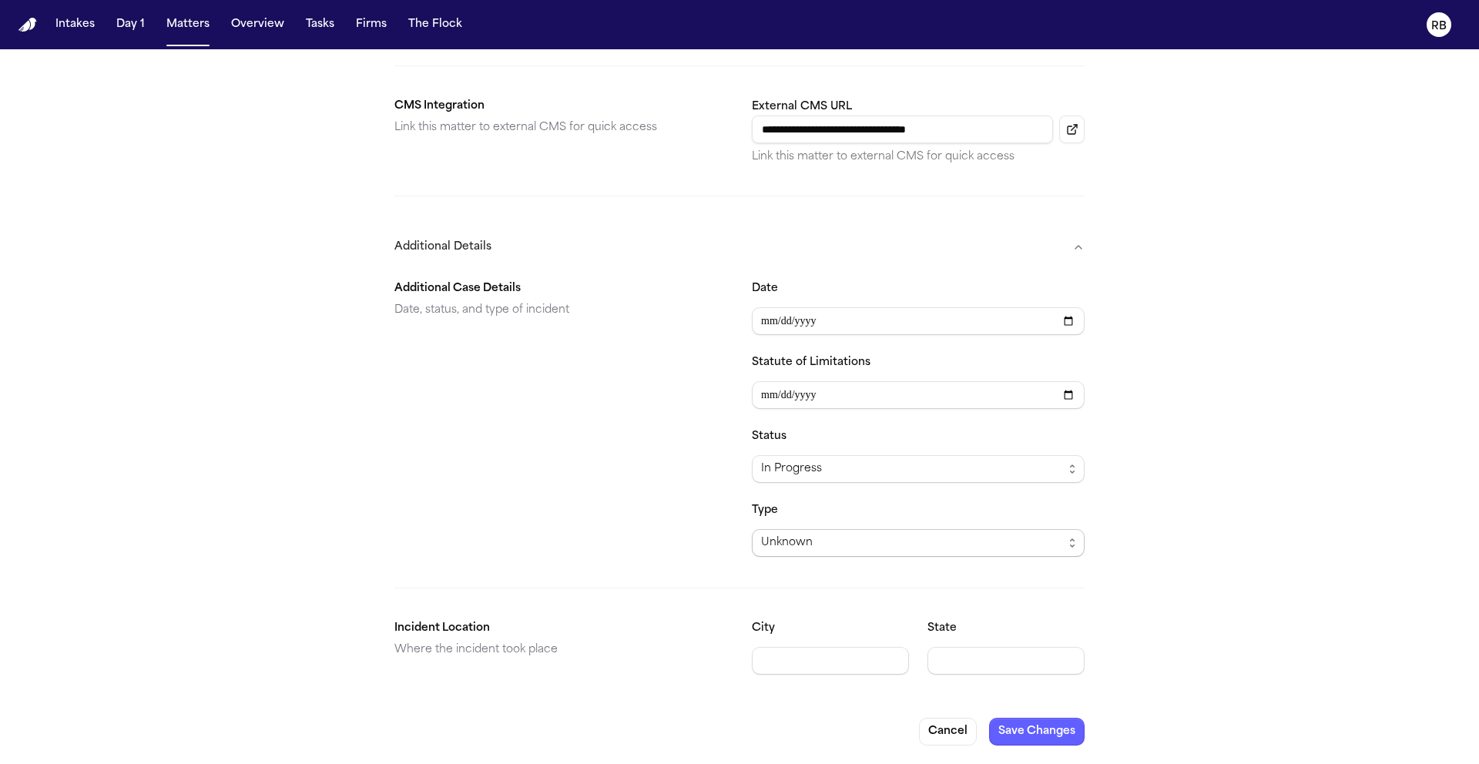
click at [919, 545] on div "Unknown" at bounding box center [912, 543] width 302 height 18
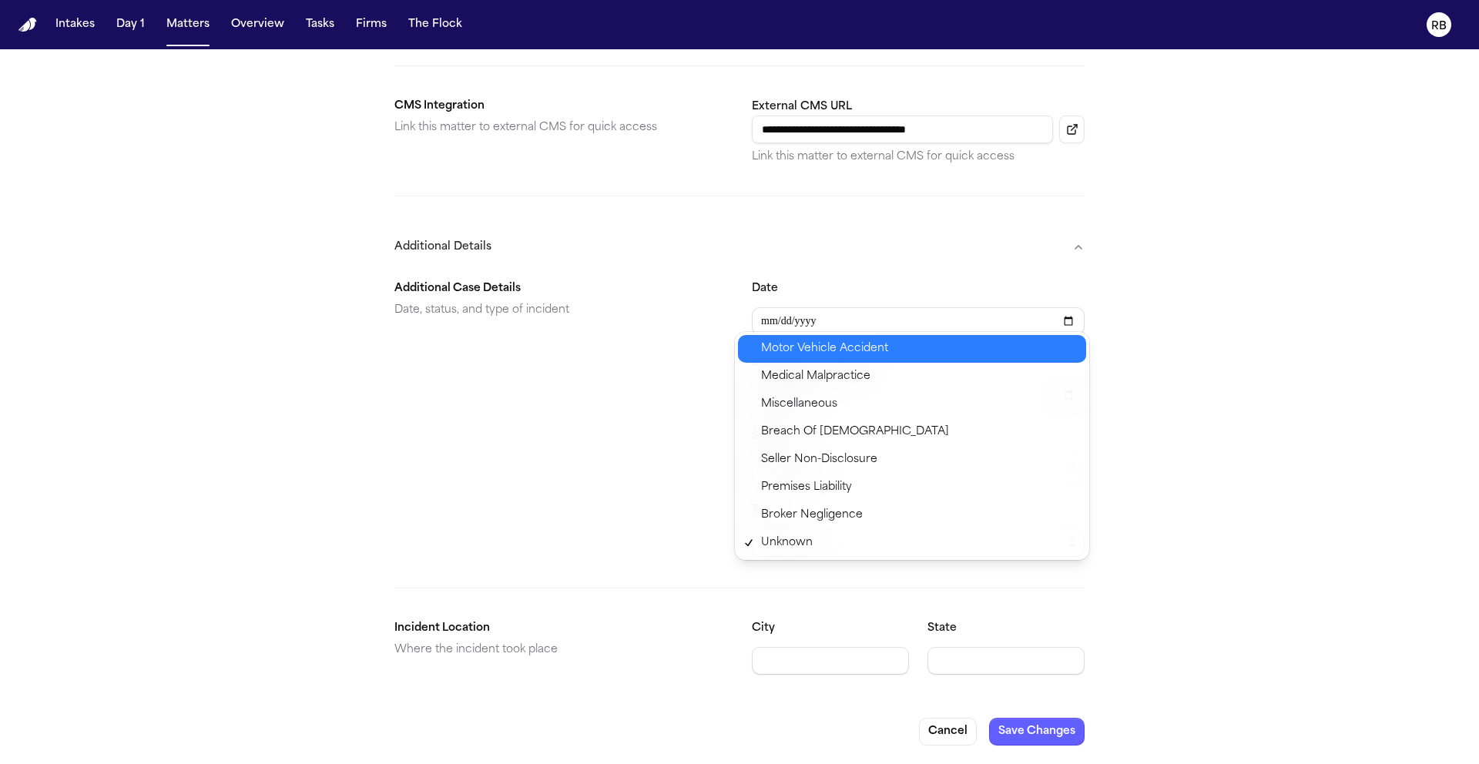
click at [921, 344] on span "Motor Vehicle Accident" at bounding box center [919, 349] width 316 height 18
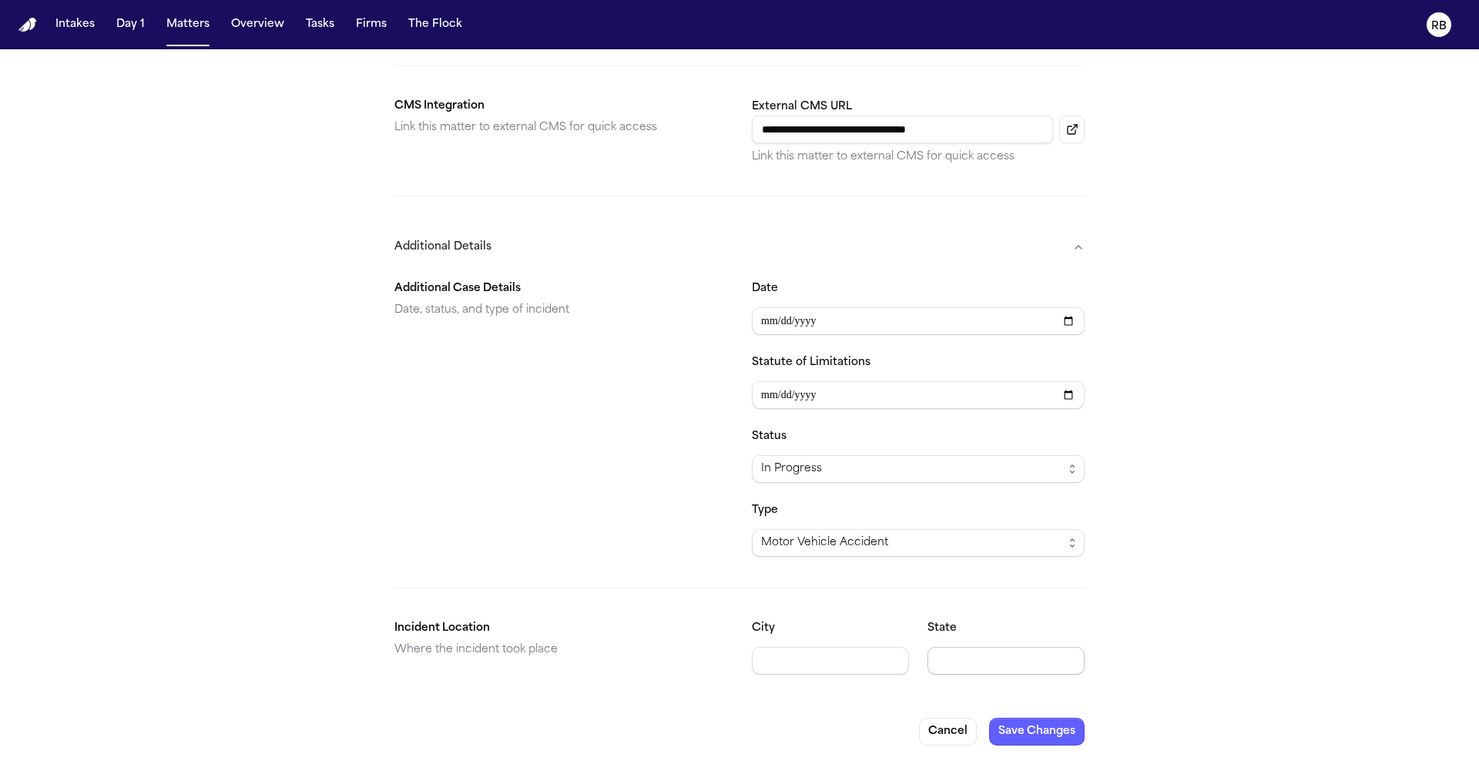
click at [968, 655] on input "State" at bounding box center [1006, 661] width 157 height 28
type input "********"
click at [1006, 720] on button "Save Changes" at bounding box center [1037, 732] width 96 height 28
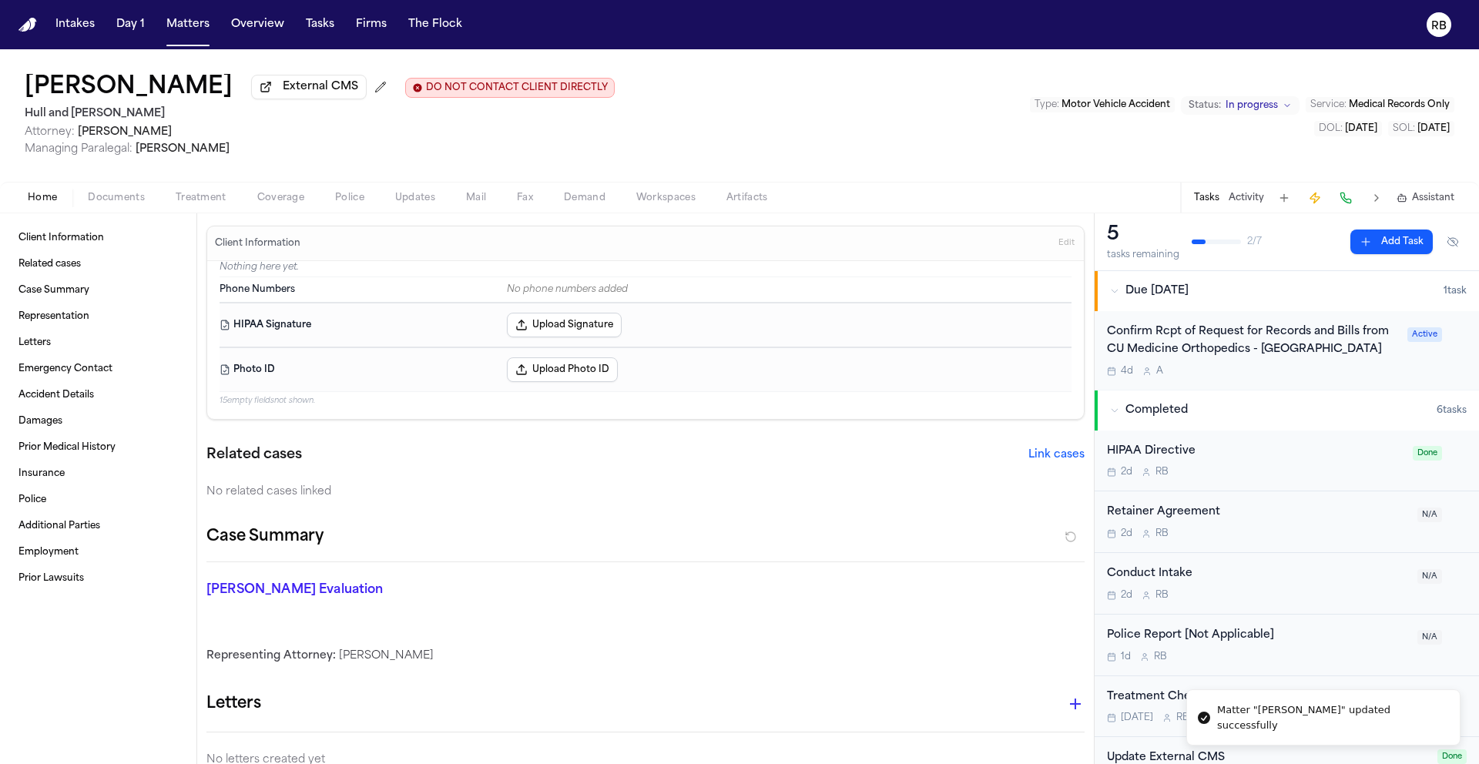
click at [1059, 247] on span "Edit" at bounding box center [1067, 243] width 16 height 11
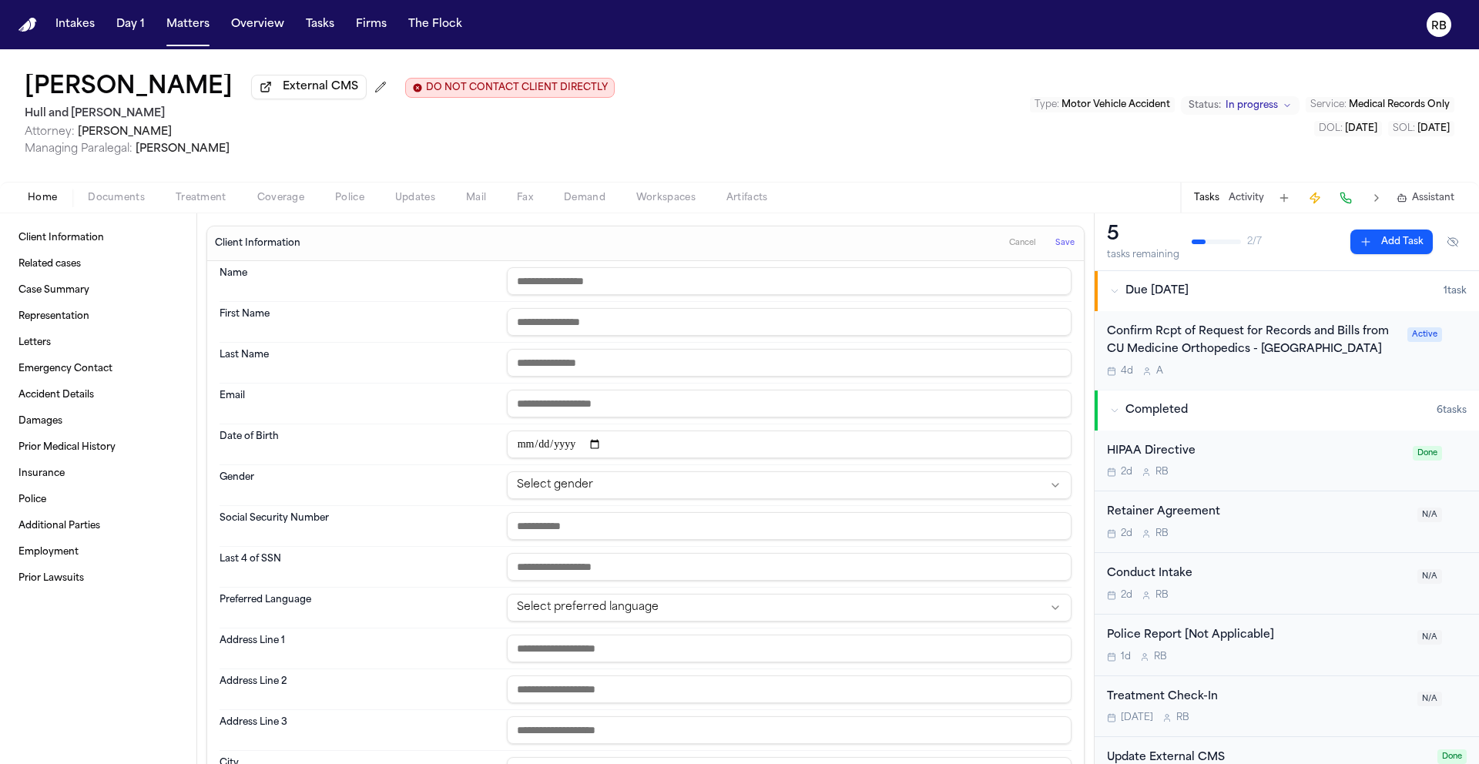
click at [726, 284] on input "text" at bounding box center [789, 281] width 565 height 28
type input "**********"
type input "****"
type input "******"
type input "**********"
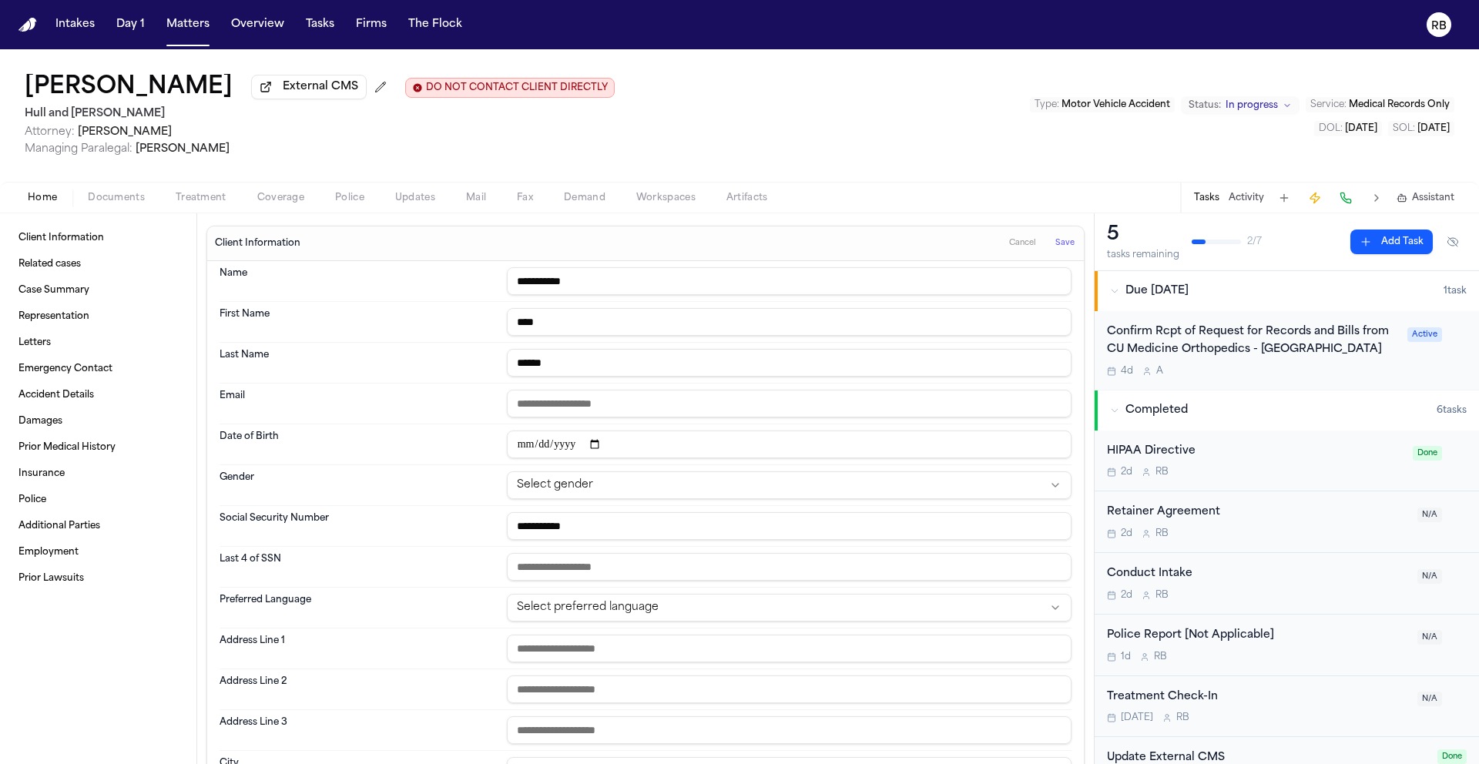
type input "**********"
type input "****"
click at [1362, 370] on div "4d A" at bounding box center [1252, 371] width 291 height 12
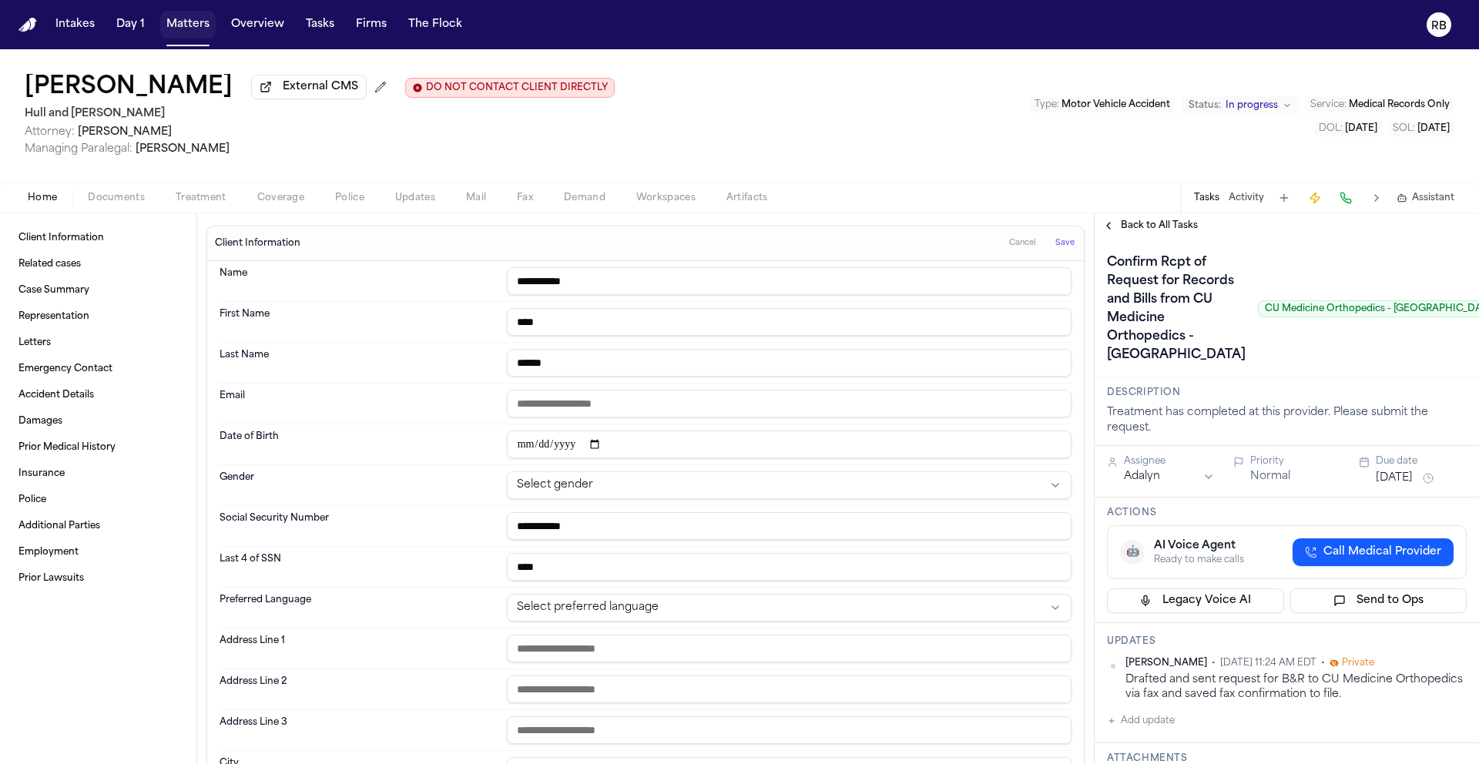
click at [188, 23] on button "Matters" at bounding box center [187, 25] width 55 height 28
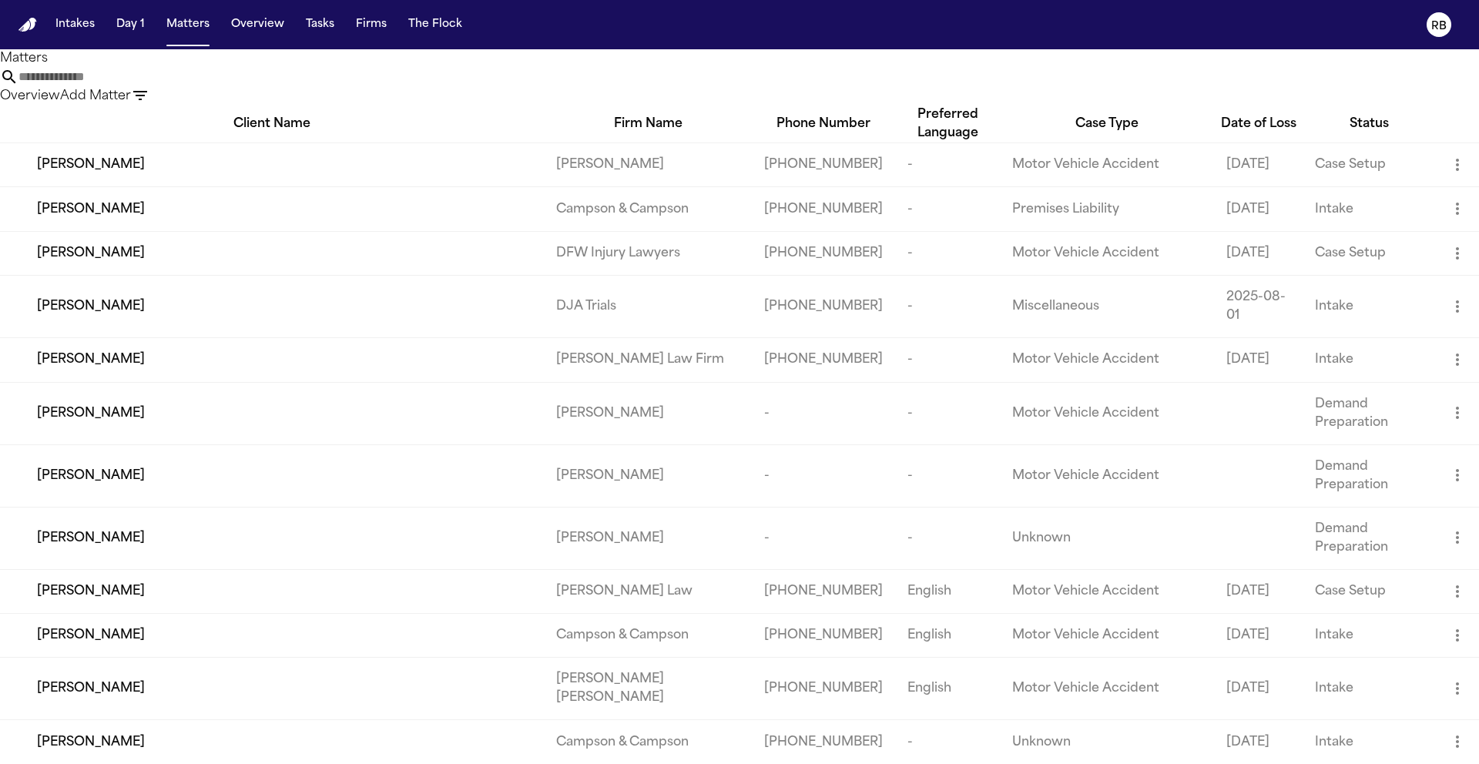
click at [142, 86] on input "text" at bounding box center [79, 77] width 123 height 18
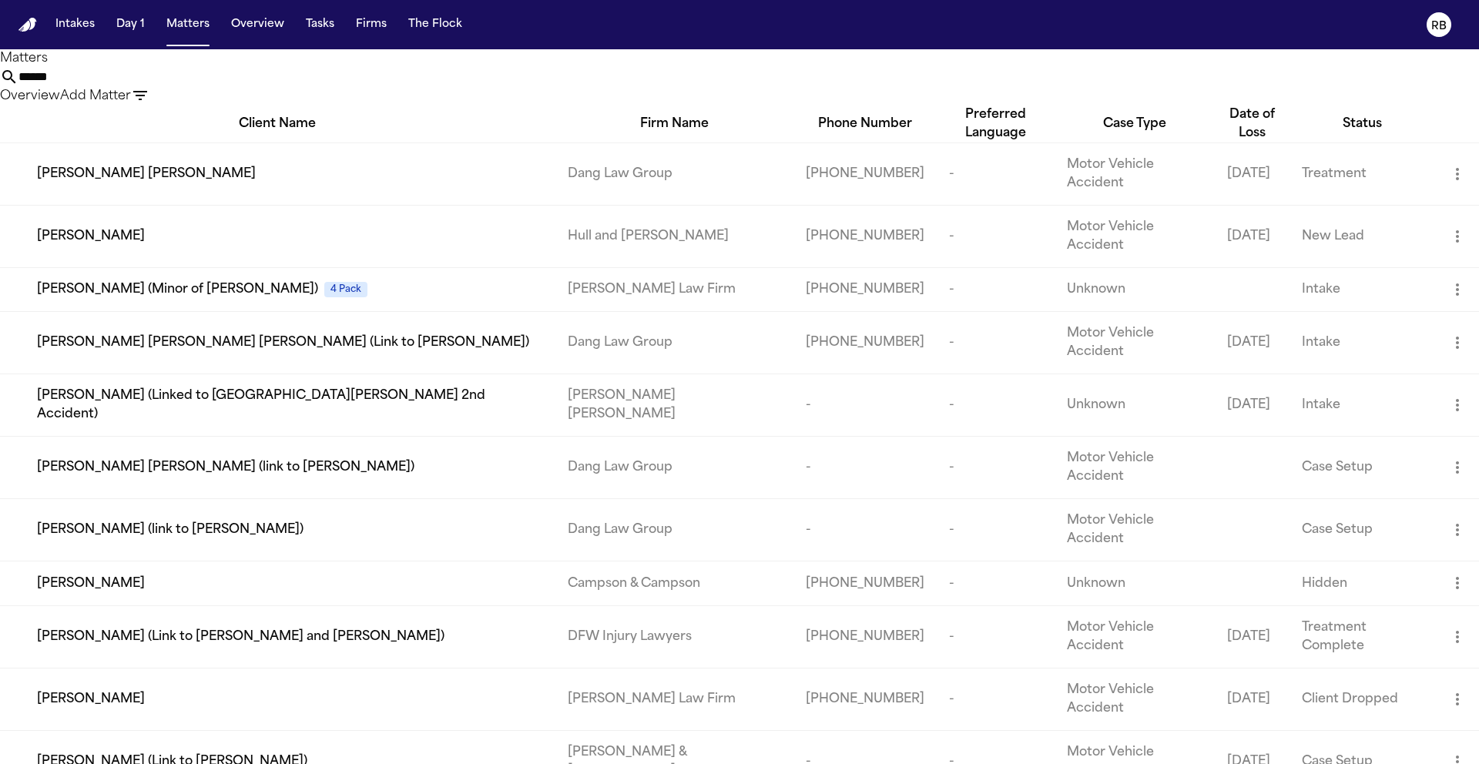
type input "******"
click at [329, 207] on td "[PERSON_NAME]" at bounding box center [278, 236] width 556 height 62
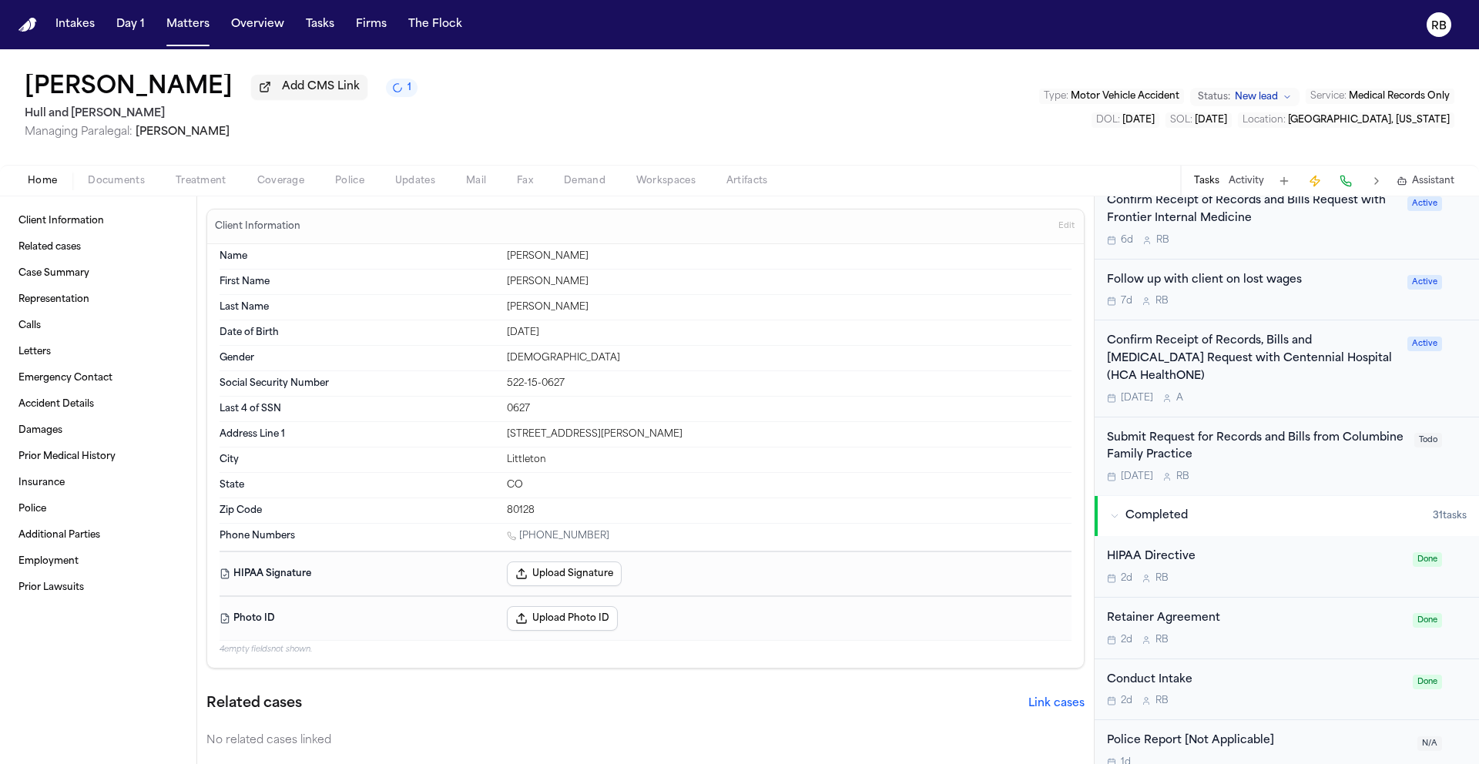
scroll to position [855, 0]
click at [1328, 431] on div "Submit Request for Records and Bills from Columbine Family Practice Oct 17 R B" at bounding box center [1256, 458] width 298 height 54
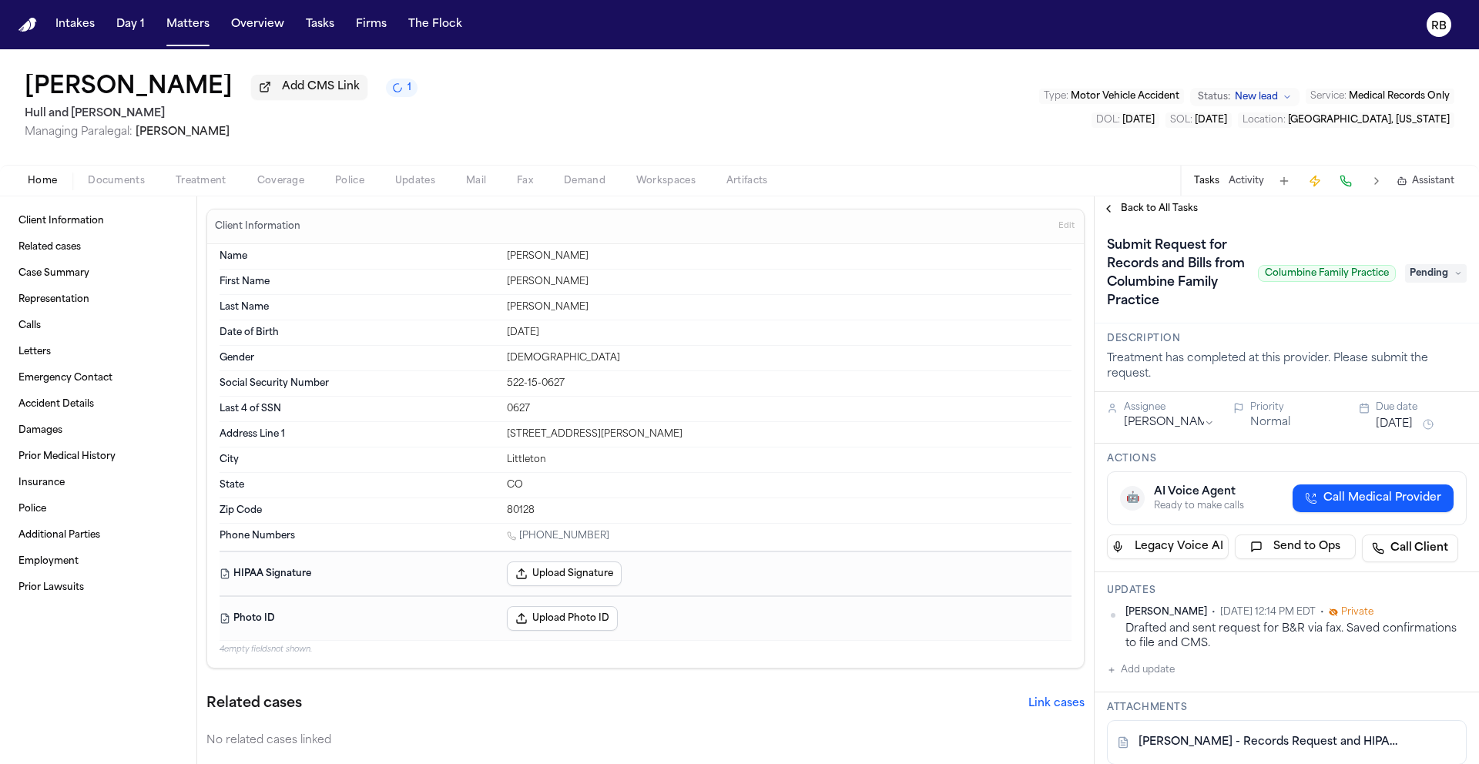
click at [1153, 215] on span "Back to All Tasks" at bounding box center [1159, 209] width 77 height 12
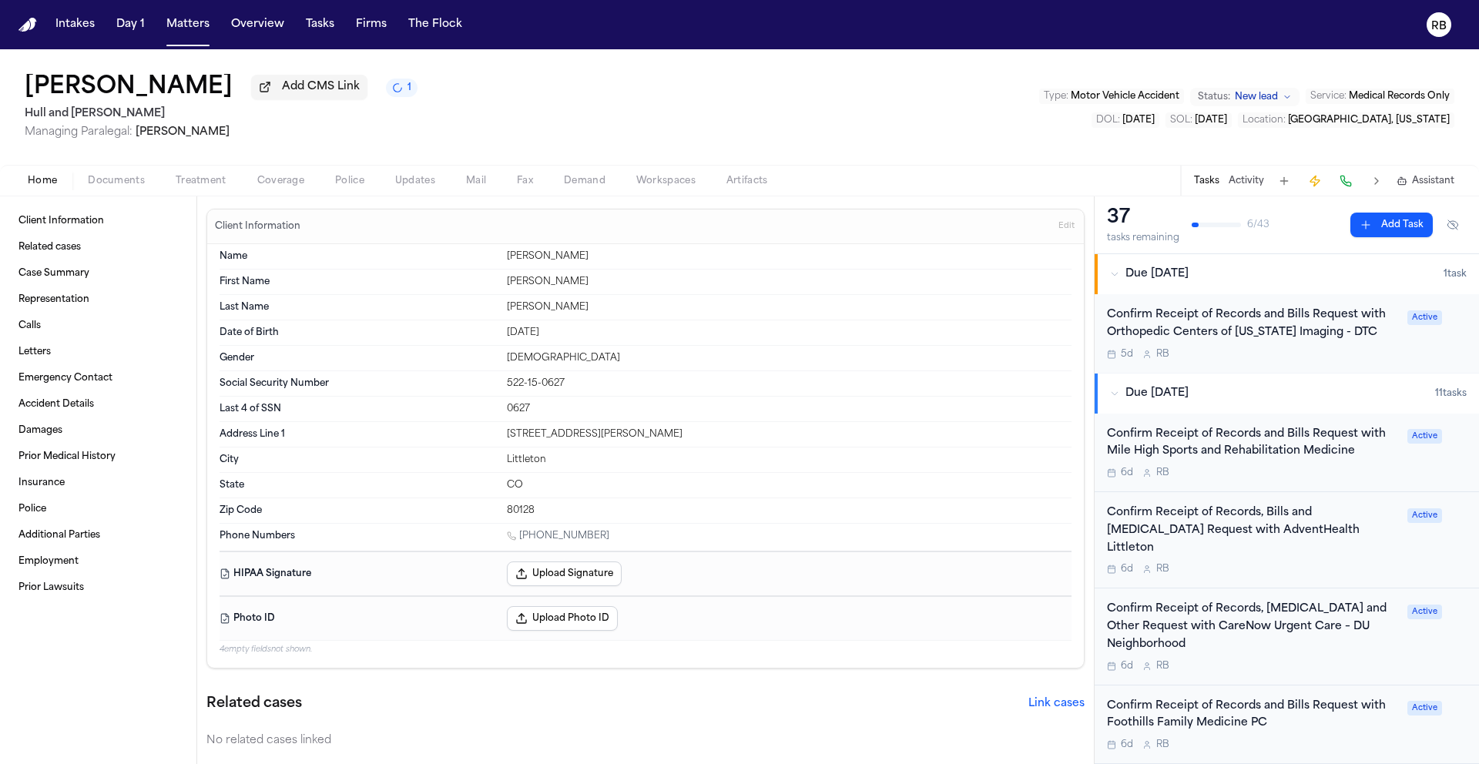
click at [1331, 358] on div "5d R B" at bounding box center [1252, 354] width 291 height 12
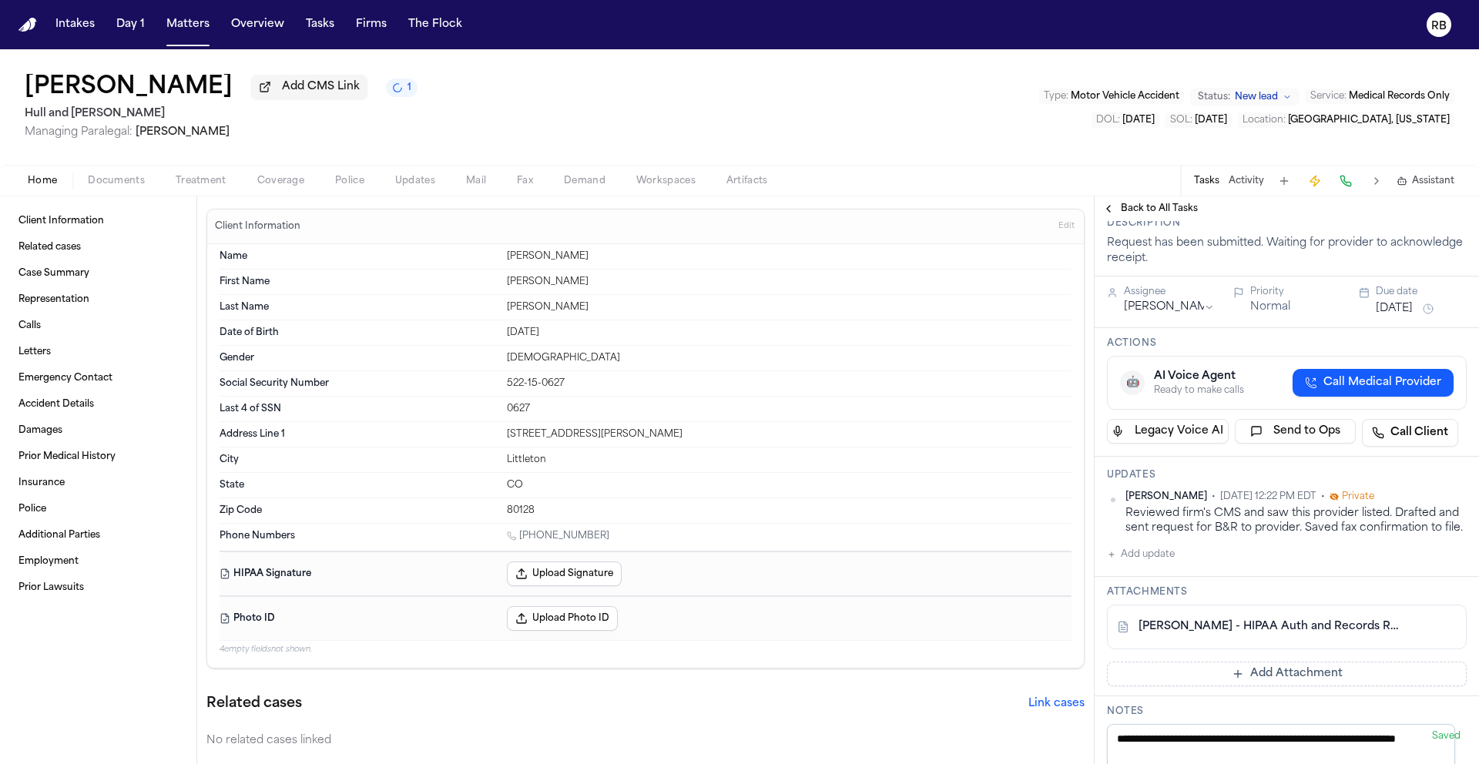
scroll to position [246, 0]
click at [1137, 213] on span "Back to All Tasks" at bounding box center [1159, 209] width 77 height 12
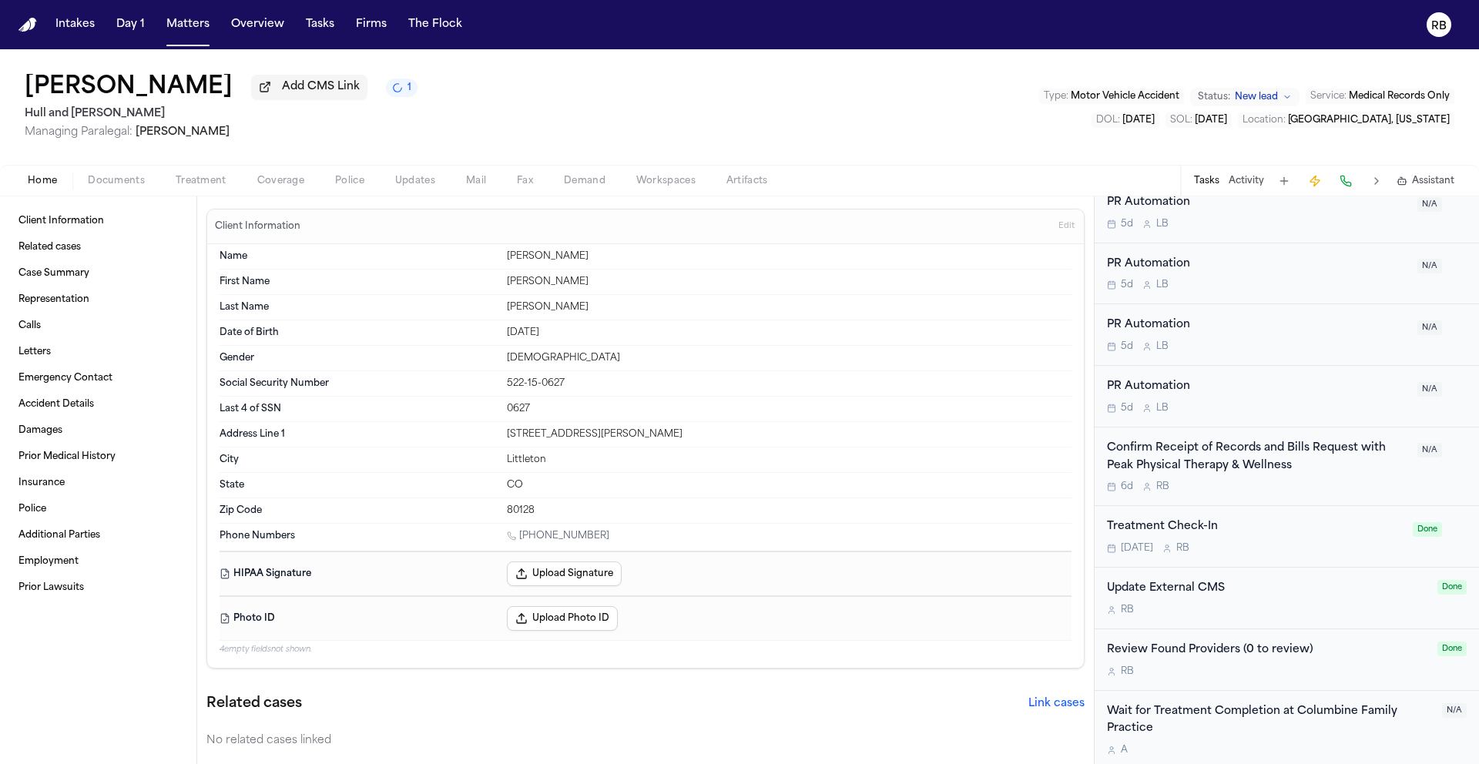
scroll to position [1982, 0]
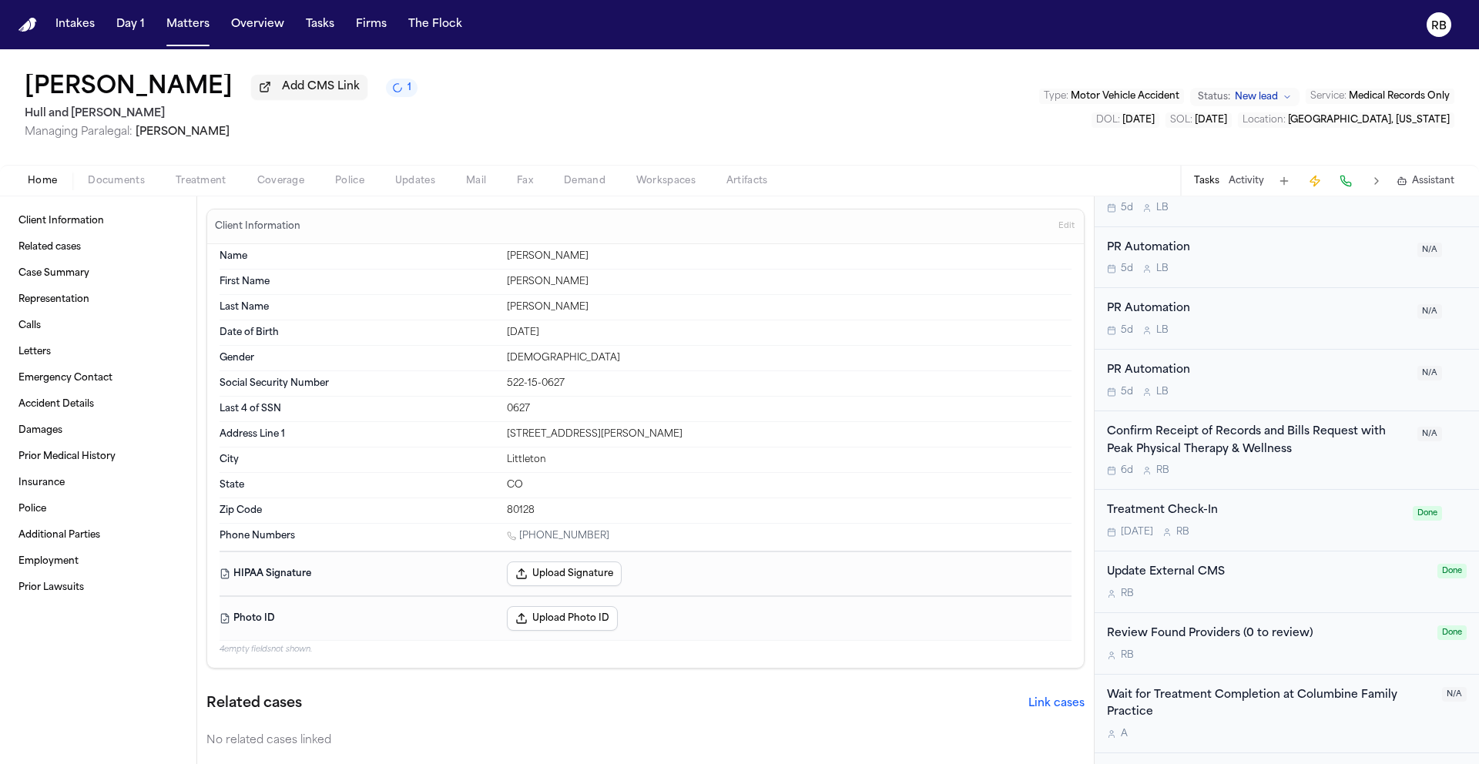
click at [1362, 424] on div "Confirm Receipt of Records and Bills Request with Peak Physical Therapy & Welln…" at bounding box center [1257, 451] width 301 height 54
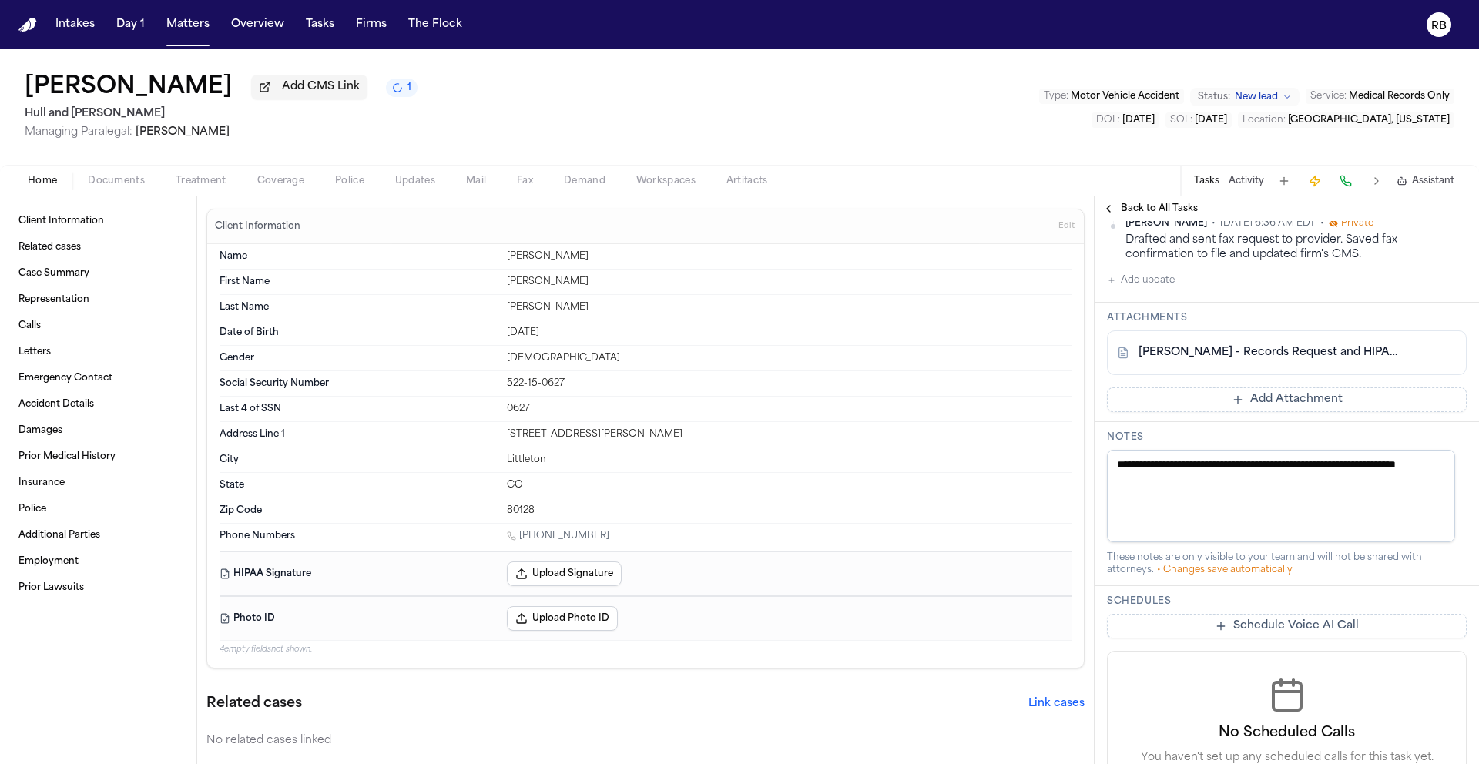
scroll to position [549, 0]
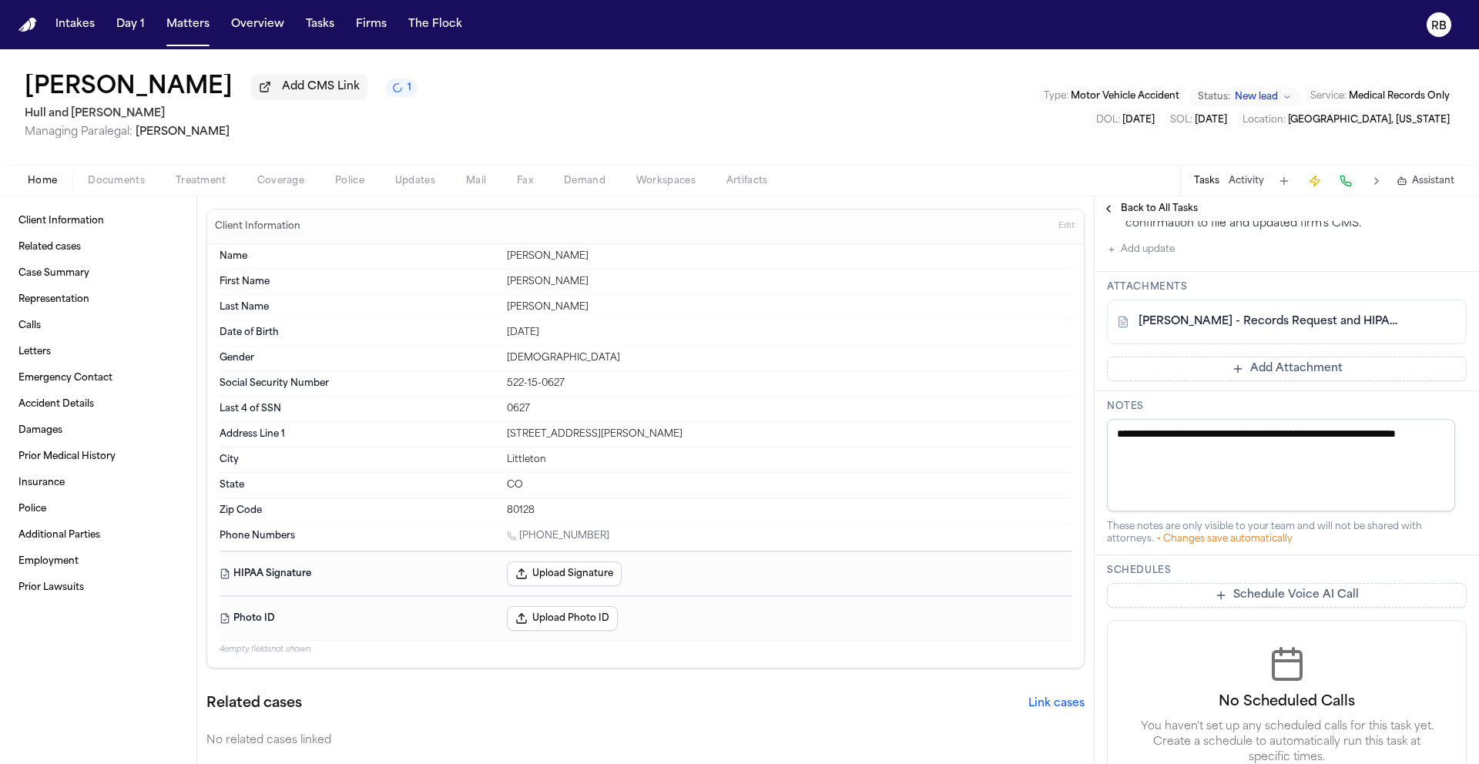
click at [1162, 210] on span "Back to All Tasks" at bounding box center [1159, 209] width 77 height 12
